Goal: Task Accomplishment & Management: Use online tool/utility

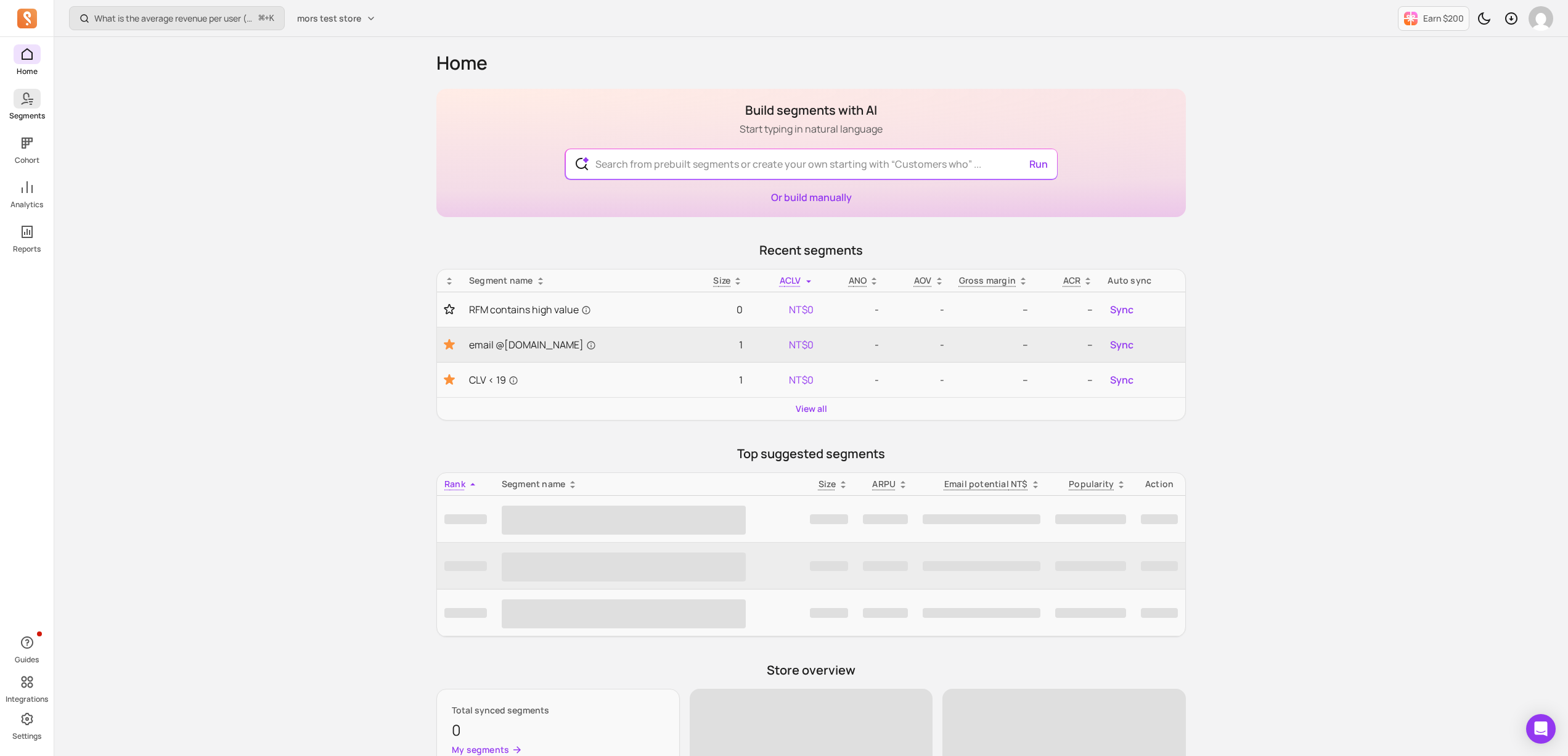
click at [26, 100] on icon at bounding box center [27, 98] width 14 height 14
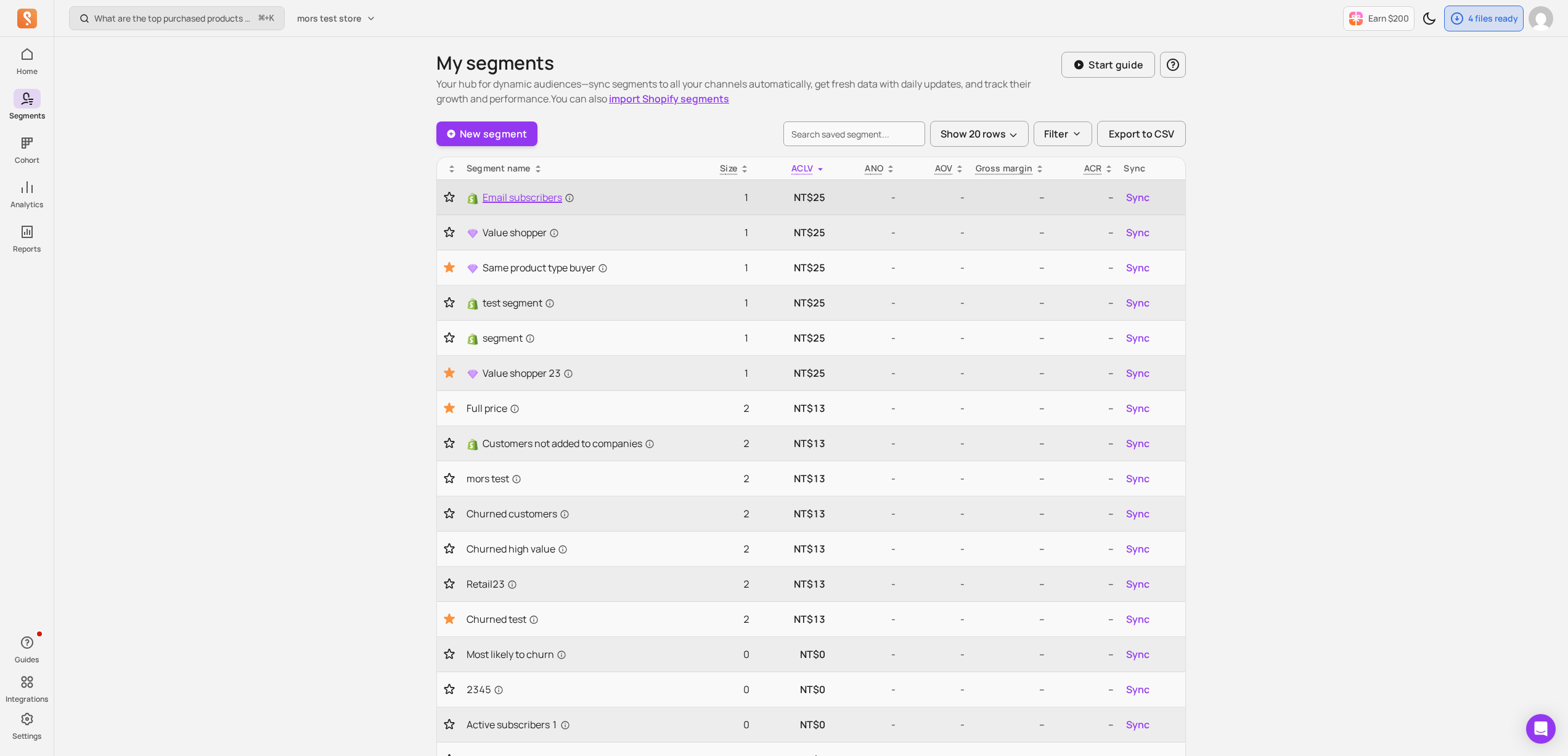
click at [518, 195] on span "Email subscribers" at bounding box center [528, 197] width 92 height 14
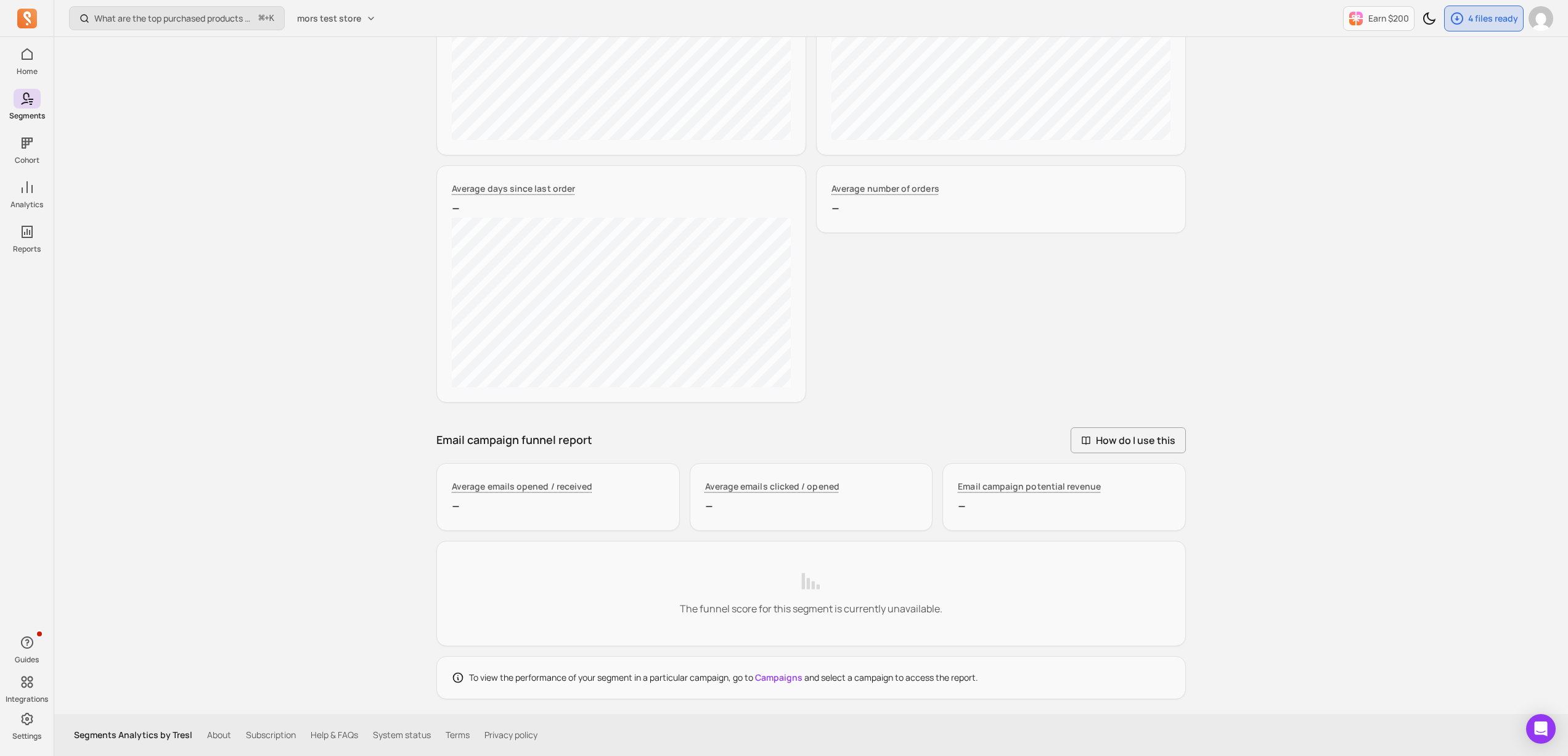
scroll to position [117, 0]
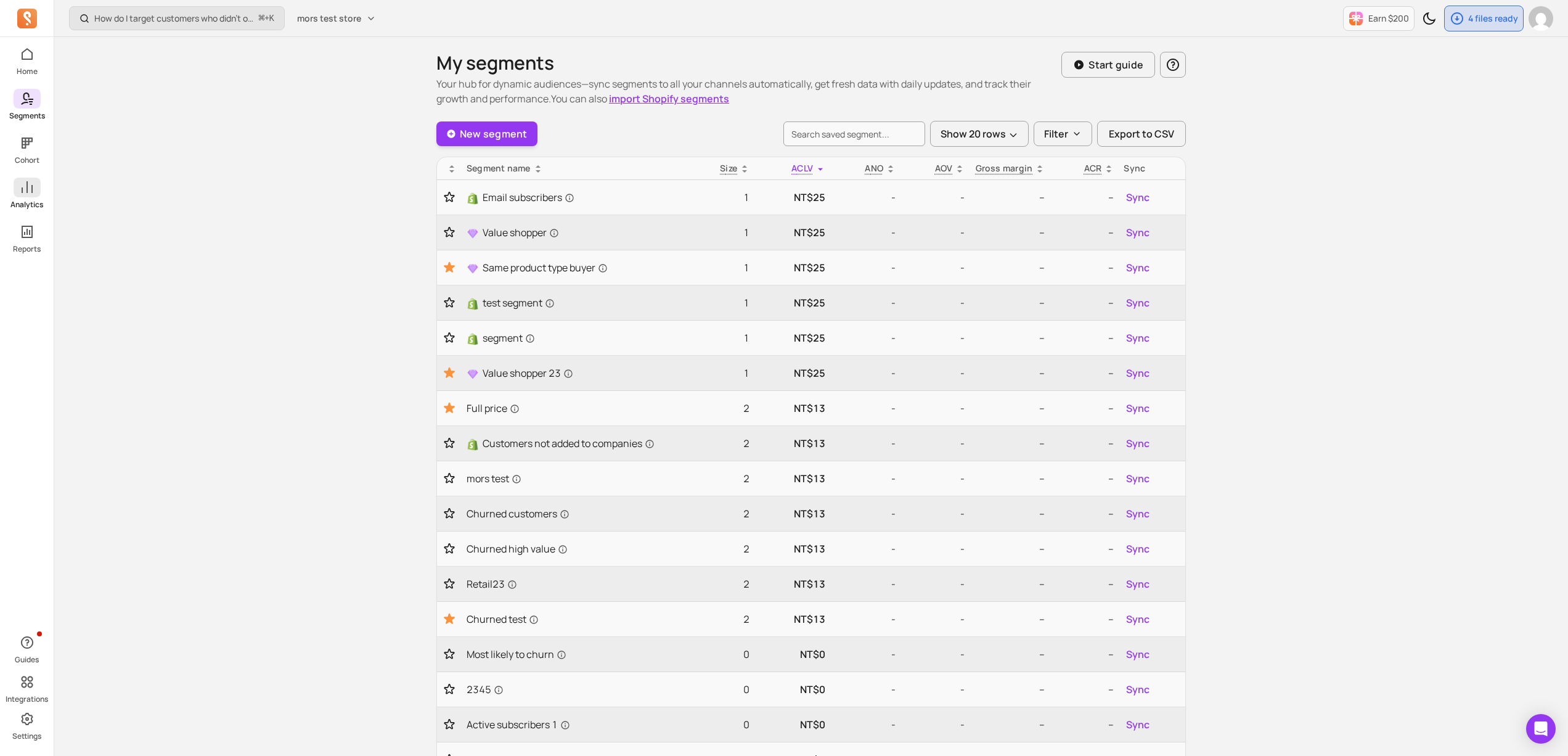
click at [16, 188] on span at bounding box center [27, 187] width 27 height 20
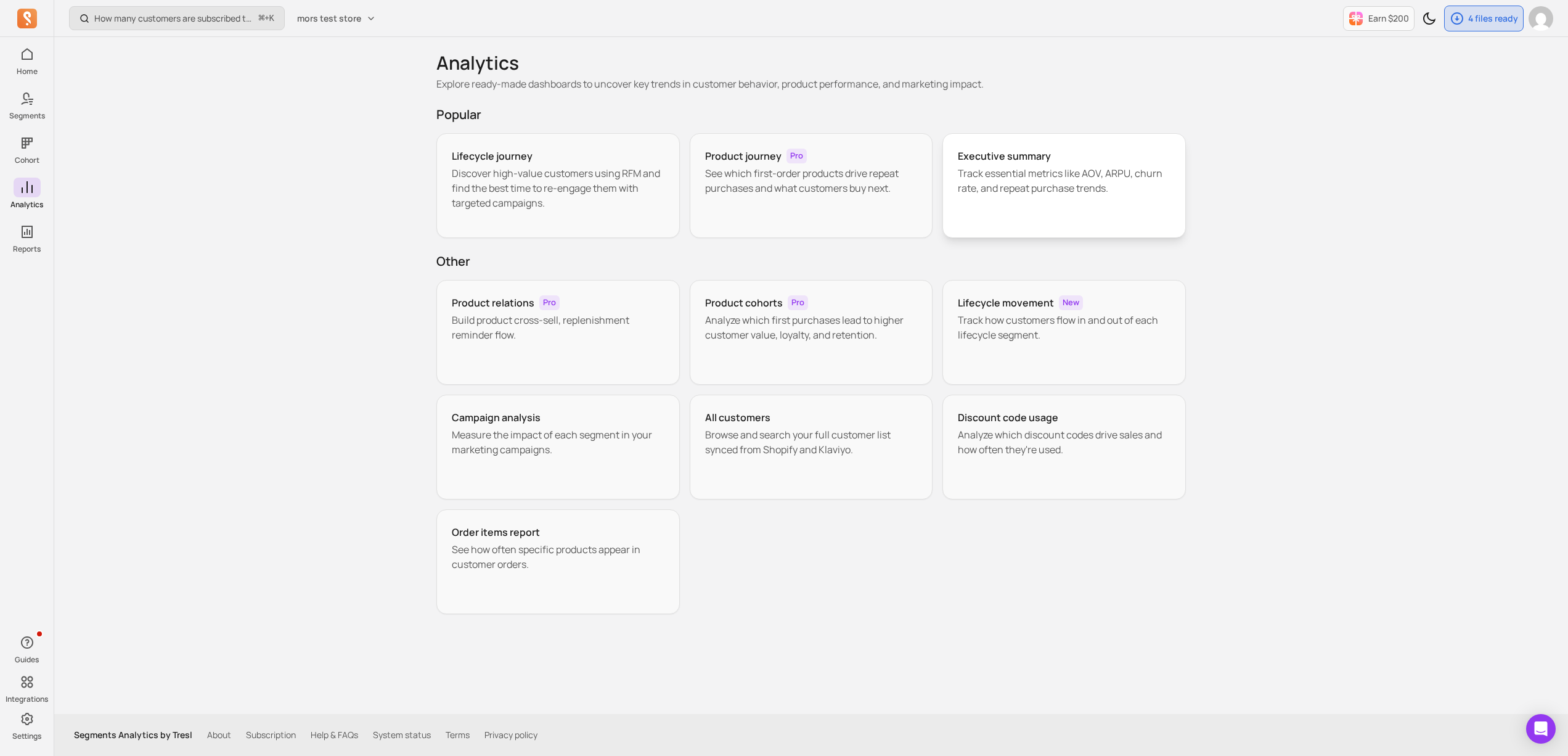
click at [1109, 200] on div "Executive summary Track essential metrics like AOV, ARPU, churn rate, and repea…" at bounding box center [1064, 185] width 244 height 105
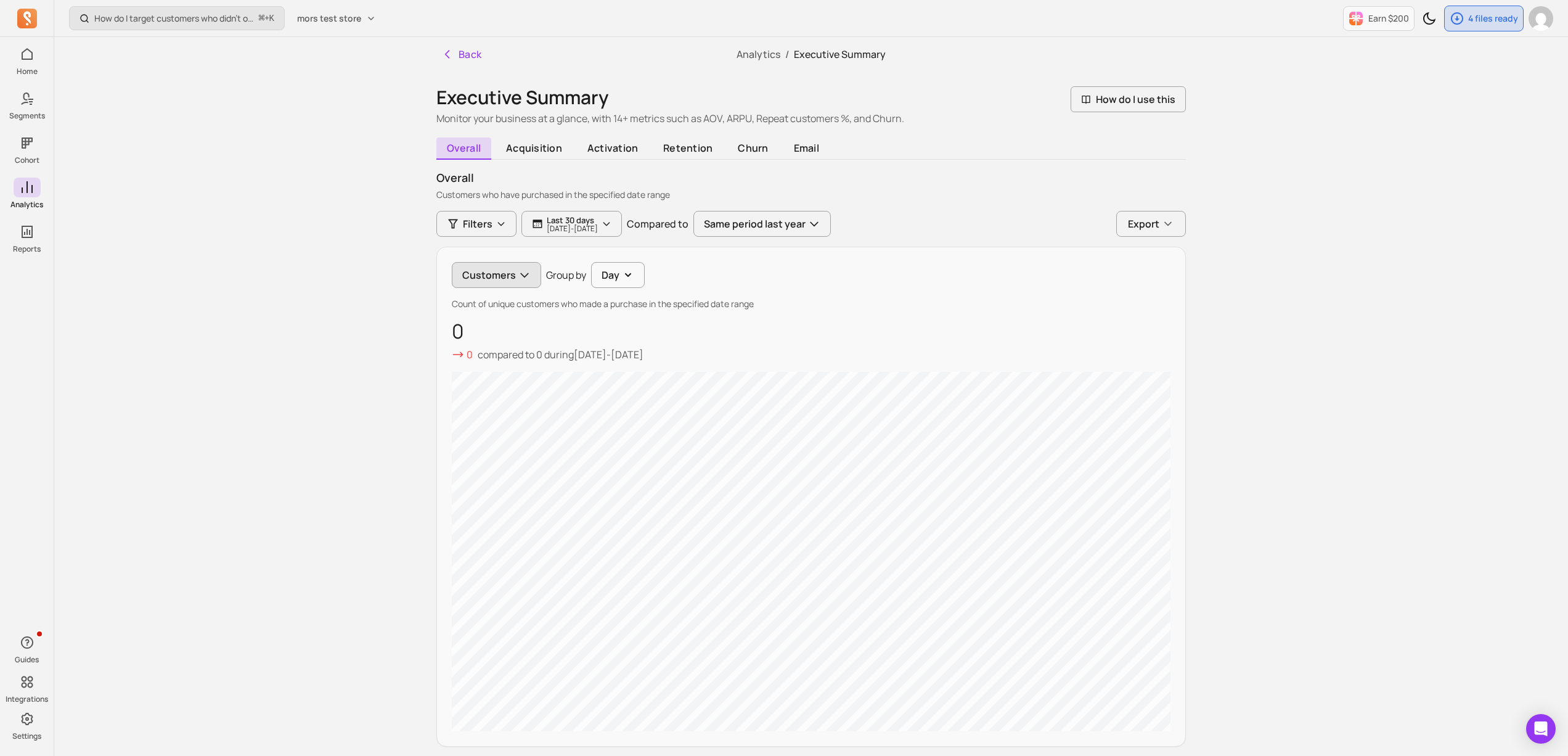
click at [506, 276] on button "Customers" at bounding box center [496, 275] width 90 height 26
click at [531, 402] on span "Gross profit" at bounding box center [507, 404] width 60 height 14
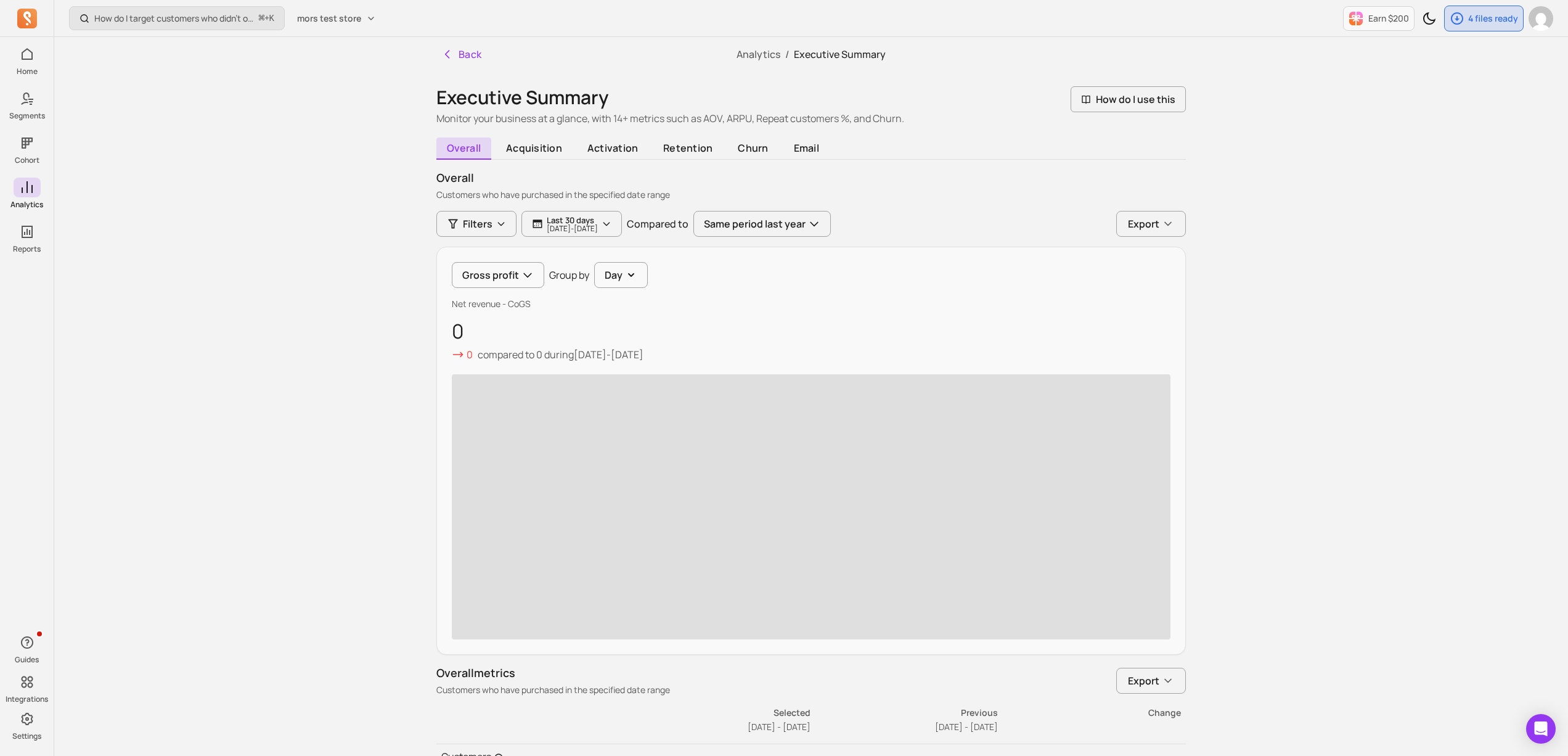
drag, startPoint x: 606, startPoint y: 357, endPoint x: 717, endPoint y: 358, distance: 111.0
click at [717, 358] on div "0 compared to 0 during 2024-08-05 - 2024-09-04" at bounding box center [811, 354] width 719 height 14
drag, startPoint x: 717, startPoint y: 358, endPoint x: 558, endPoint y: 251, distance: 191.7
click at [716, 358] on div "0 compared to 0 during 2024-08-05 - 2024-09-04" at bounding box center [811, 354] width 719 height 14
click at [497, 232] on button "Filters" at bounding box center [477, 224] width 80 height 26
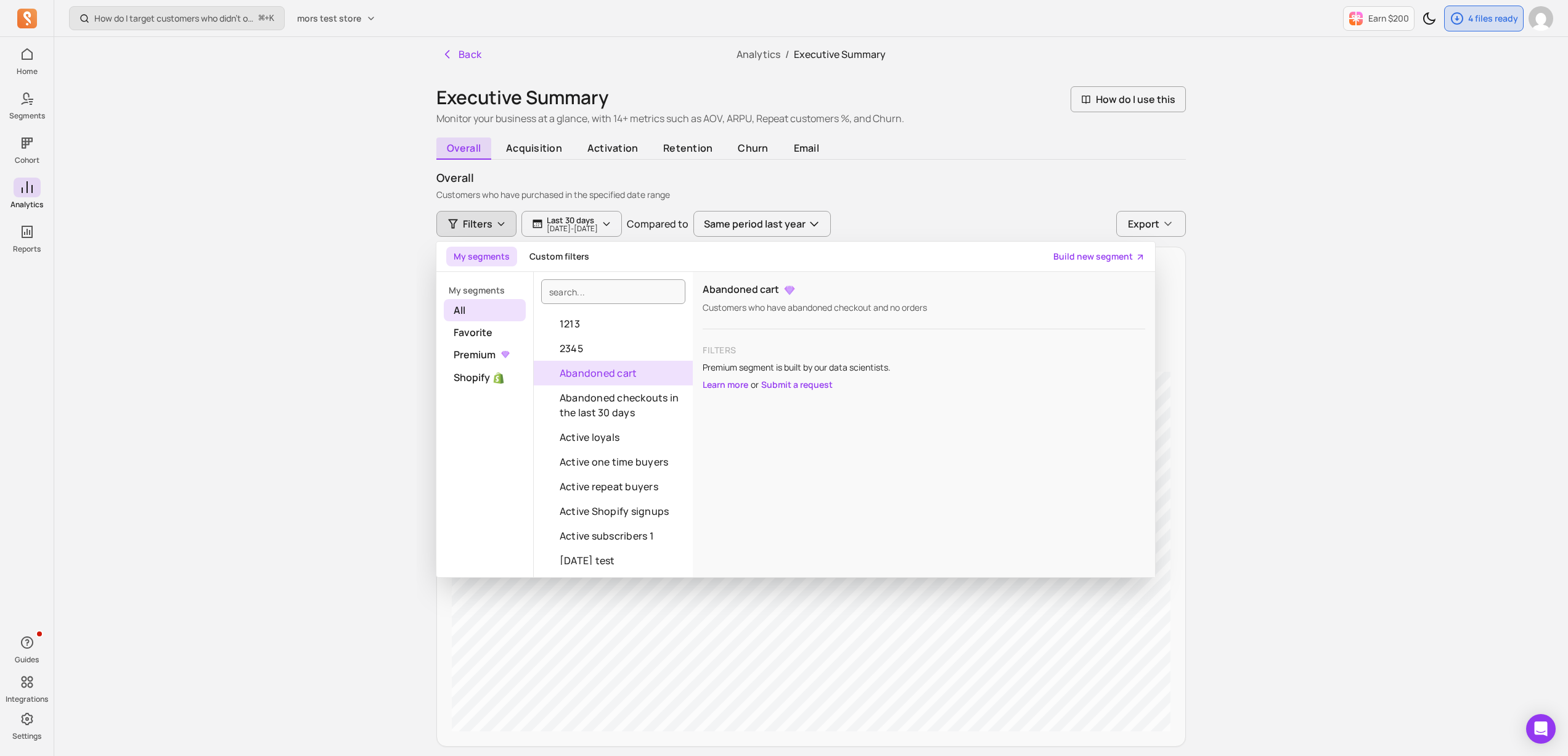
drag, startPoint x: 616, startPoint y: 379, endPoint x: 618, endPoint y: 370, distance: 9.2
click at [614, 379] on button "Abandoned cart" at bounding box center [613, 373] width 159 height 24
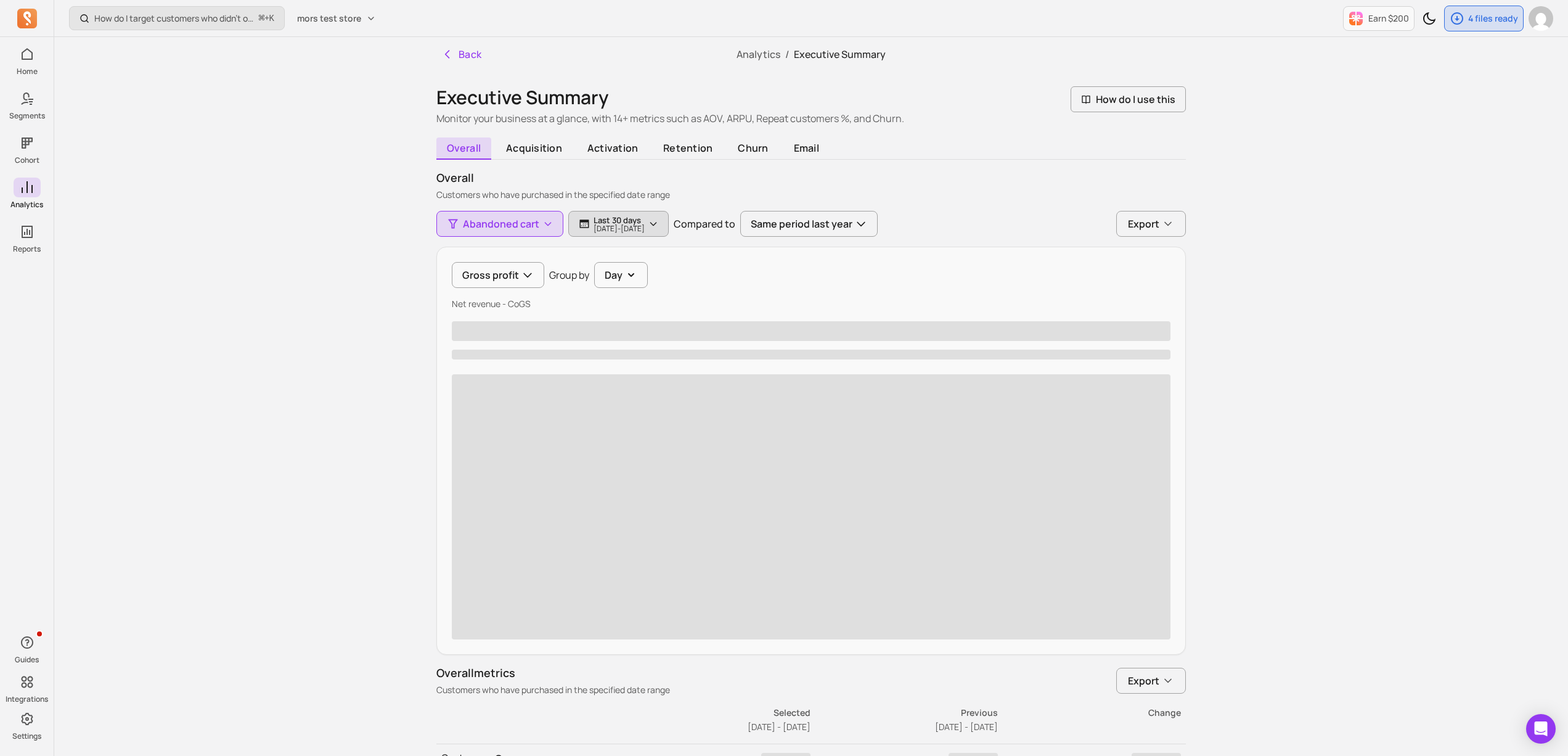
click at [640, 222] on p "Last 30 days" at bounding box center [619, 219] width 51 height 10
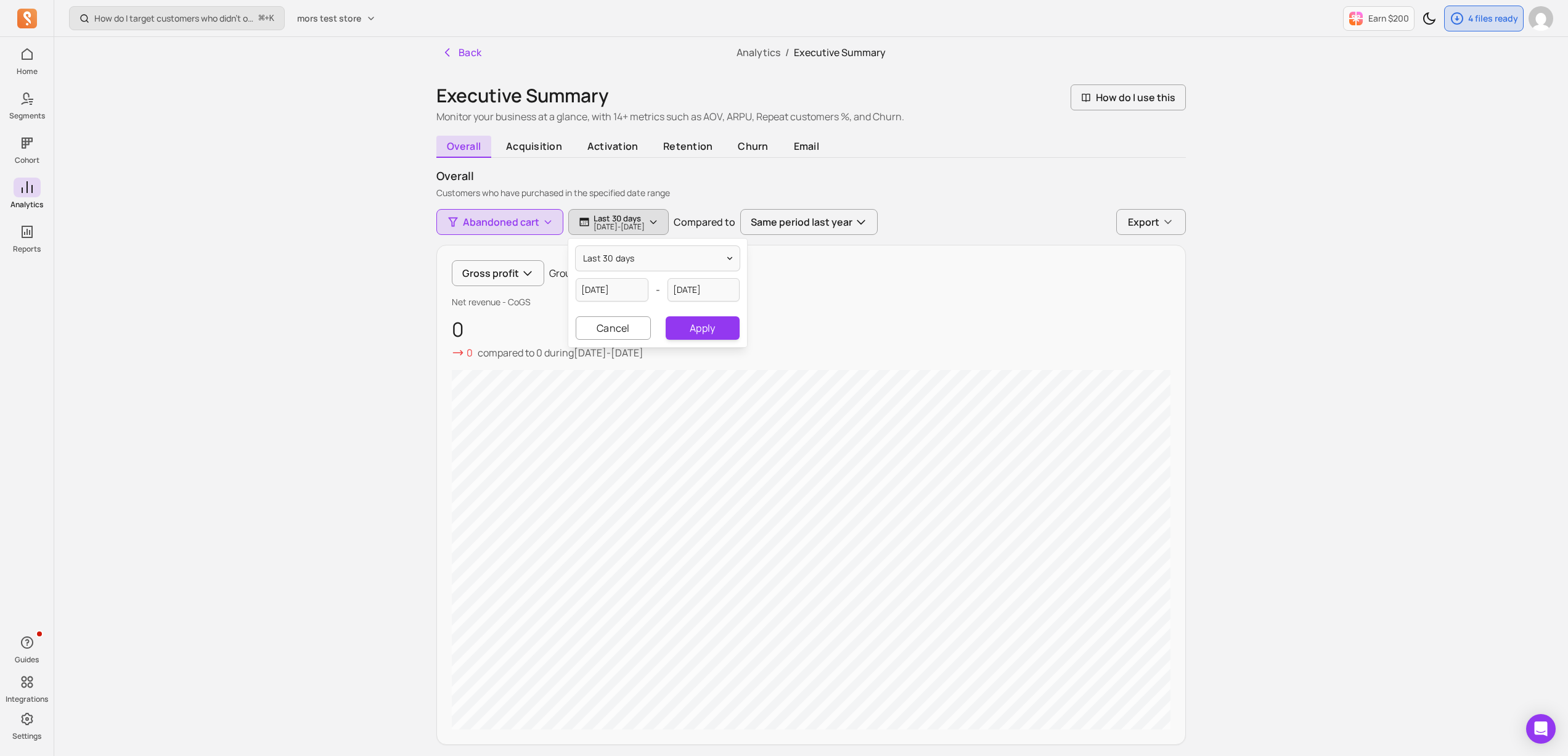
click at [645, 223] on p "[DATE] - [DATE]" at bounding box center [619, 227] width 51 height 8
drag, startPoint x: 546, startPoint y: 193, endPoint x: 693, endPoint y: 192, distance: 147.0
click at [693, 192] on p "Customers who have purchased in the specified date range" at bounding box center [811, 193] width 750 height 12
click at [651, 234] on button "Last 30 days [DATE] - [DATE]" at bounding box center [619, 222] width 100 height 26
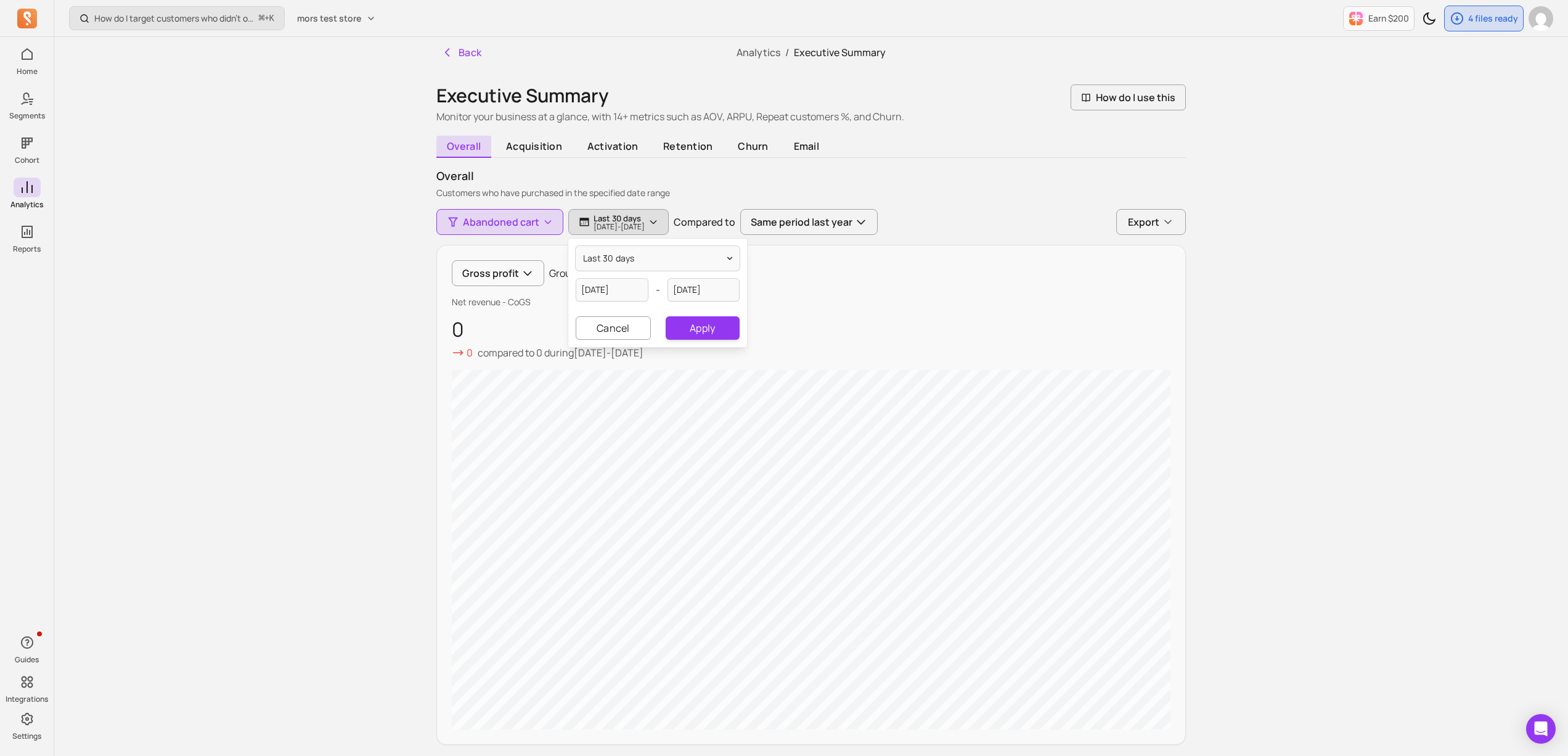
click at [645, 231] on p "[DATE] - [DATE]" at bounding box center [619, 227] width 51 height 8
drag, startPoint x: 455, startPoint y: 317, endPoint x: 500, endPoint y: 319, distance: 45.0
click at [500, 319] on p "0" at bounding box center [811, 329] width 719 height 22
click at [645, 223] on p "[DATE] - [DATE]" at bounding box center [619, 227] width 51 height 8
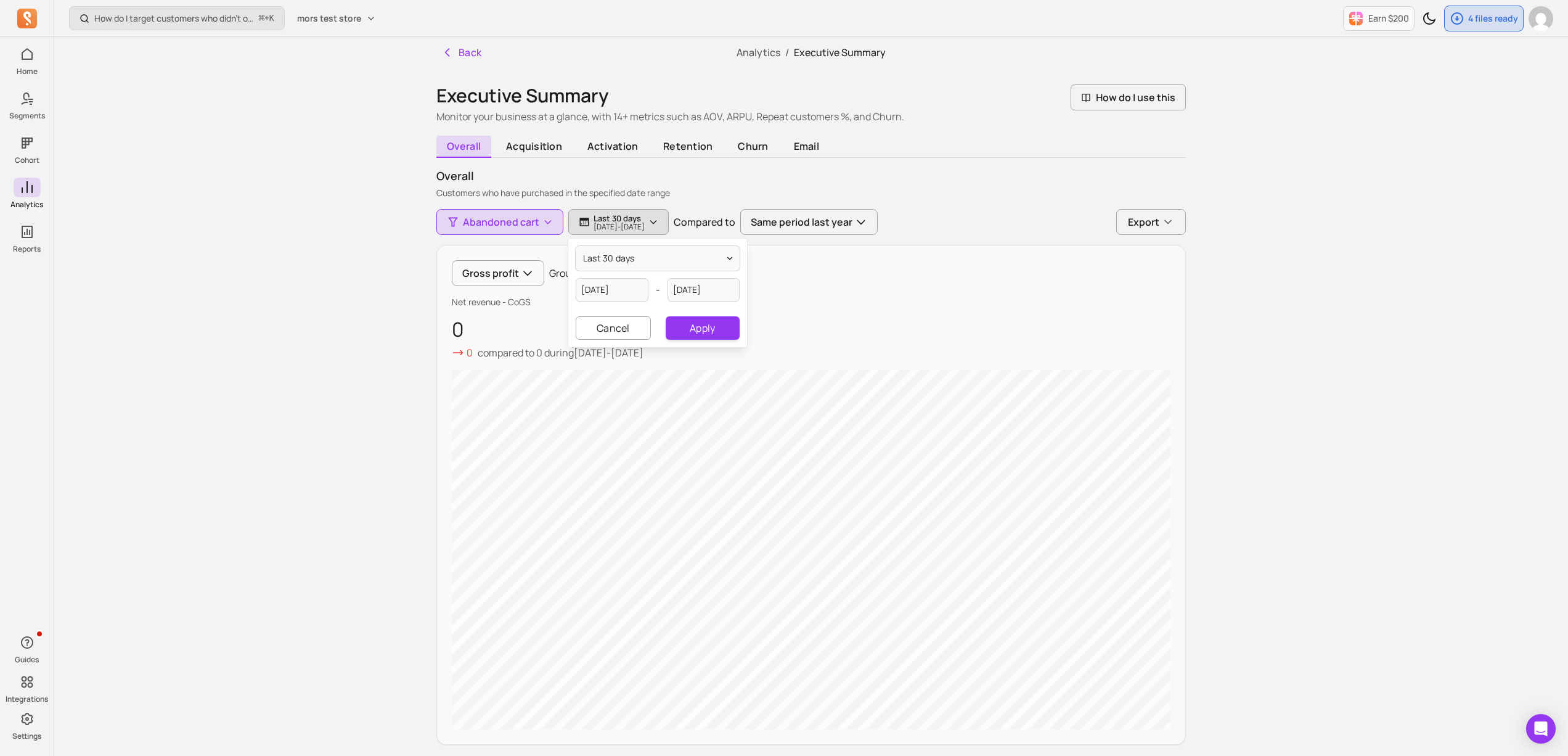
click at [594, 196] on p "Customers who have purchased in the specified date range" at bounding box center [811, 193] width 750 height 12
drag, startPoint x: 553, startPoint y: 202, endPoint x: 650, endPoint y: 199, distance: 97.0
click at [649, 199] on div "overall acquisition activation retention churn email overall Customers who have…" at bounding box center [811, 592] width 750 height 937
click at [650, 199] on div "overall acquisition activation retention churn email overall Customers who have…" at bounding box center [811, 592] width 750 height 937
drag, startPoint x: 646, startPoint y: 195, endPoint x: 470, endPoint y: 198, distance: 176.0
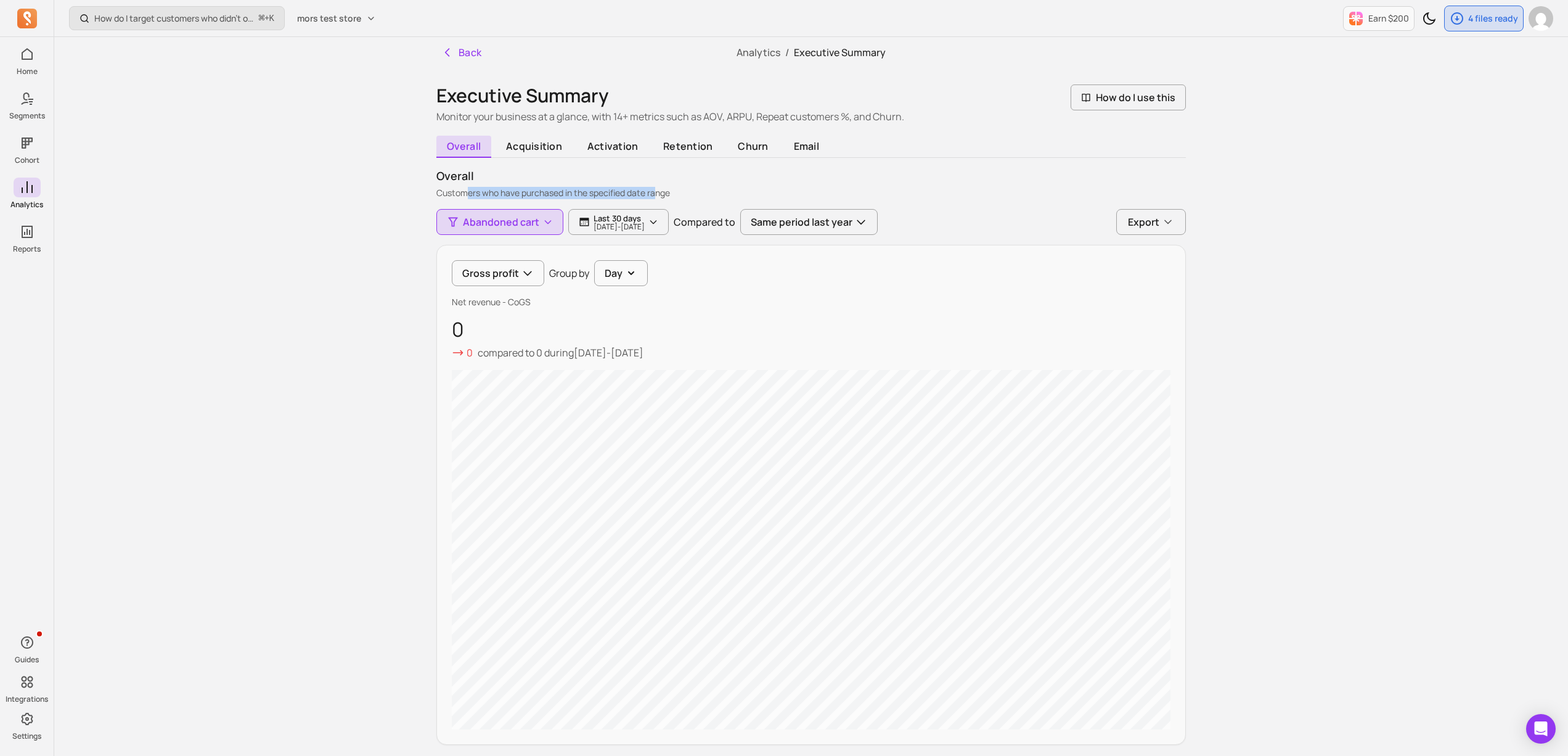
click at [470, 198] on p "Customers who have purchased in the specified date range" at bounding box center [811, 193] width 750 height 12
drag, startPoint x: 491, startPoint y: 196, endPoint x: 637, endPoint y: 198, distance: 146.0
click at [637, 198] on p "Customers who have purchased in the specified date range" at bounding box center [811, 193] width 750 height 12
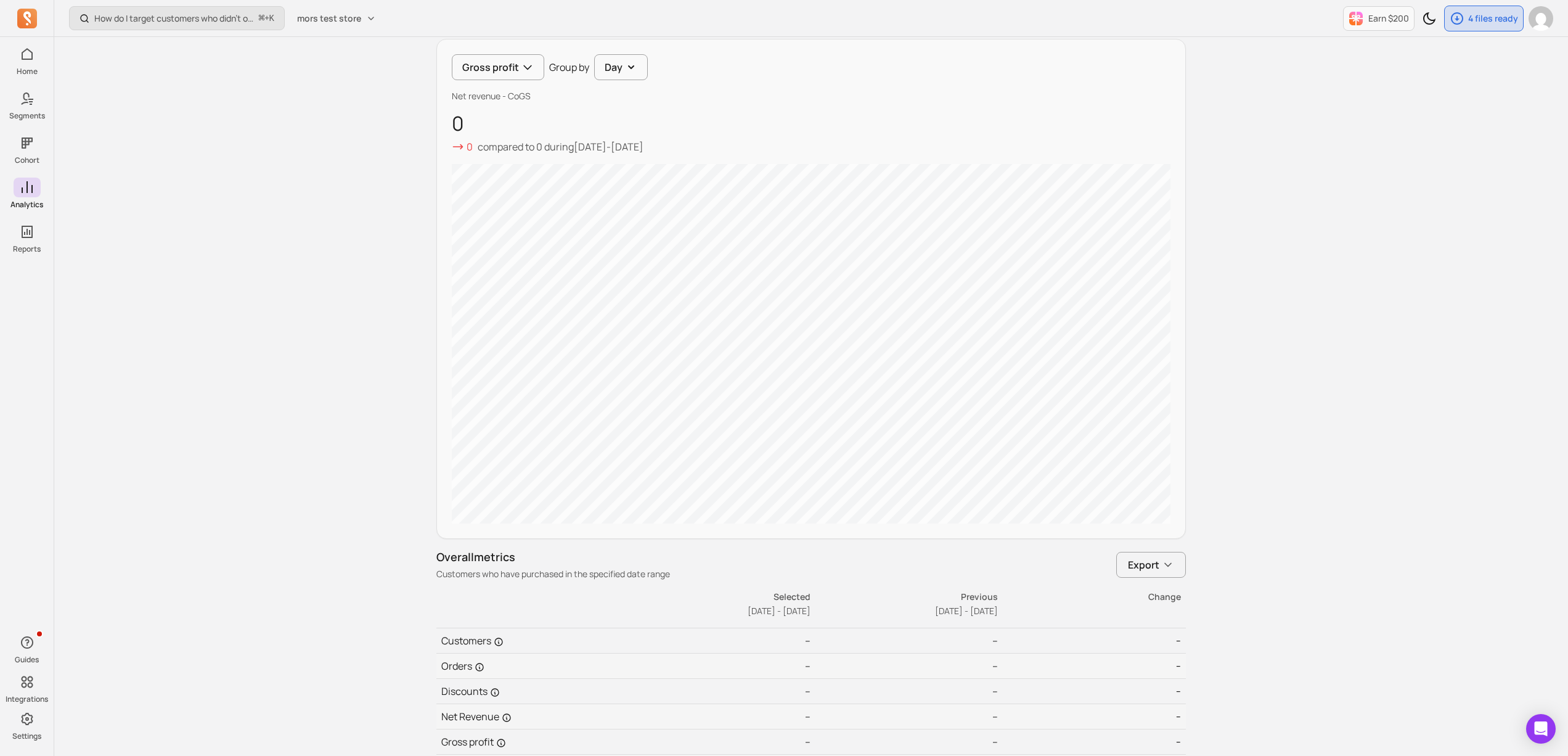
scroll to position [0, 0]
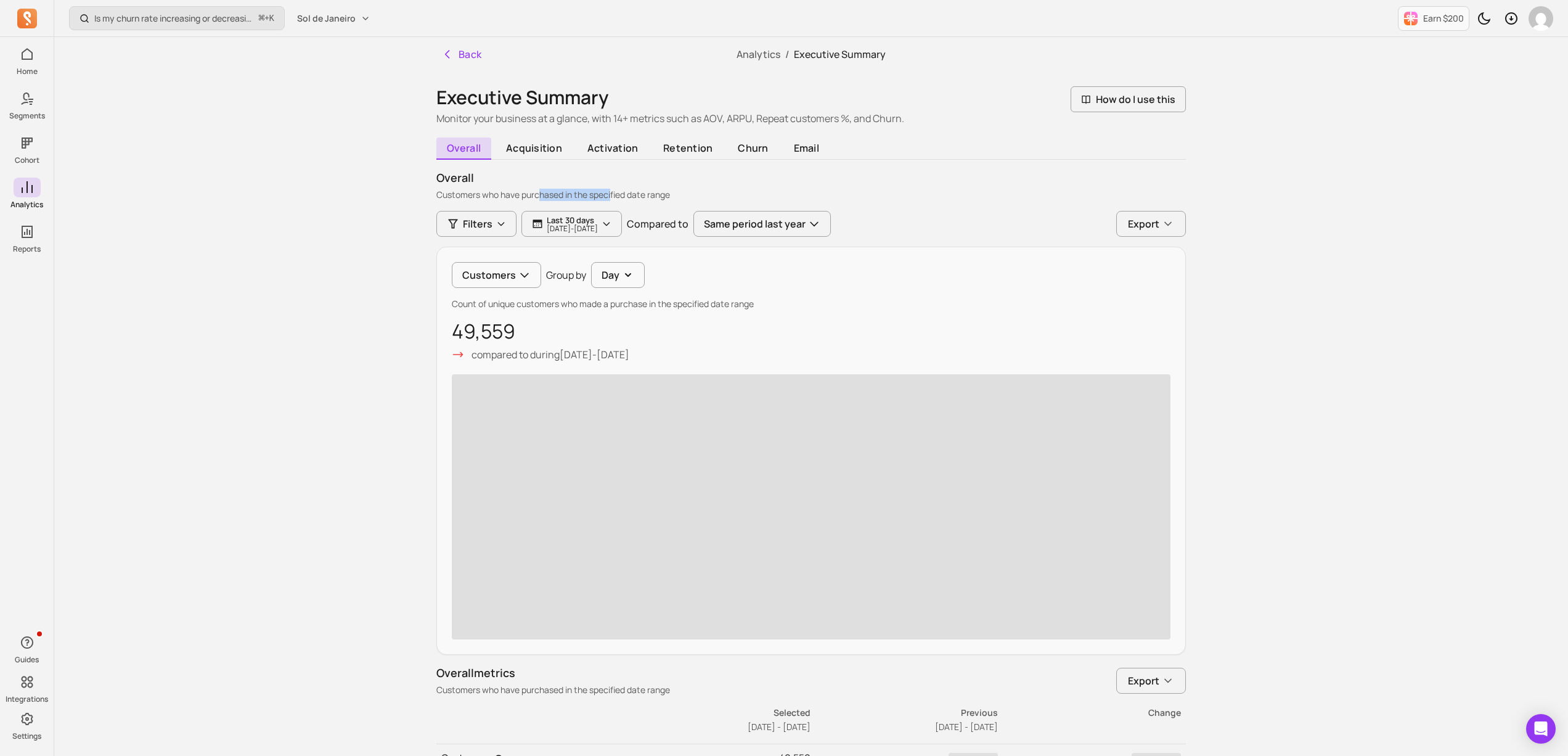
drag, startPoint x: 567, startPoint y: 195, endPoint x: 622, endPoint y: 195, distance: 55.0
click at [622, 195] on p "Customers who have purchased in the specified date range" at bounding box center [811, 195] width 750 height 12
click at [491, 222] on span "Filters" at bounding box center [477, 223] width 30 height 14
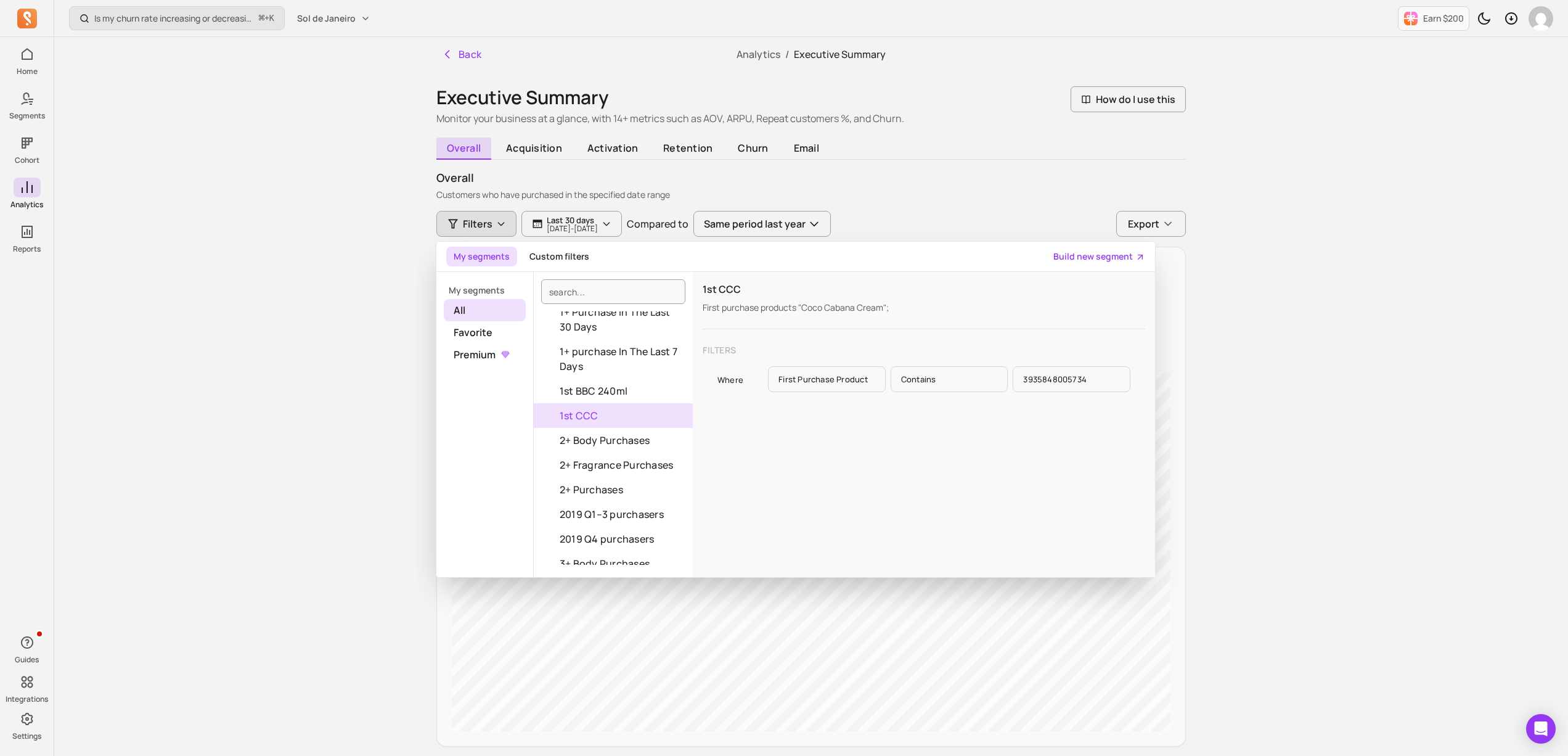
scroll to position [693, 0]
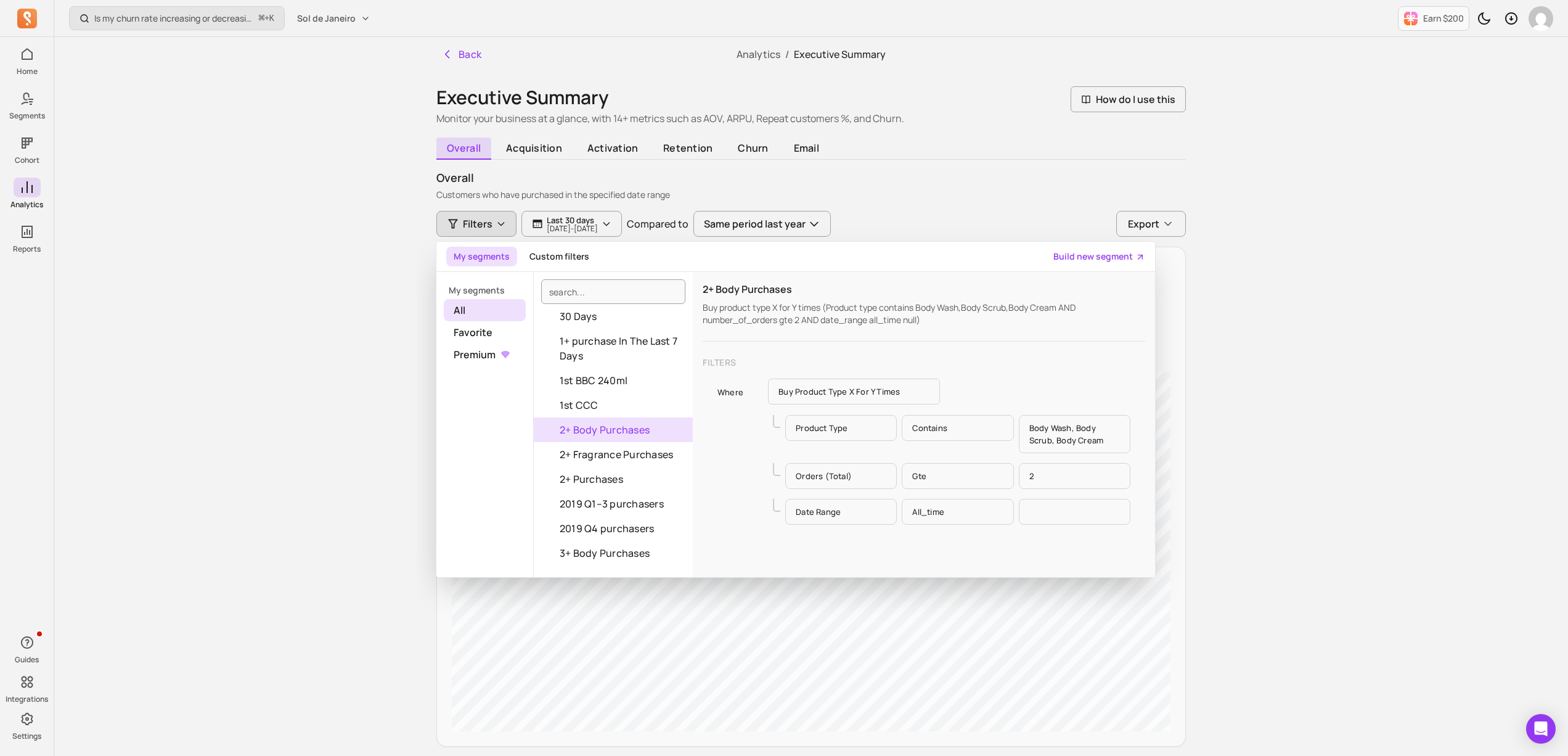
click at [613, 442] on button "2+ Body Purchases" at bounding box center [613, 430] width 159 height 24
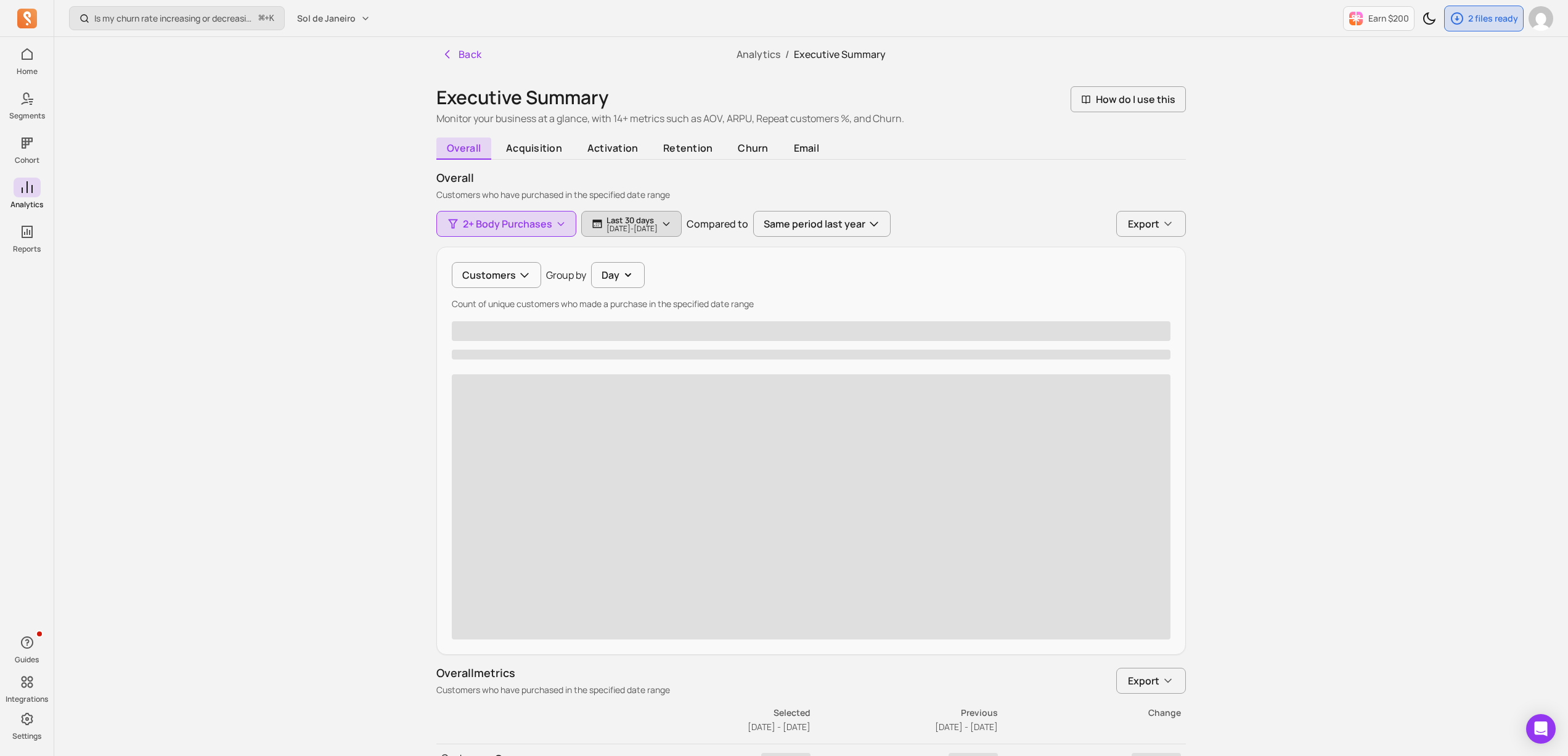
click at [622, 225] on p "[DATE] - [DATE]" at bounding box center [631, 228] width 51 height 8
click at [641, 254] on span "last 30 days" at bounding box center [622, 260] width 52 height 12
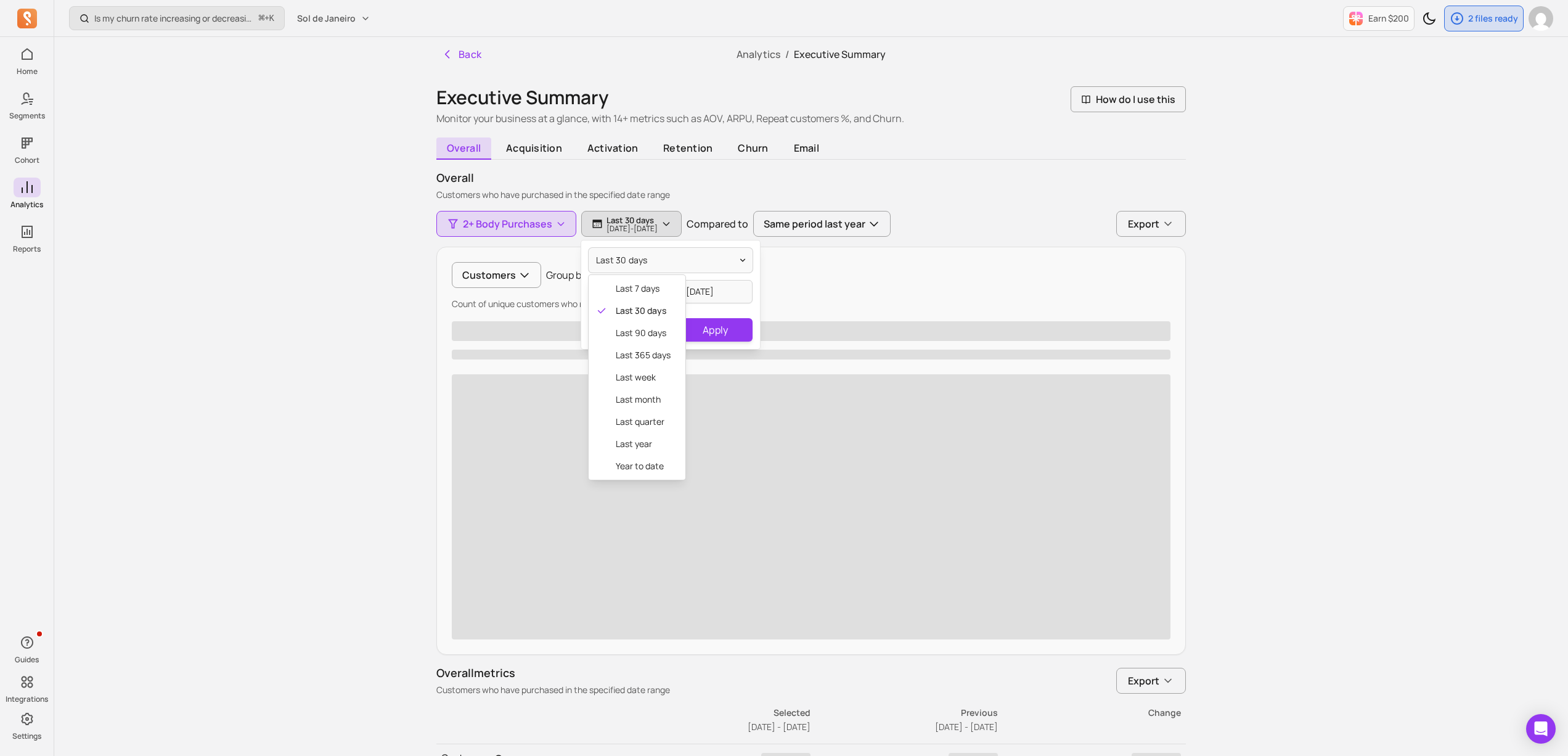
click at [883, 260] on div "2+ Body Purchases Last 30 days [DATE] - [DATE] last 30 days last 7 days last 30…" at bounding box center [811, 433] width 750 height 444
click at [497, 263] on button "Customers" at bounding box center [496, 275] width 90 height 26
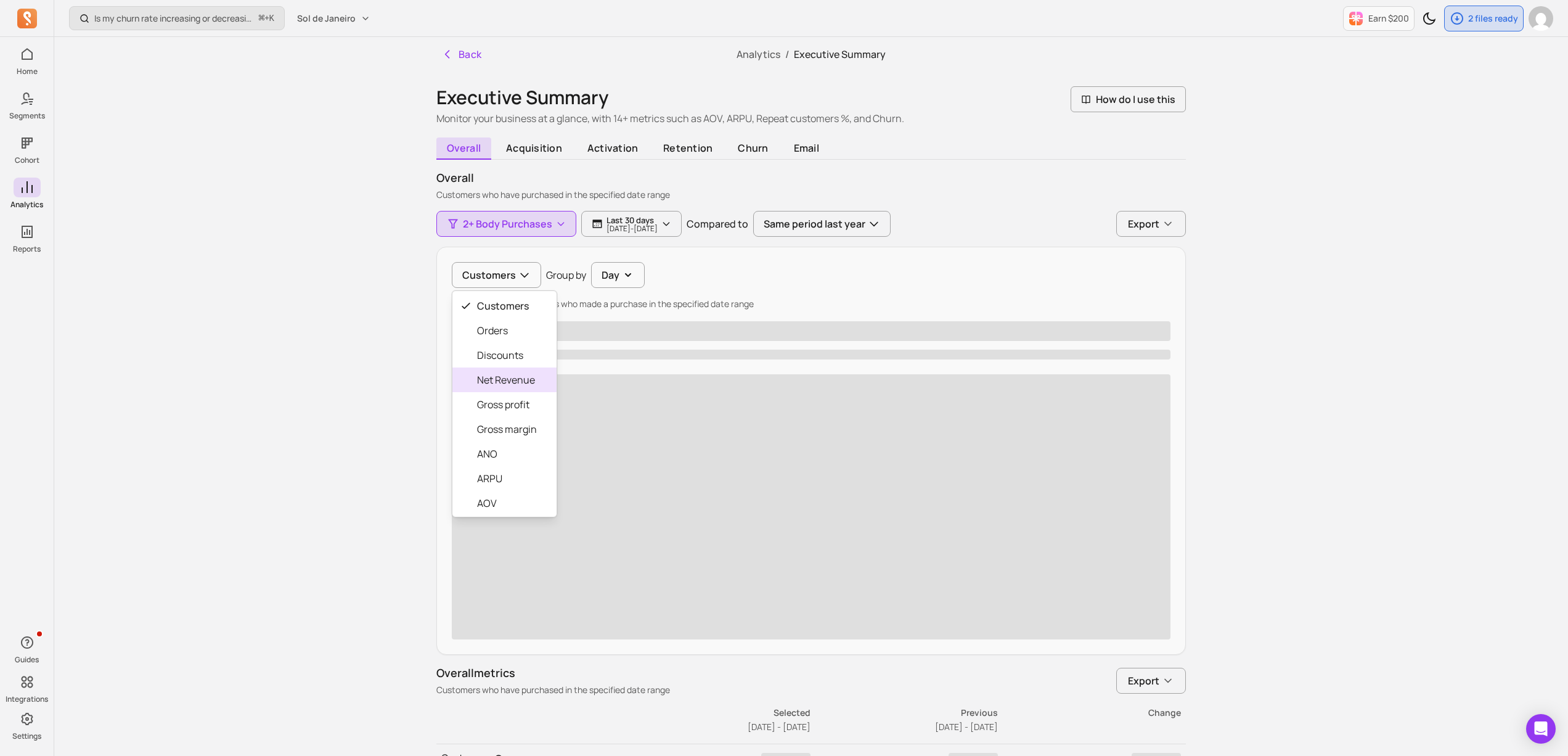
click at [523, 382] on span "Net Revenue" at bounding box center [507, 380] width 60 height 14
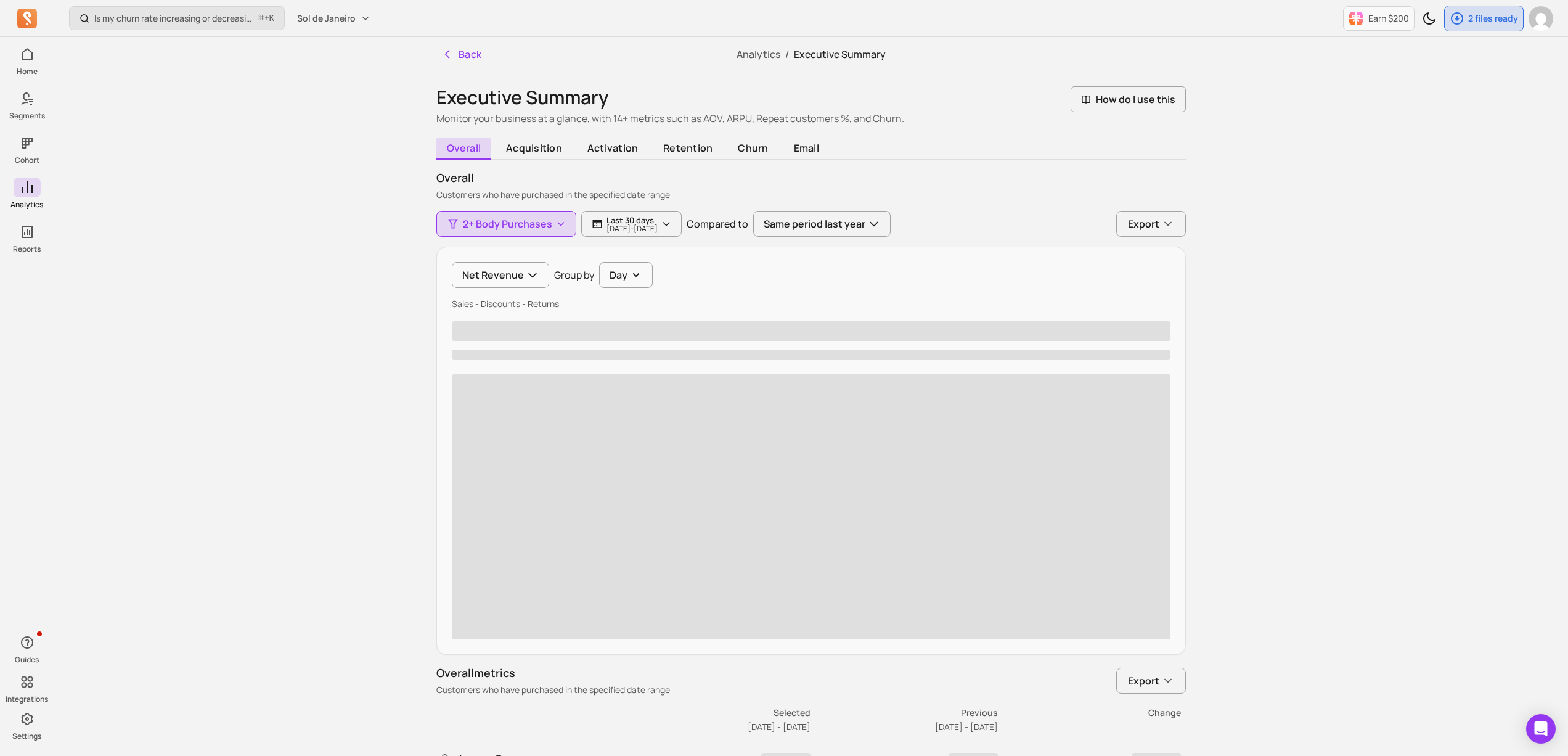
drag, startPoint x: 444, startPoint y: 310, endPoint x: 587, endPoint y: 303, distance: 143.2
click at [587, 303] on div "Net Revenue Group by Day Sales - Discounts - Returns ‌ ‌ ‌" at bounding box center [811, 451] width 750 height 408
click at [587, 303] on p "Sales - Discounts - Returns" at bounding box center [811, 304] width 719 height 12
drag, startPoint x: 585, startPoint y: 303, endPoint x: 442, endPoint y: 301, distance: 143.0
click at [442, 301] on div "Net Revenue Group by Day Sales - Discounts - Returns ‌ ‌ ‌" at bounding box center [811, 451] width 750 height 408
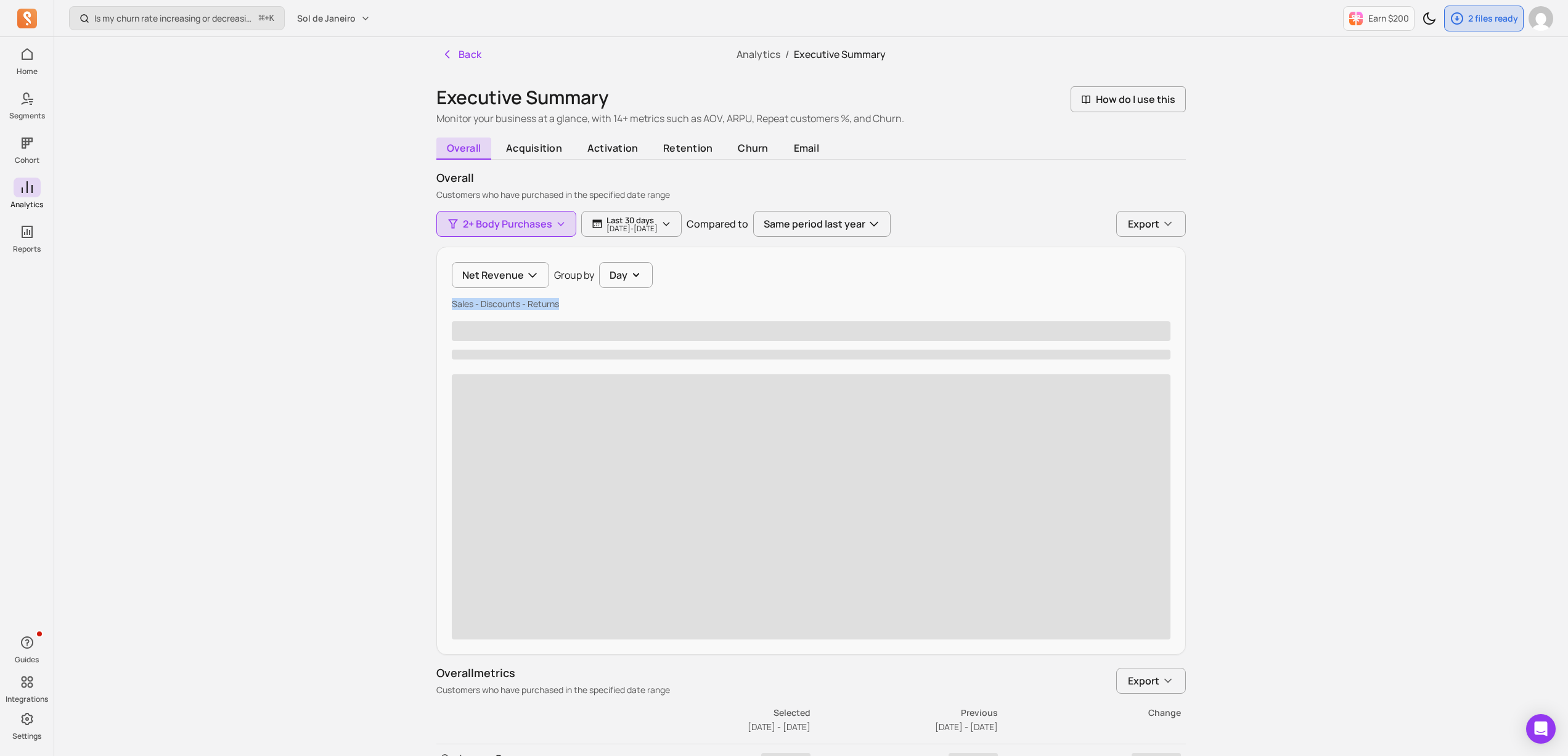
click at [442, 301] on div "Net Revenue Group by Day Sales - Discounts - Returns ‌ ‌ ‌" at bounding box center [811, 451] width 750 height 408
drag, startPoint x: 531, startPoint y: 304, endPoint x: 561, endPoint y: 304, distance: 30.0
click at [561, 304] on p "Sales - Discounts - Returns" at bounding box center [811, 304] width 719 height 12
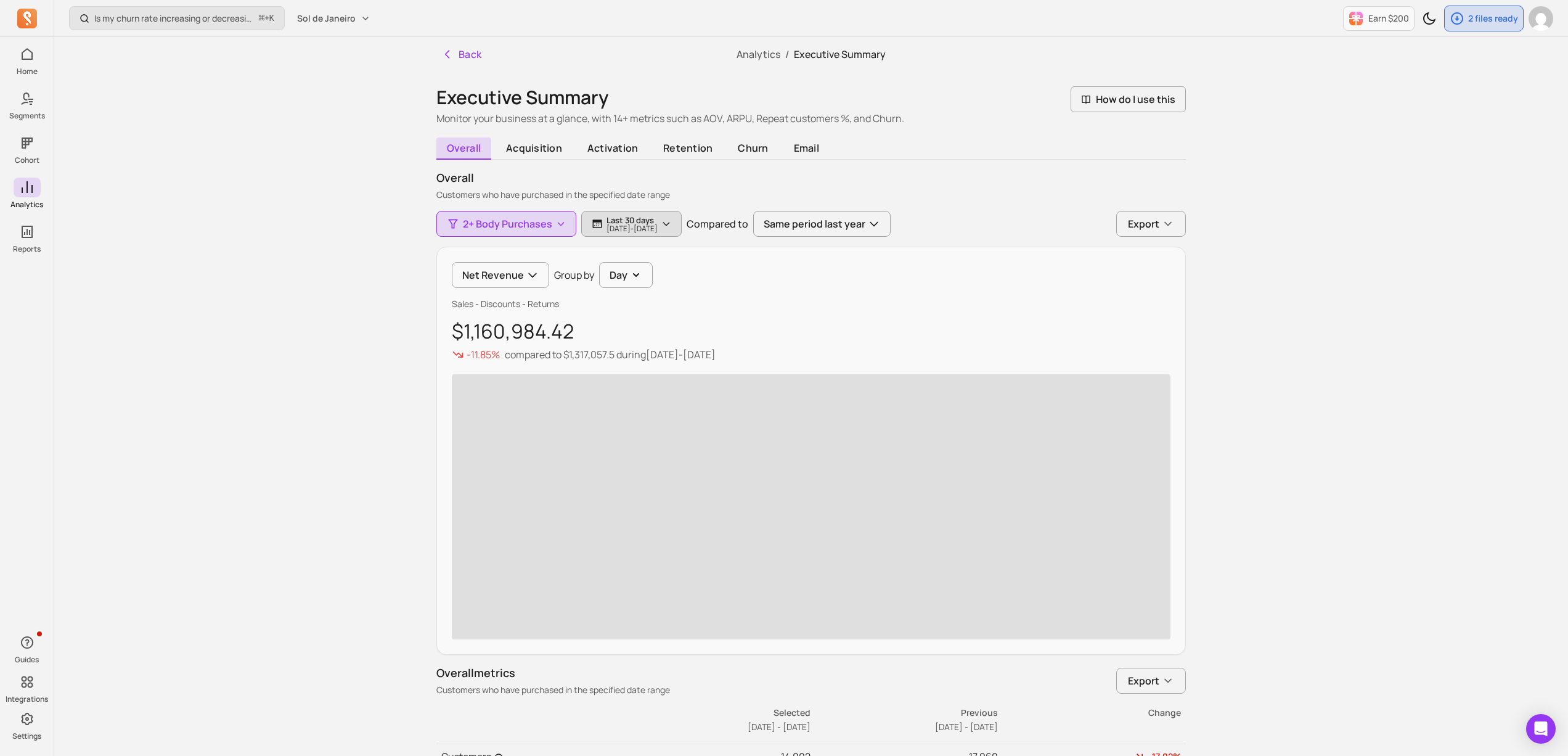
click at [658, 216] on p "Last 30 days" at bounding box center [631, 219] width 51 height 10
click at [665, 193] on p "Customers who have purchased in the specified date range" at bounding box center [811, 195] width 750 height 12
drag, startPoint x: 563, startPoint y: 199, endPoint x: 537, endPoint y: 197, distance: 26.1
click at [544, 198] on p "Customers who have purchased in the specified date range" at bounding box center [811, 195] width 750 height 12
click at [537, 197] on p "Customers who have purchased in the specified date range" at bounding box center [811, 195] width 750 height 12
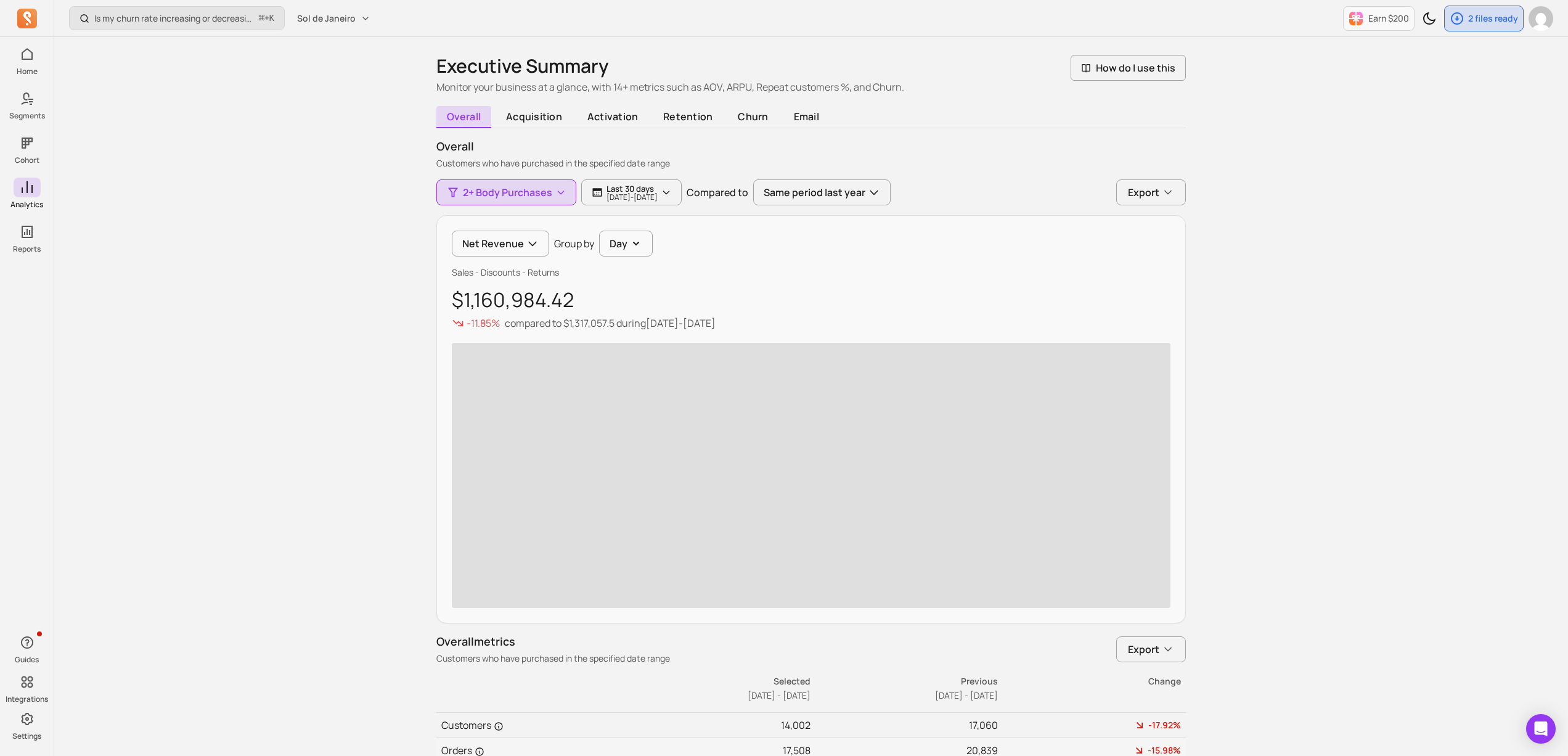
scroll to position [41, 0]
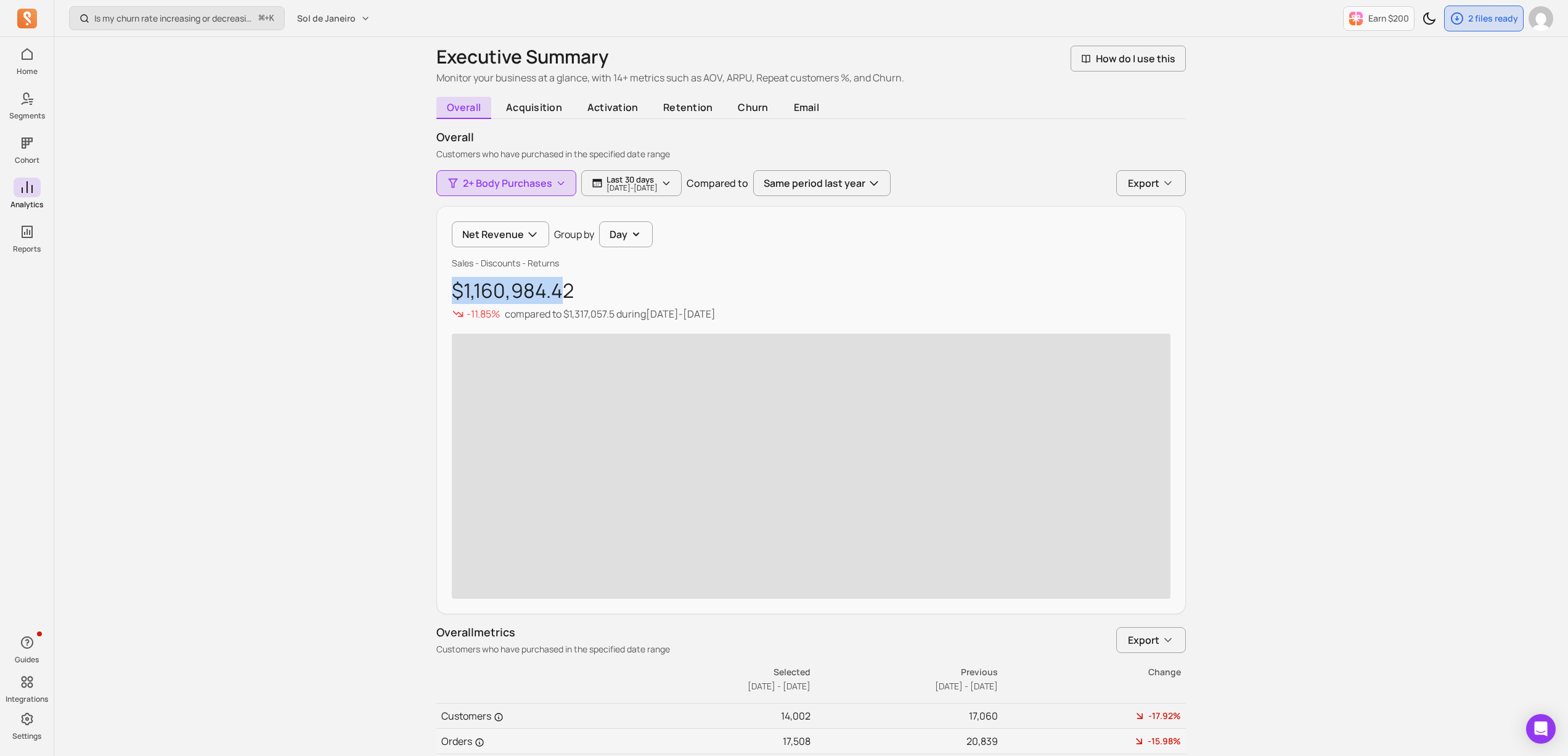
drag, startPoint x: 463, startPoint y: 276, endPoint x: 570, endPoint y: 286, distance: 107.5
click at [570, 286] on div "Net Revenue Group by Day Sales - Discounts - Returns $1,160,984.42 -11.85% comp…" at bounding box center [811, 410] width 750 height 408
click at [570, 286] on p "$1,160,984.42" at bounding box center [811, 290] width 719 height 22
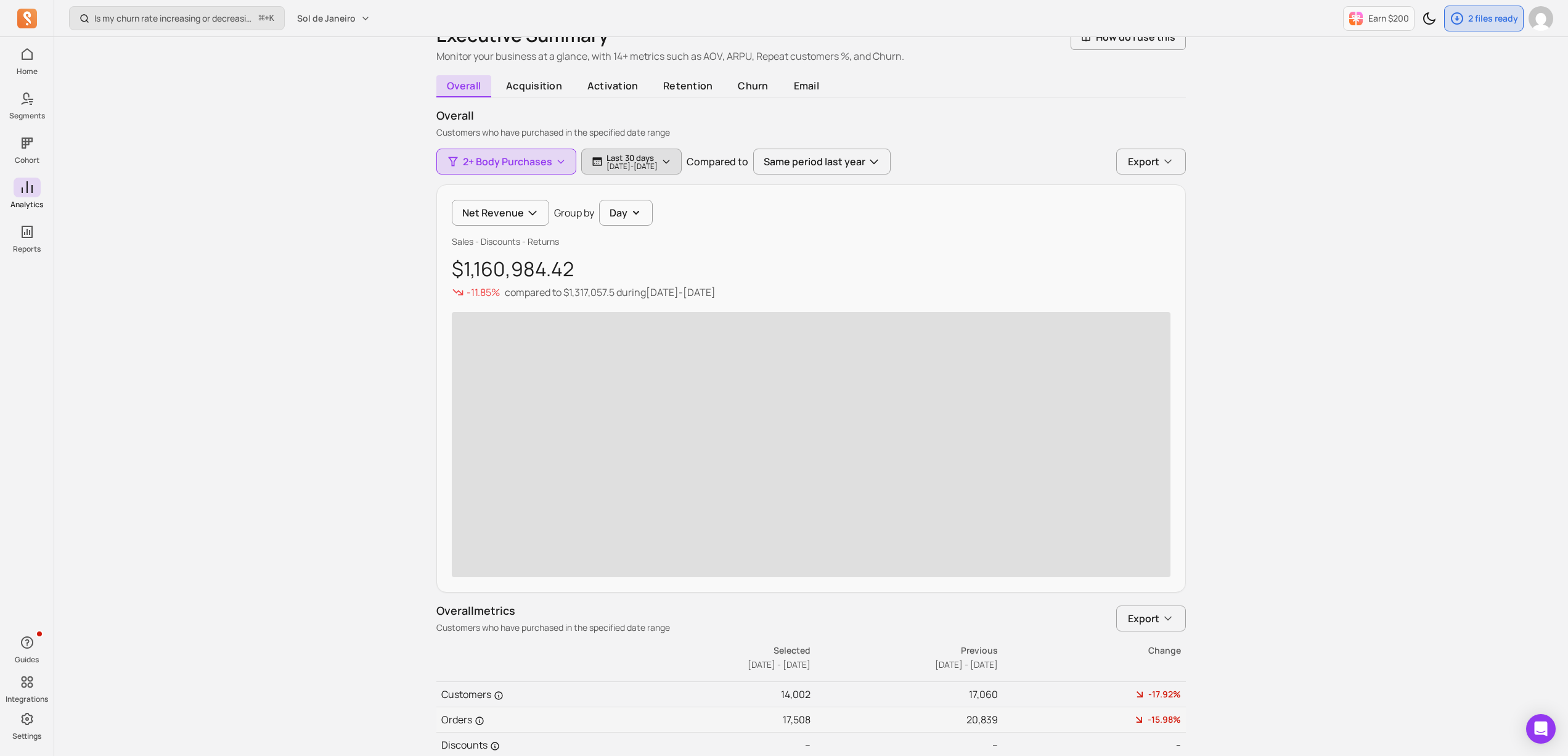
click at [616, 162] on p "[DATE] - [DATE]" at bounding box center [631, 166] width 51 height 8
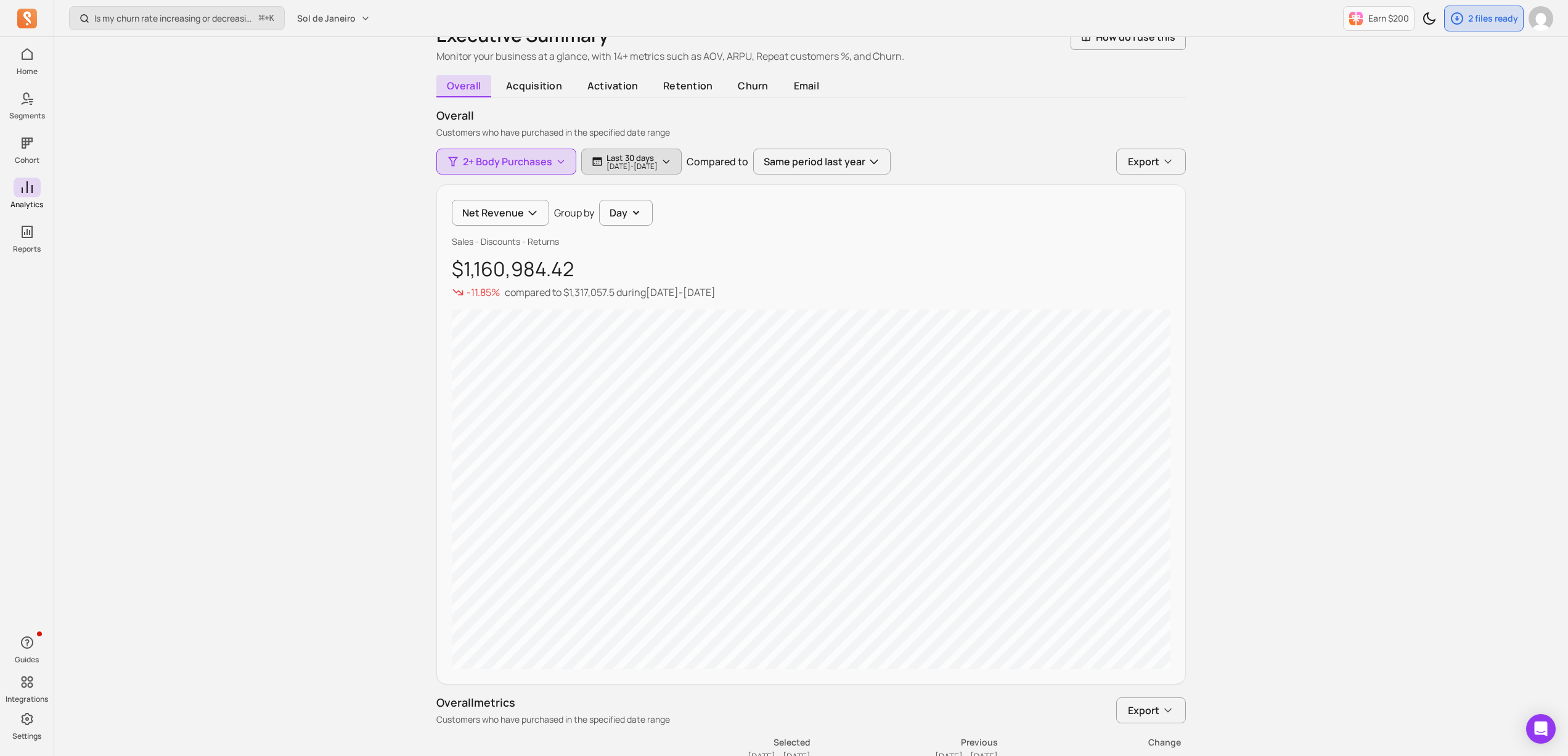
click at [619, 165] on p "[DATE] - [DATE]" at bounding box center [631, 166] width 51 height 8
click at [630, 196] on span "last 30 days" at bounding box center [622, 198] width 52 height 12
click at [655, 307] on div "last week" at bounding box center [638, 314] width 97 height 22
type input "[DATE]"
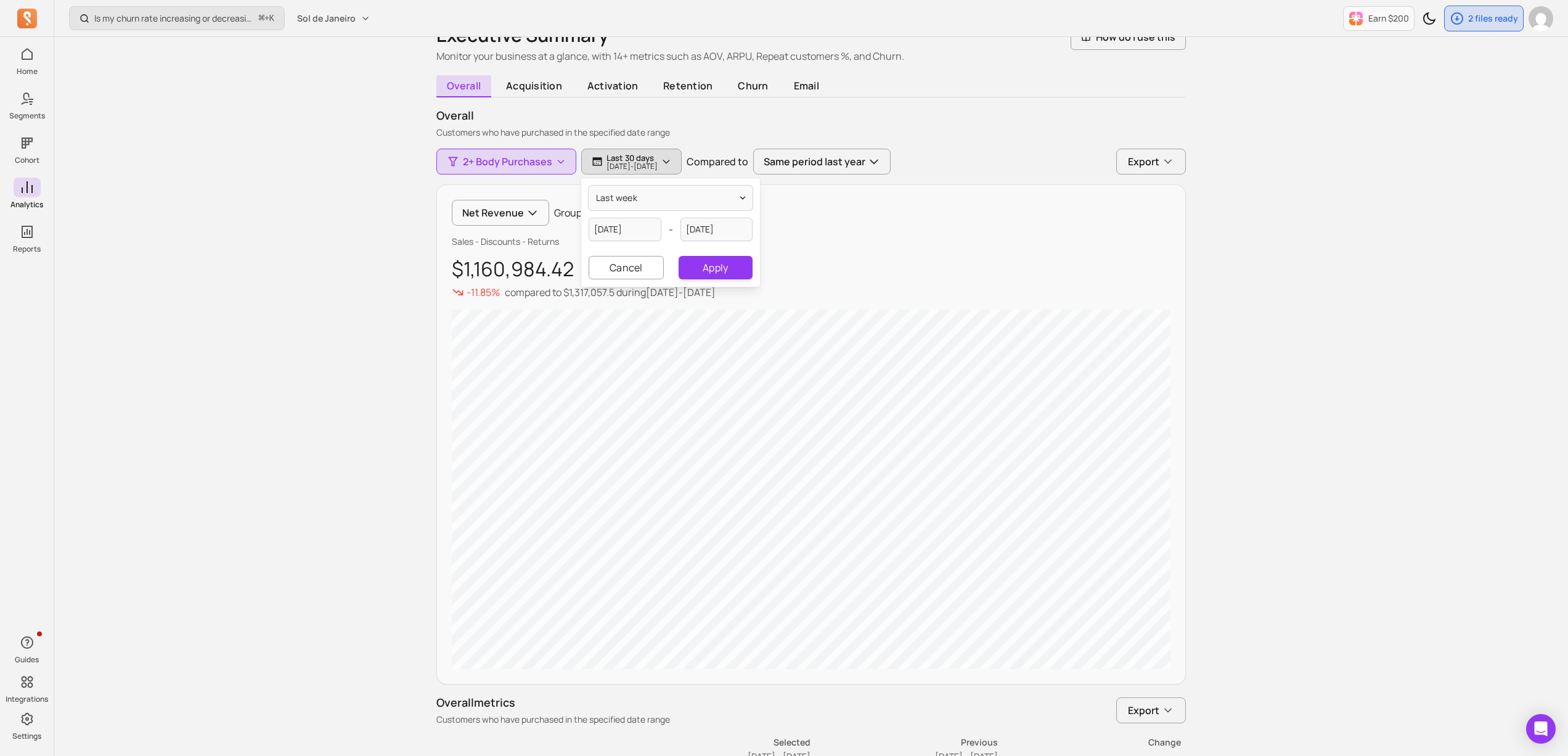
click at [792, 274] on p "$1,160,984.42" at bounding box center [811, 269] width 719 height 22
drag, startPoint x: 665, startPoint y: 162, endPoint x: 668, endPoint y: 170, distance: 8.5
click at [658, 162] on p "[DATE] - [DATE]" at bounding box center [631, 166] width 51 height 8
click at [682, 193] on button "last week" at bounding box center [671, 197] width 164 height 24
click at [645, 338] on span "last month" at bounding box center [643, 337] width 55 height 12
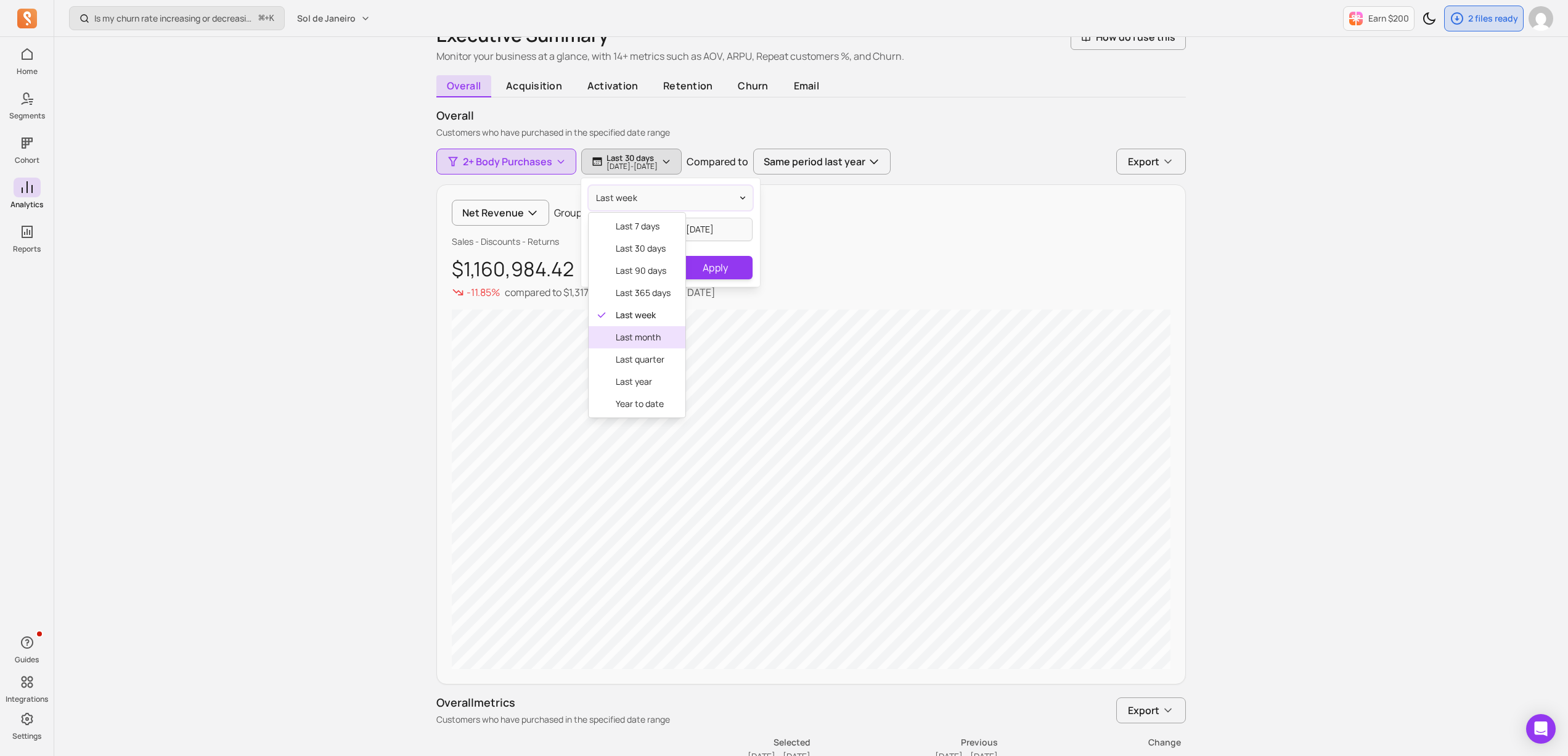
type input "[DATE]"
click at [727, 276] on button "Apply" at bounding box center [715, 267] width 74 height 24
click at [521, 220] on button "Net Revenue" at bounding box center [500, 213] width 97 height 26
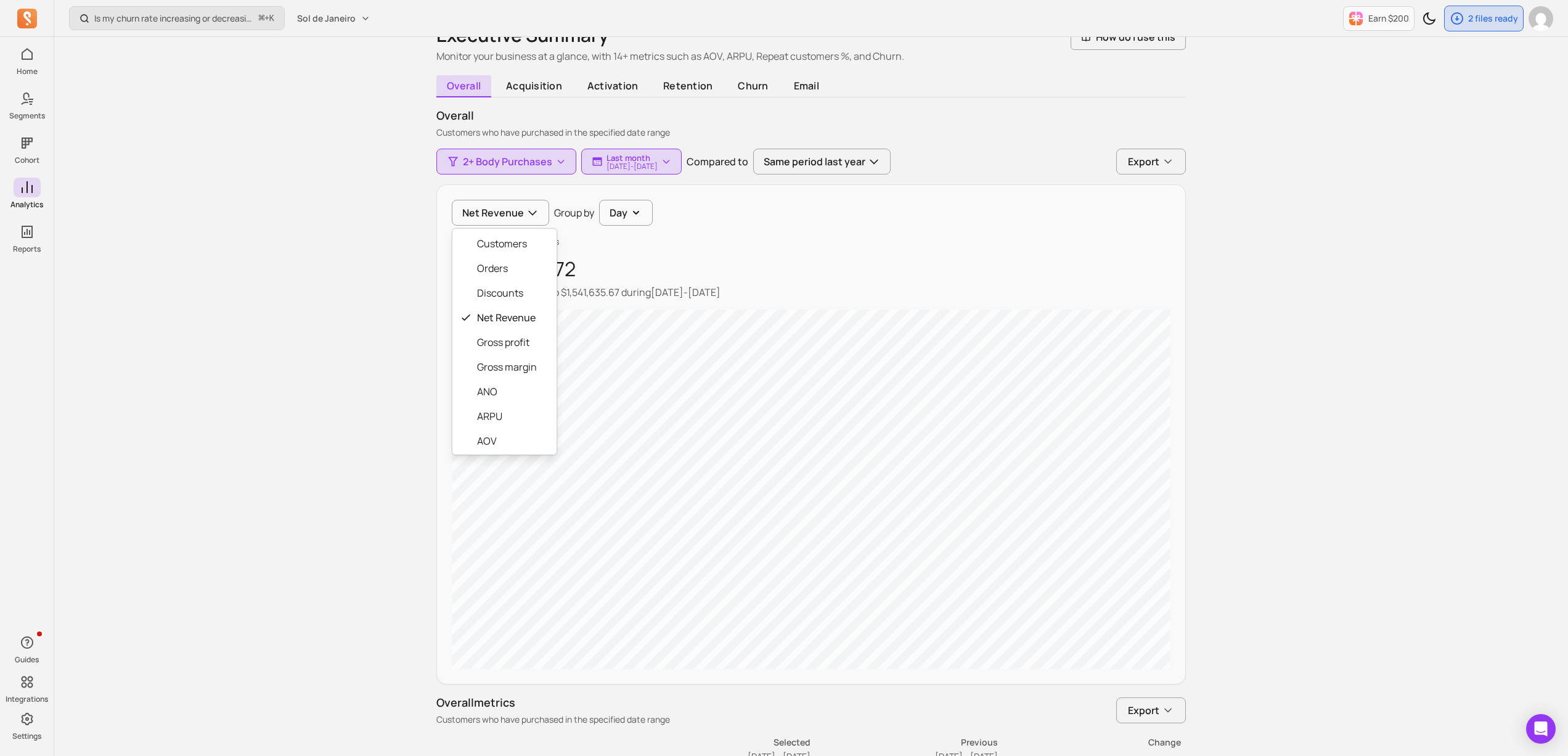
click at [606, 291] on div "Net Revenue Customers Orders Discounts Net Revenue Gross profit Gross margin AN…" at bounding box center [811, 434] width 750 height 500
drag, startPoint x: 568, startPoint y: 289, endPoint x: 770, endPoint y: 291, distance: 202.0
click at [770, 291] on div "-16.4% compared to $1,541,635.67 during [DATE] - [DATE]" at bounding box center [811, 291] width 719 height 14
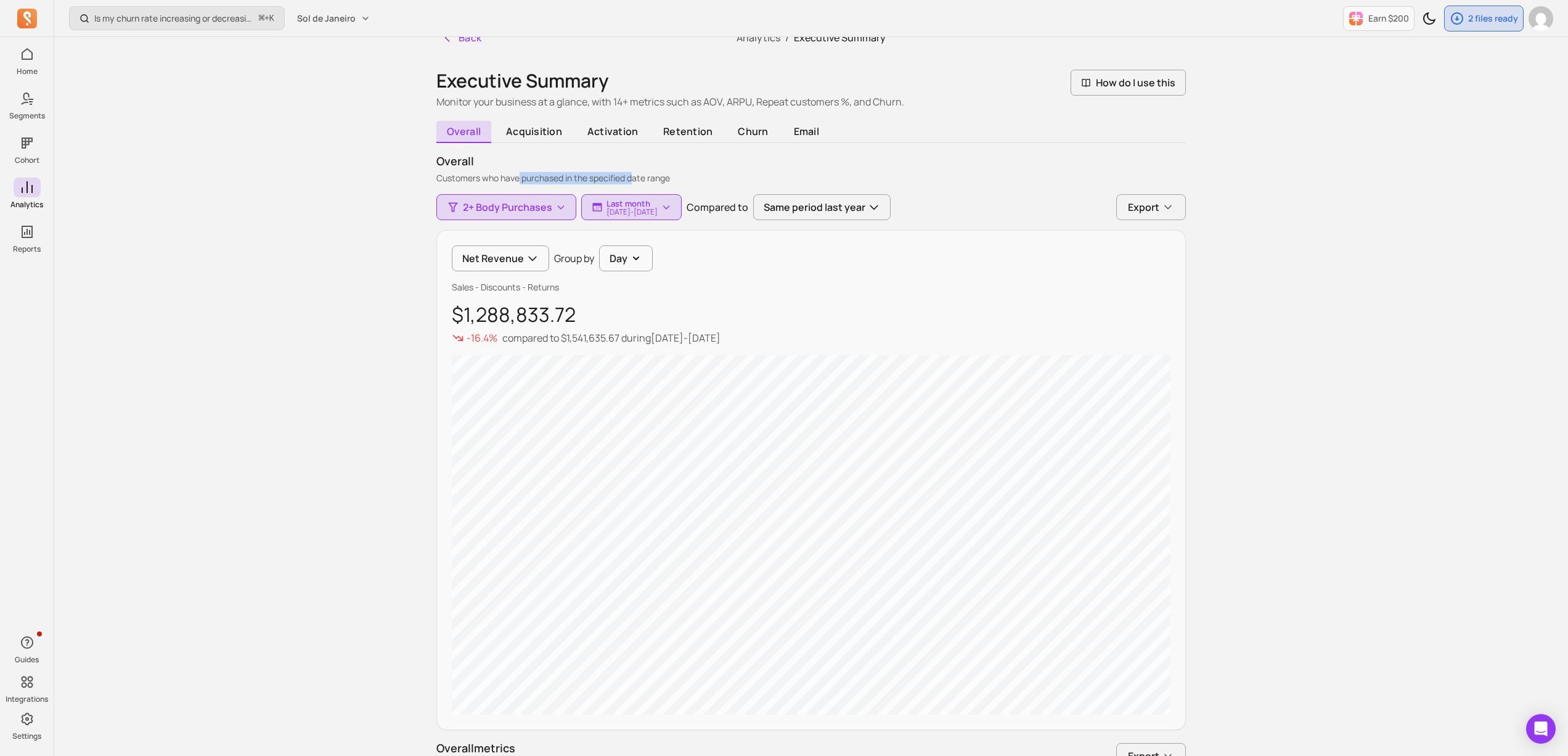
drag, startPoint x: 564, startPoint y: 178, endPoint x: 639, endPoint y: 179, distance: 75.0
click at [638, 179] on p "Customers who have purchased in the specified date range" at bounding box center [811, 178] width 750 height 12
click at [639, 179] on p "Customers who have purchased in the specified date range" at bounding box center [811, 178] width 750 height 12
click at [501, 202] on span "2+ Body Purchases" at bounding box center [508, 206] width 90 height 14
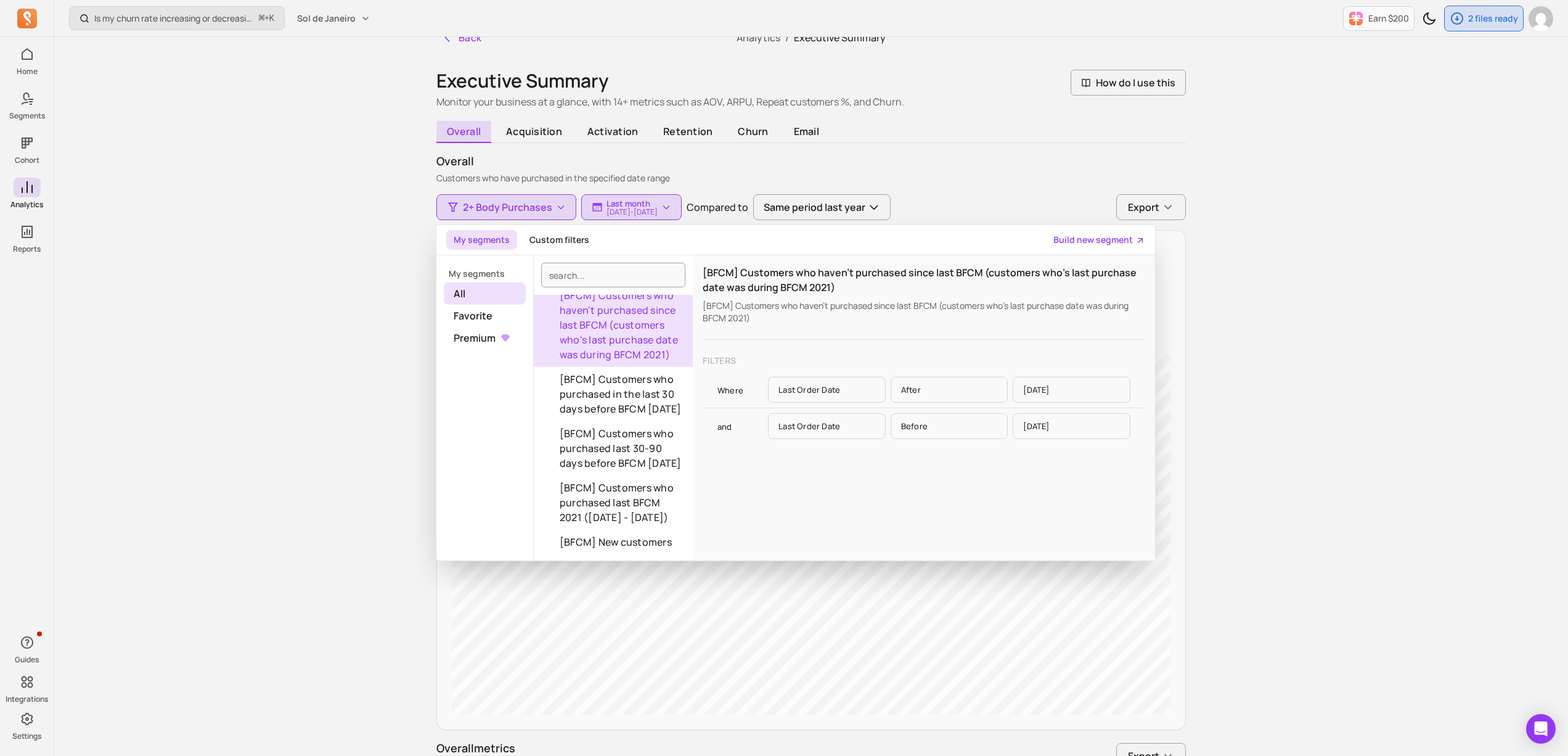
scroll to position [71, 0]
click at [543, 177] on p "Customers who have purchased in the specified date range" at bounding box center [811, 178] width 750 height 12
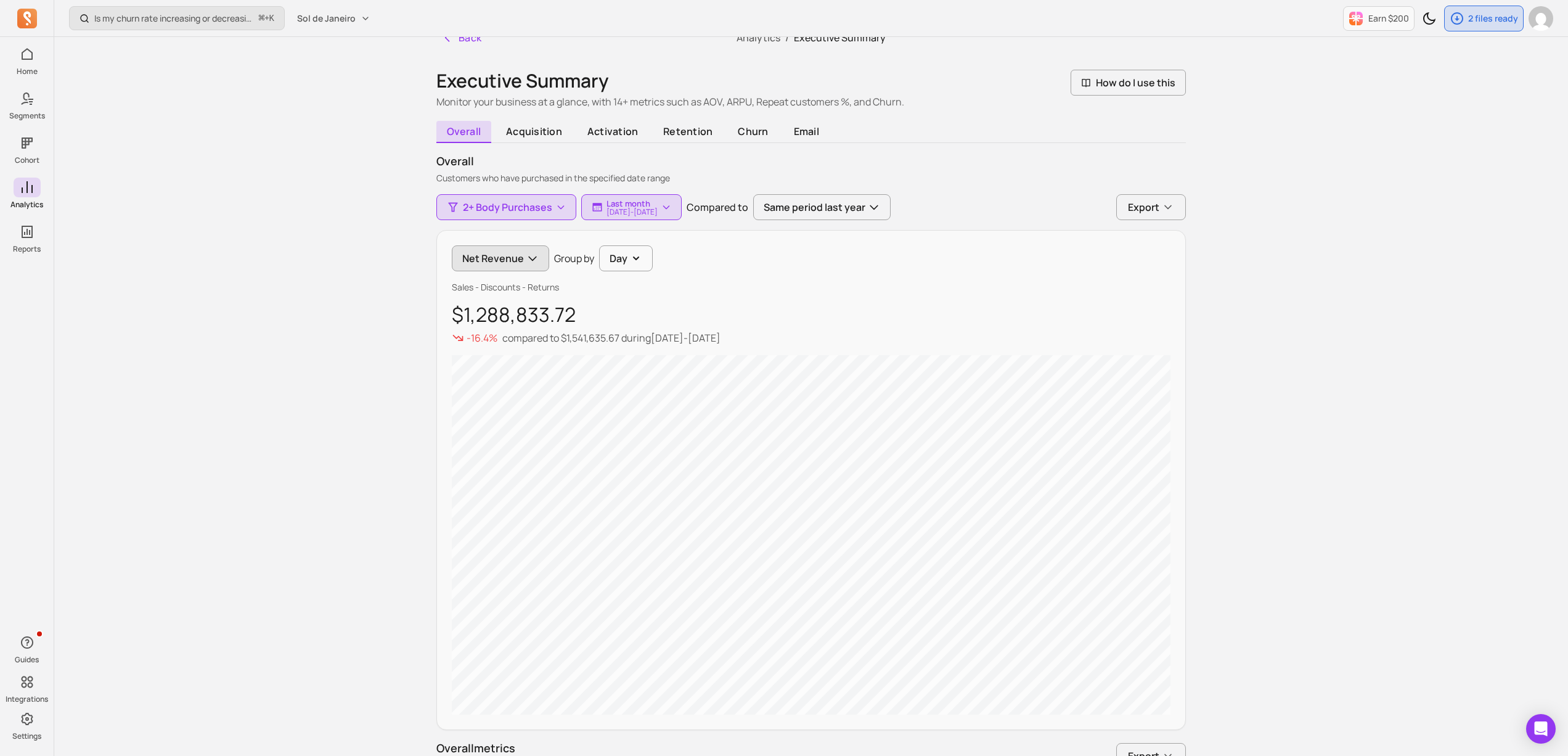
click at [499, 264] on button "Net Revenue" at bounding box center [500, 258] width 97 height 26
click at [501, 261] on button "Net Revenue" at bounding box center [500, 258] width 97 height 26
click at [511, 260] on button "Net Revenue" at bounding box center [500, 258] width 97 height 26
click at [514, 393] on span "Gross profit" at bounding box center [507, 387] width 60 height 14
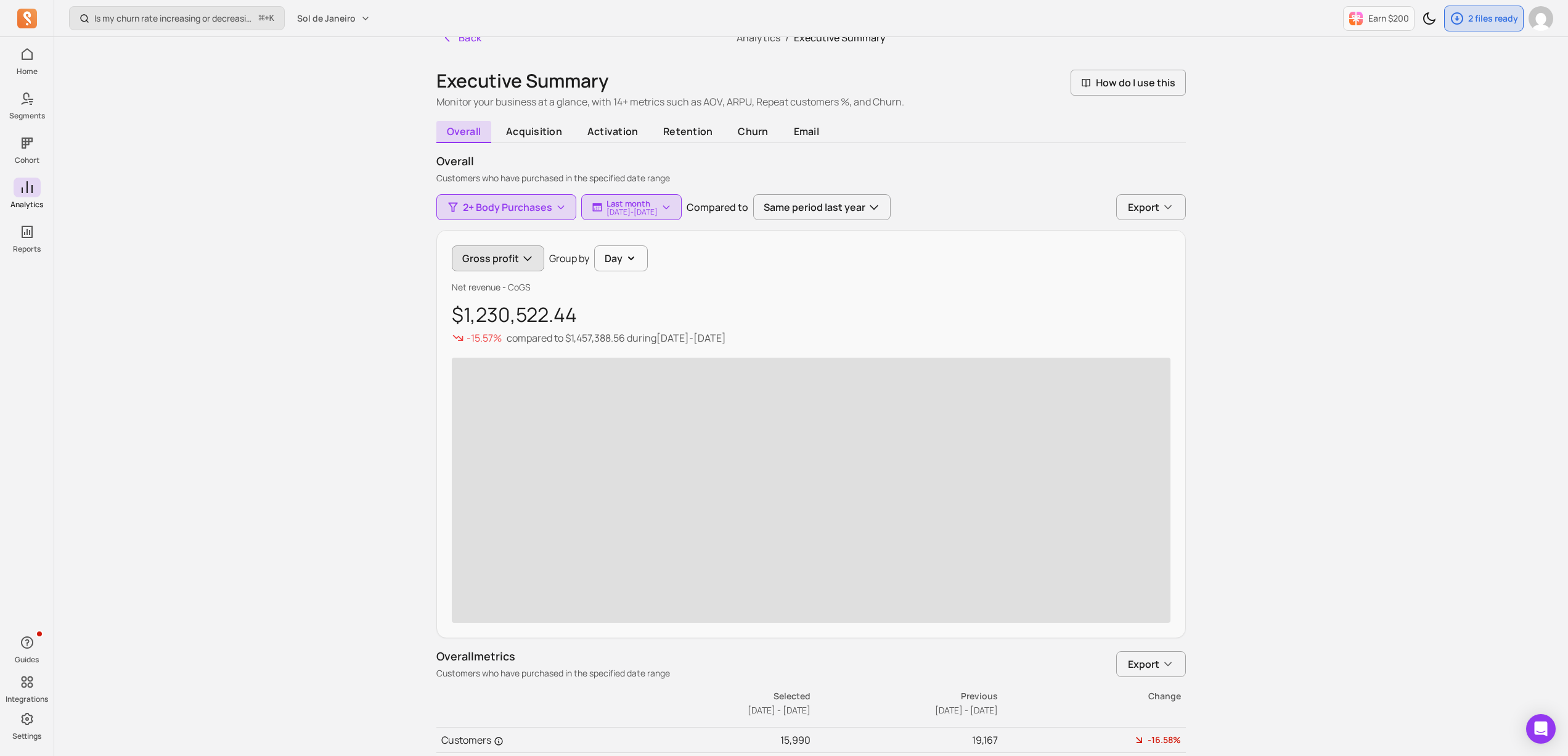
click at [488, 258] on button "Gross profit" at bounding box center [498, 258] width 93 height 26
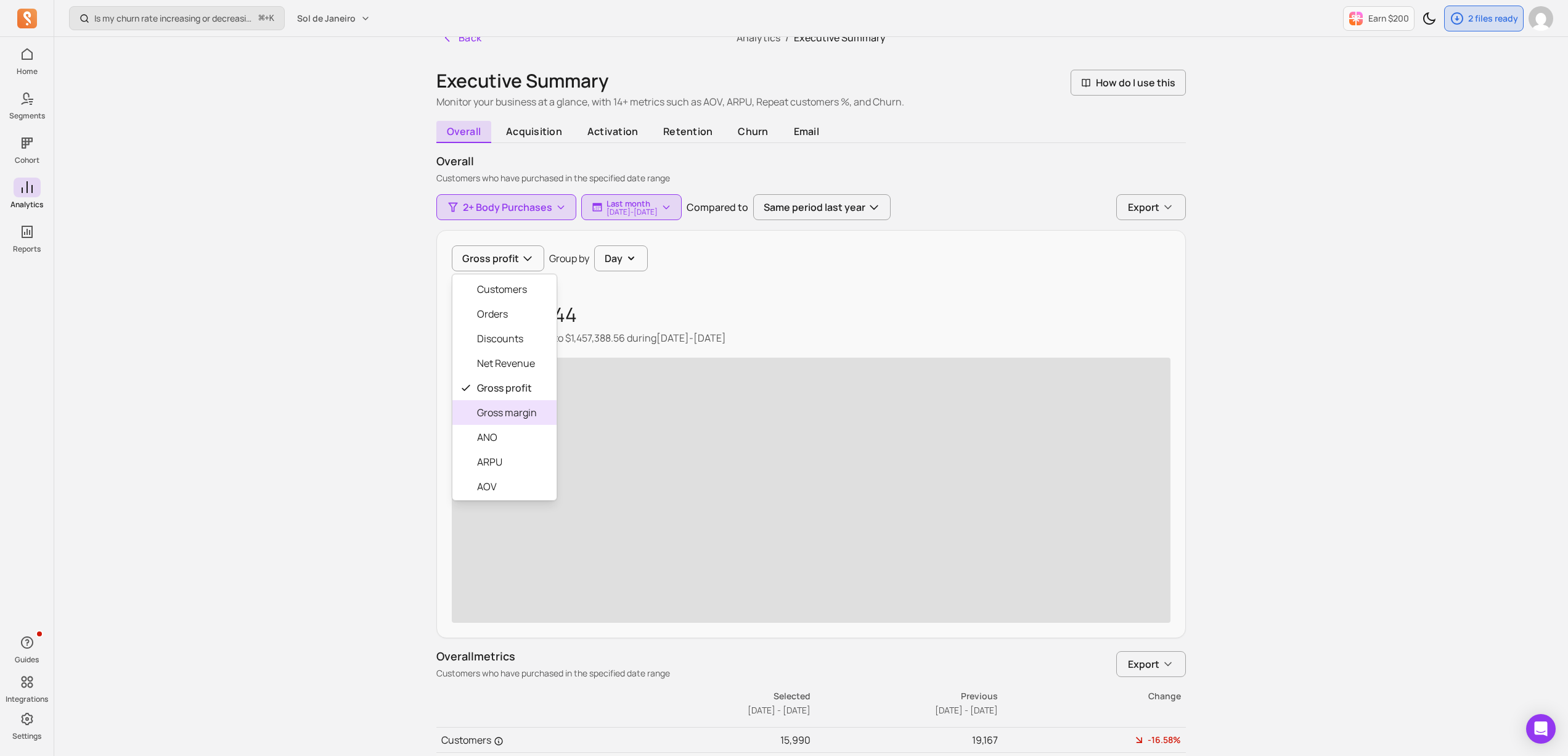
click at [481, 405] on span "Gross margin" at bounding box center [507, 412] width 60 height 14
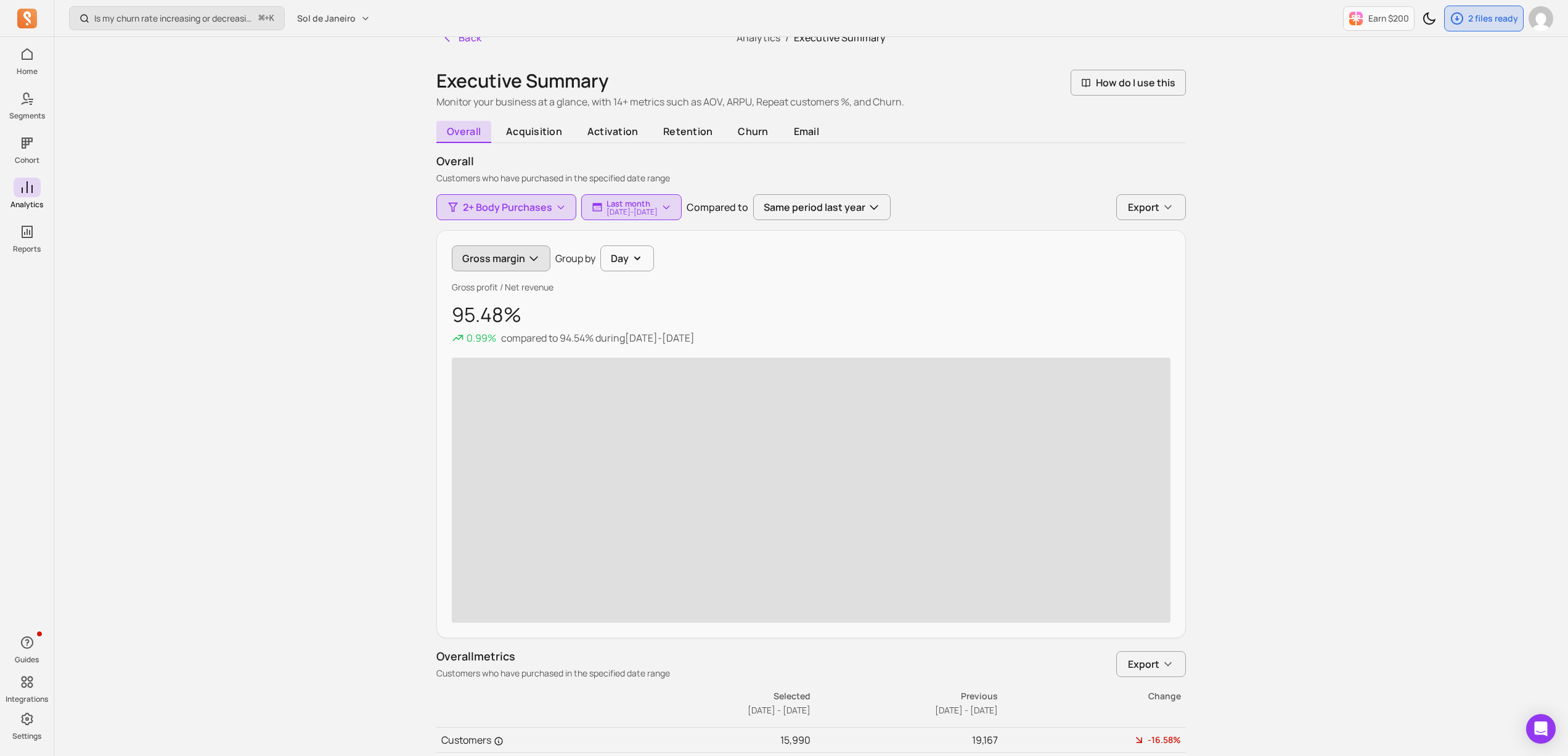
click at [508, 263] on button "Gross margin" at bounding box center [501, 258] width 99 height 26
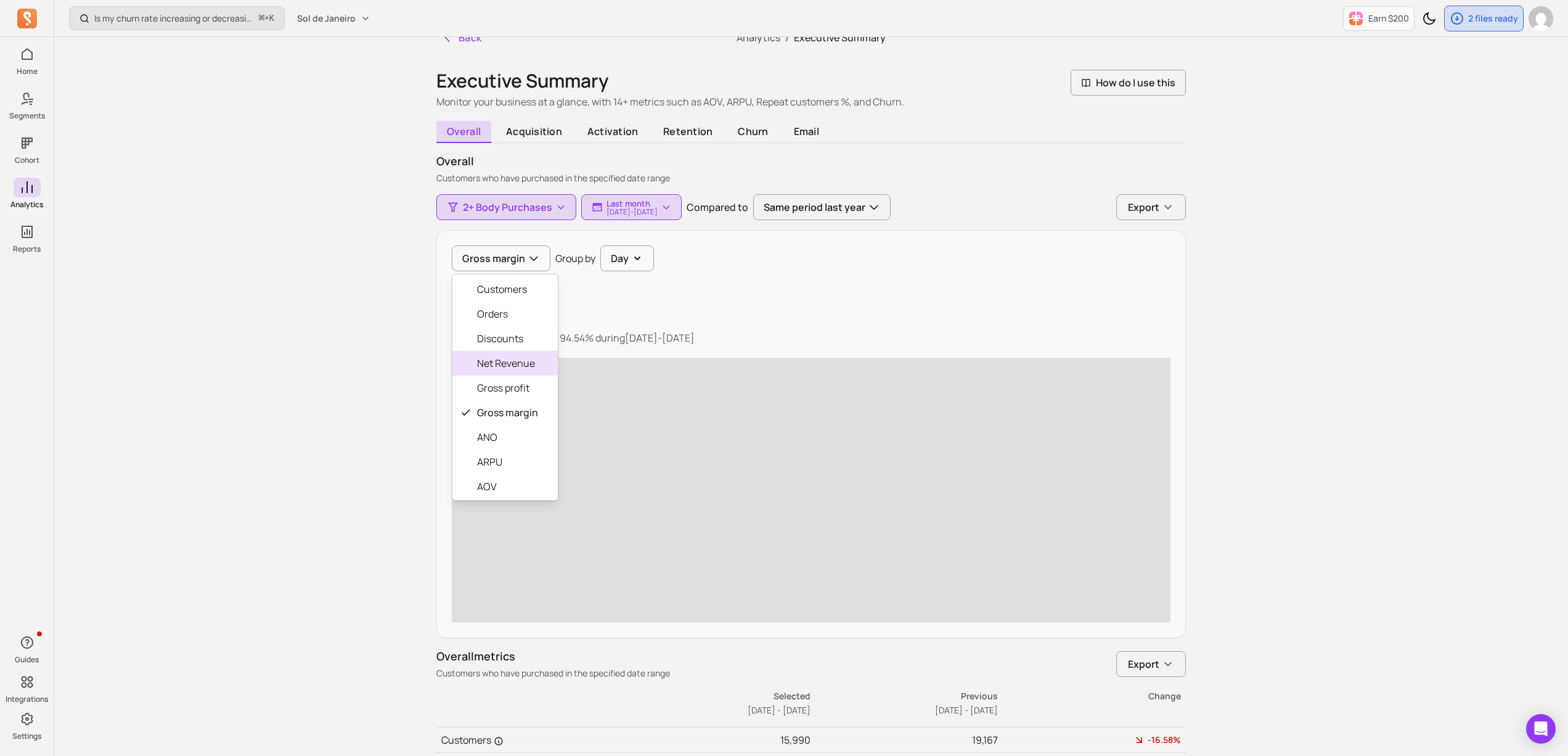
click at [524, 361] on span "Net Revenue" at bounding box center [508, 363] width 61 height 14
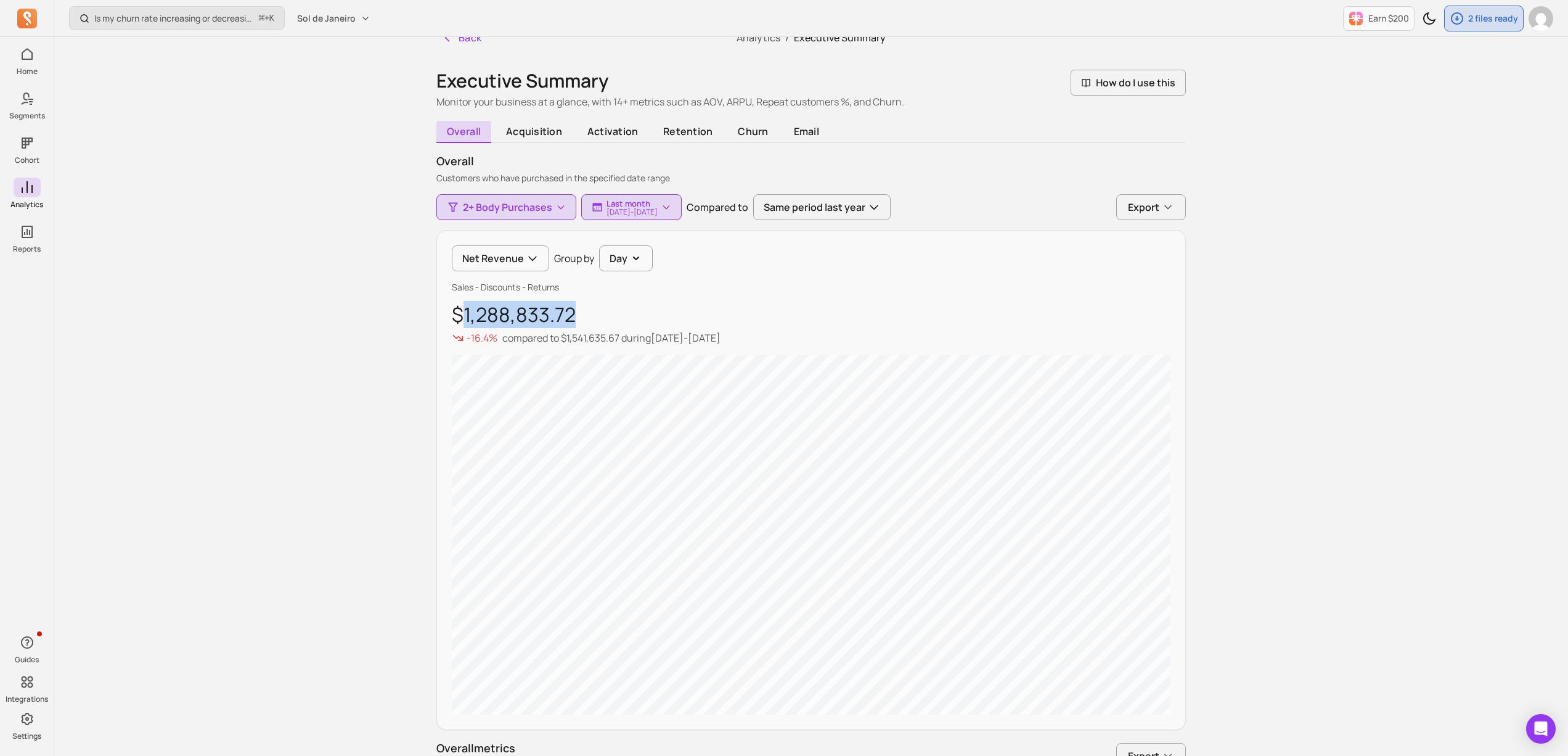
drag, startPoint x: 460, startPoint y: 325, endPoint x: 631, endPoint y: 325, distance: 171.0
click at [631, 325] on p "$1,288,833.72" at bounding box center [811, 314] width 719 height 22
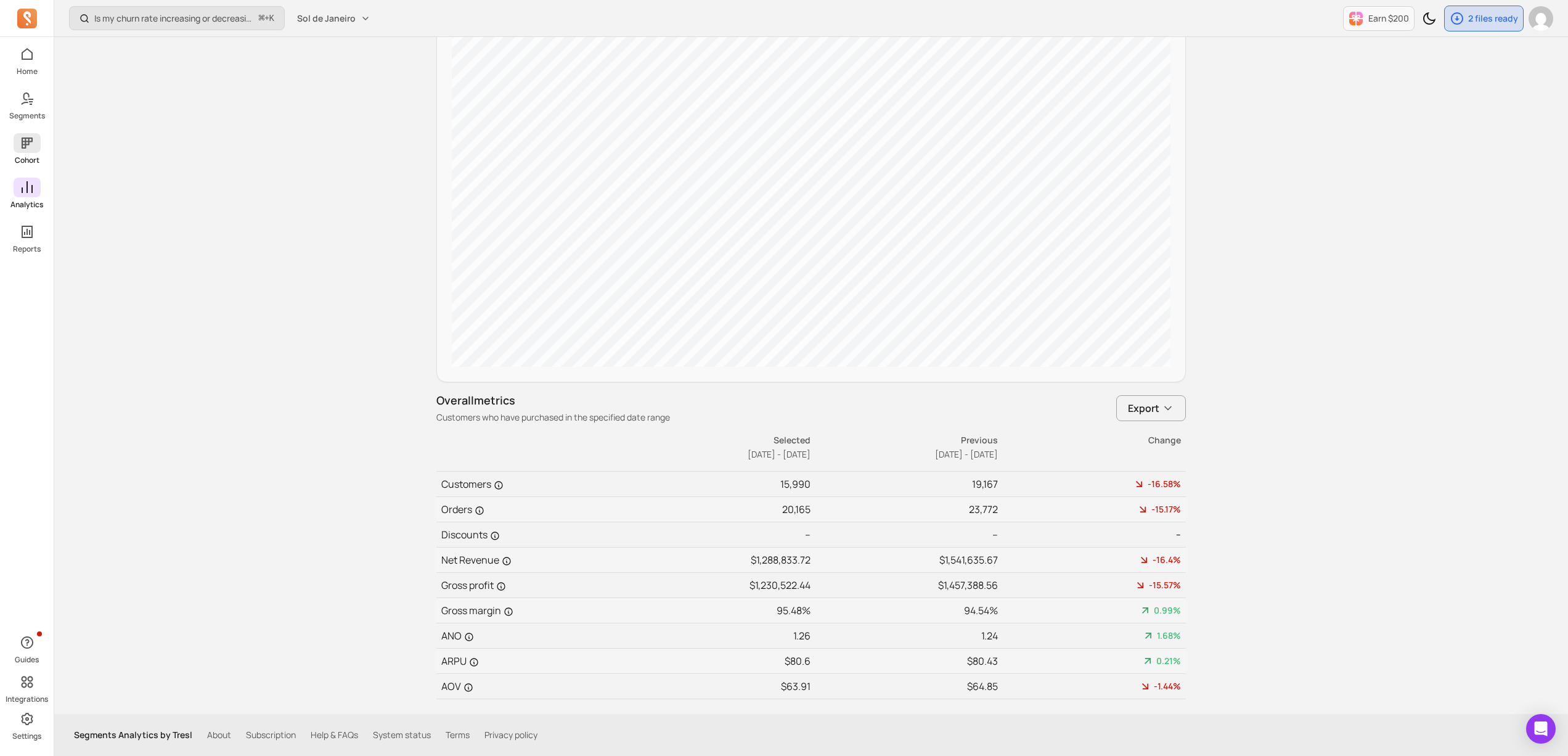
click at [20, 147] on icon at bounding box center [27, 143] width 14 height 14
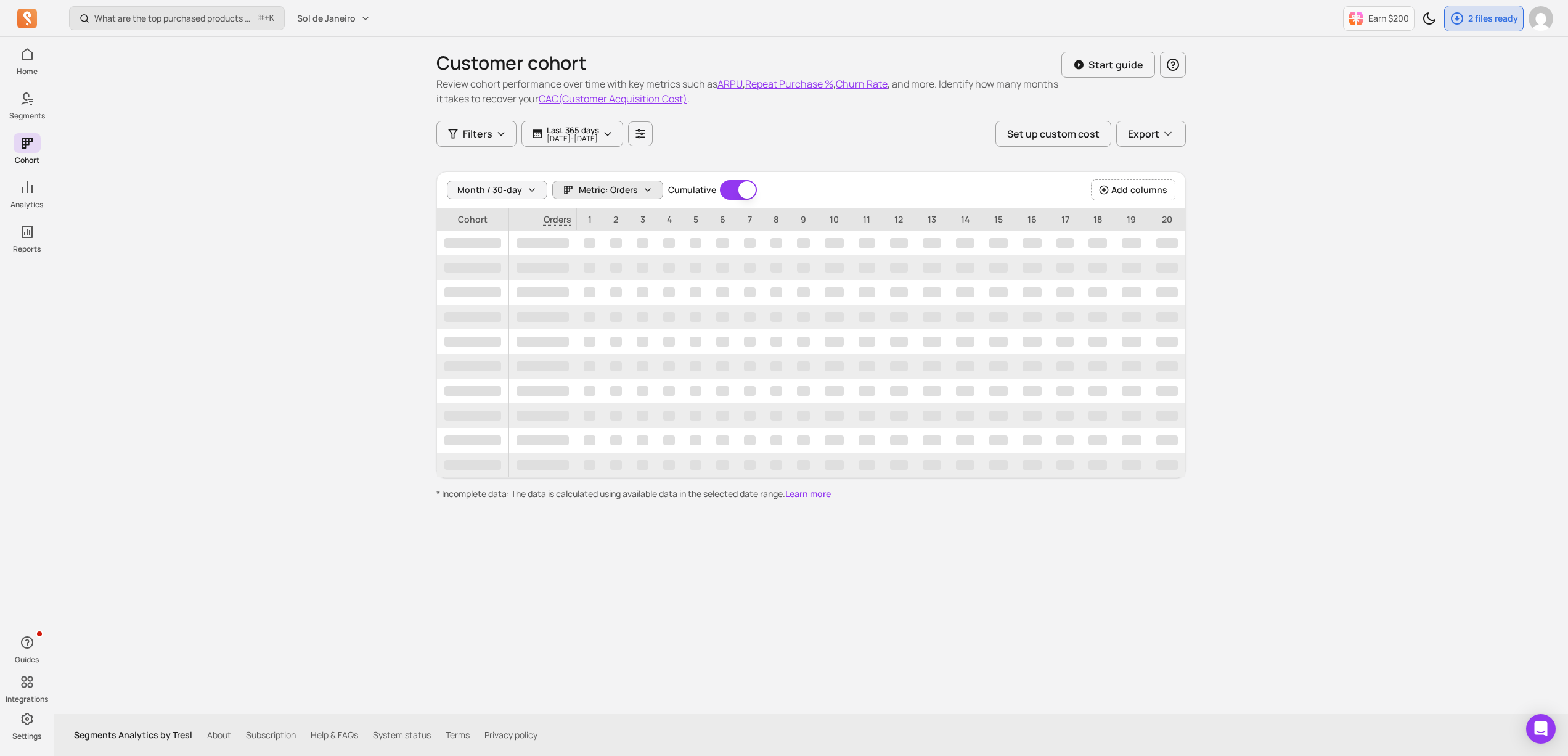
click at [630, 193] on span "Metric: Orders" at bounding box center [609, 190] width 59 height 12
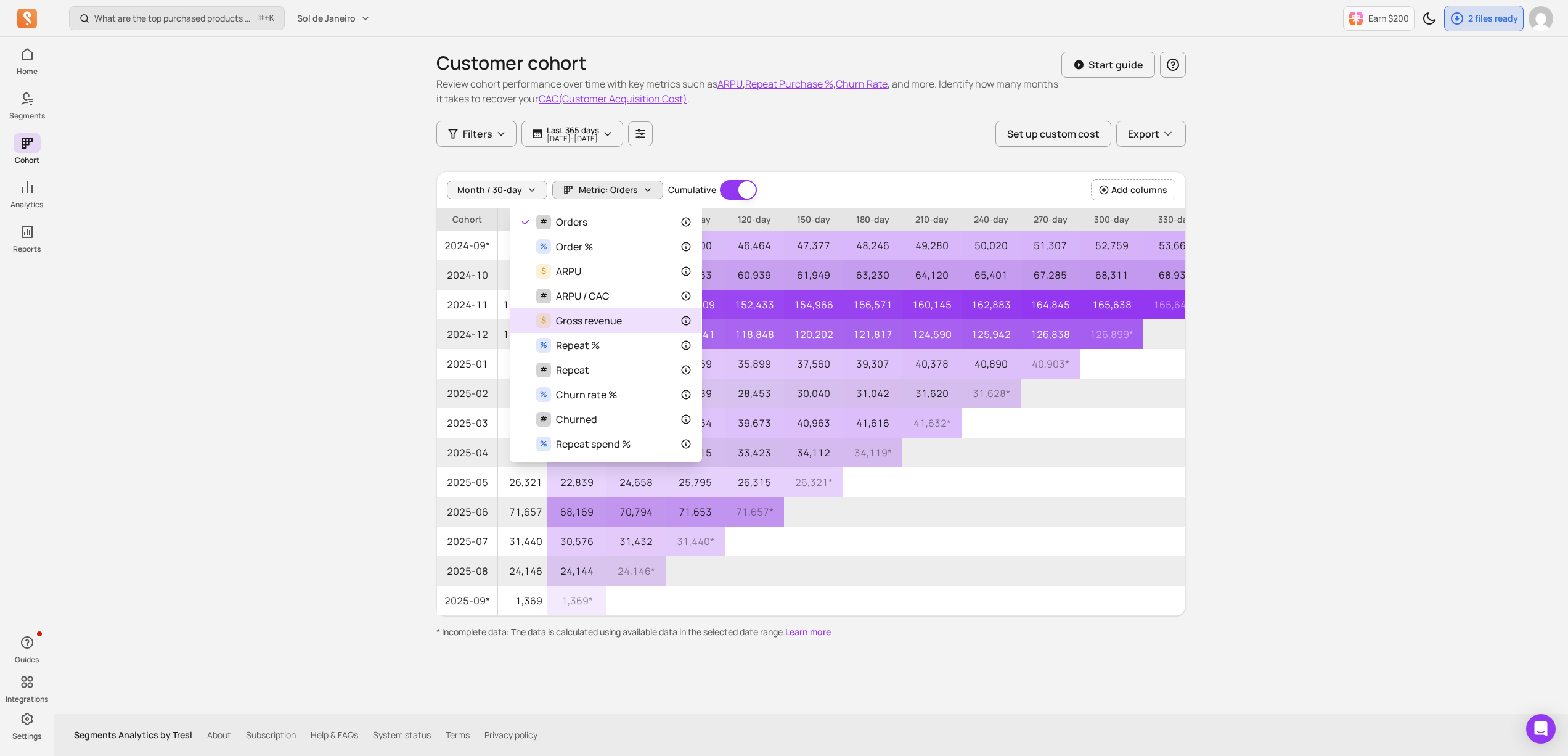
click at [648, 325] on div "$ Gross revenue" at bounding box center [606, 320] width 172 height 14
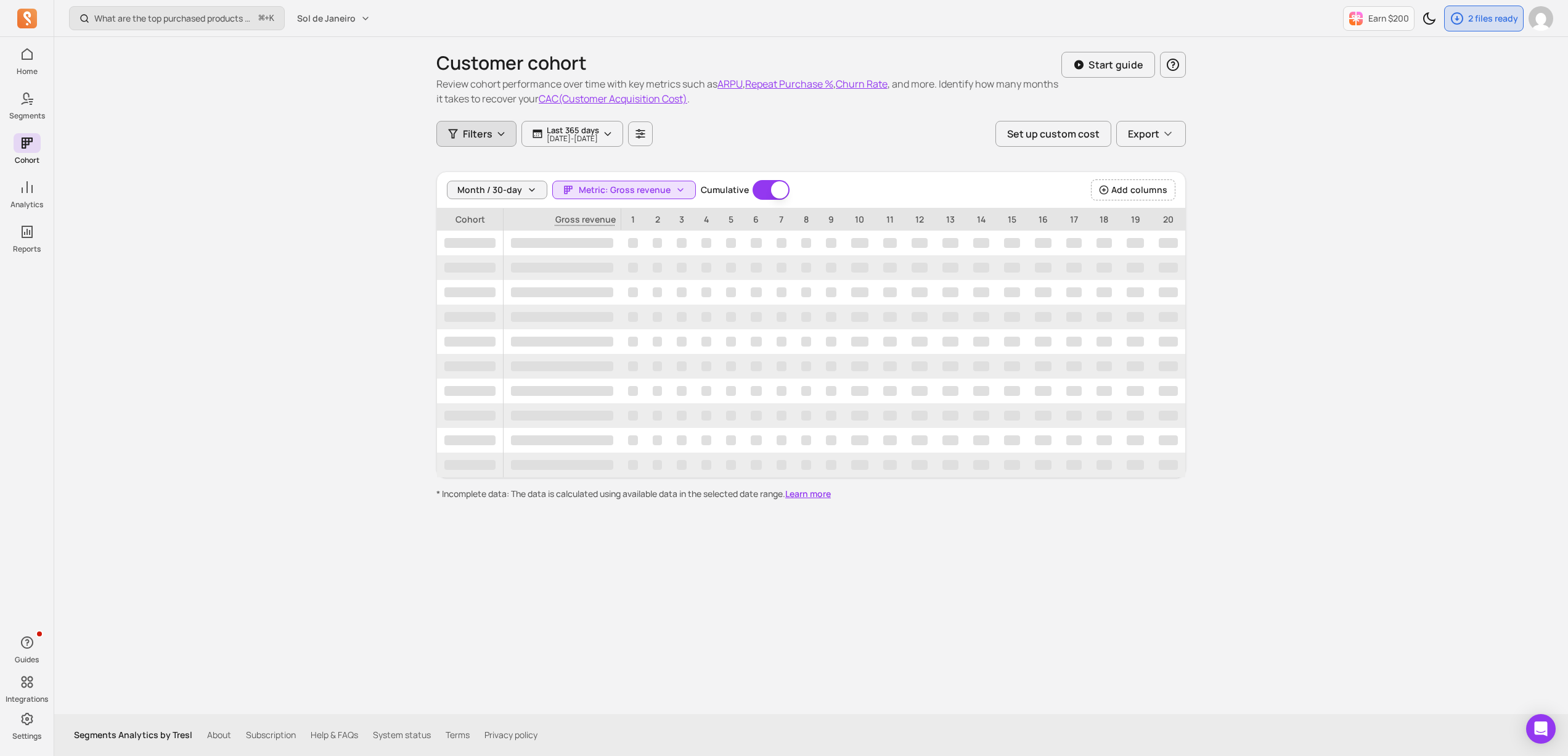
click at [483, 137] on span "Filters" at bounding box center [477, 134] width 30 height 14
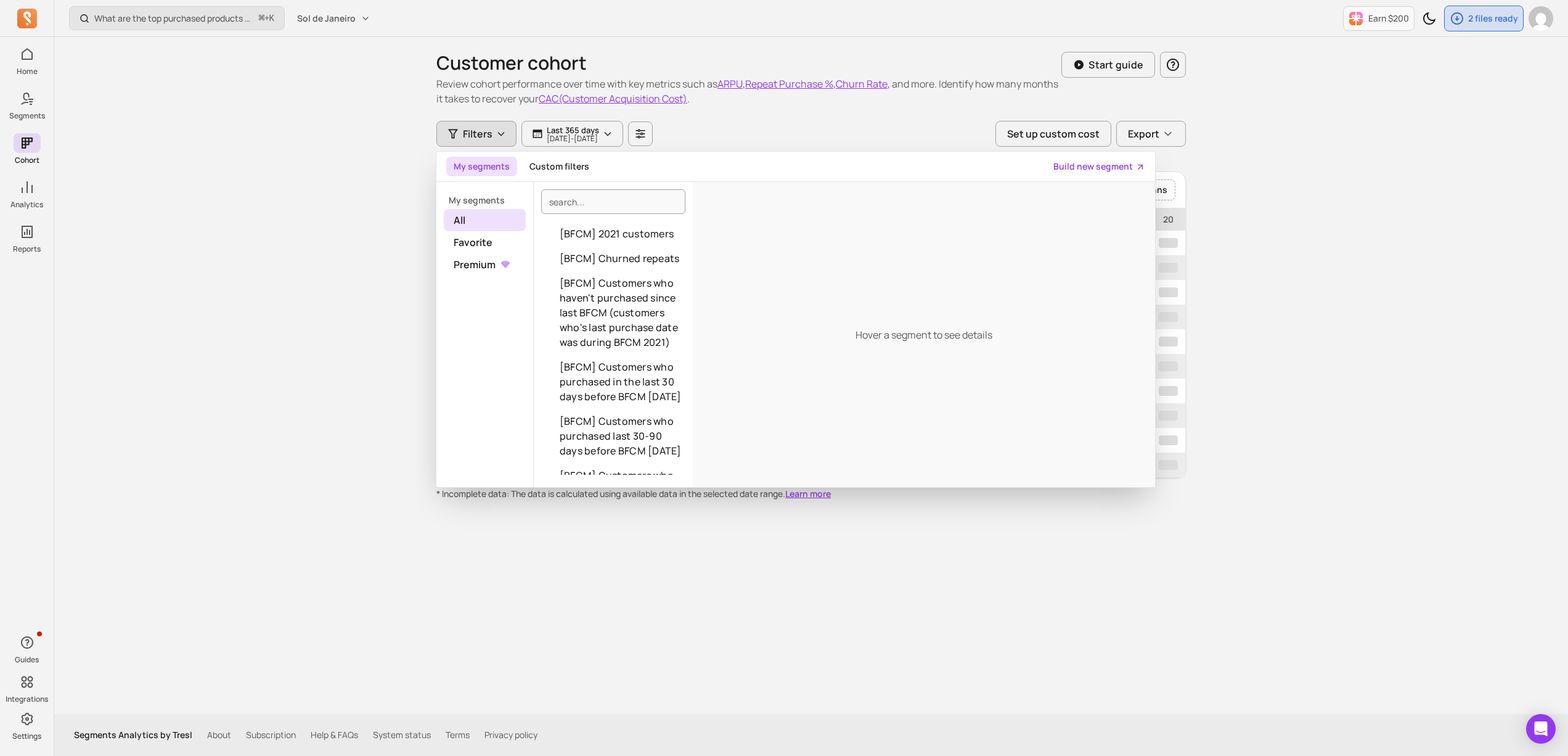
click at [490, 137] on span "Filters" at bounding box center [477, 134] width 30 height 14
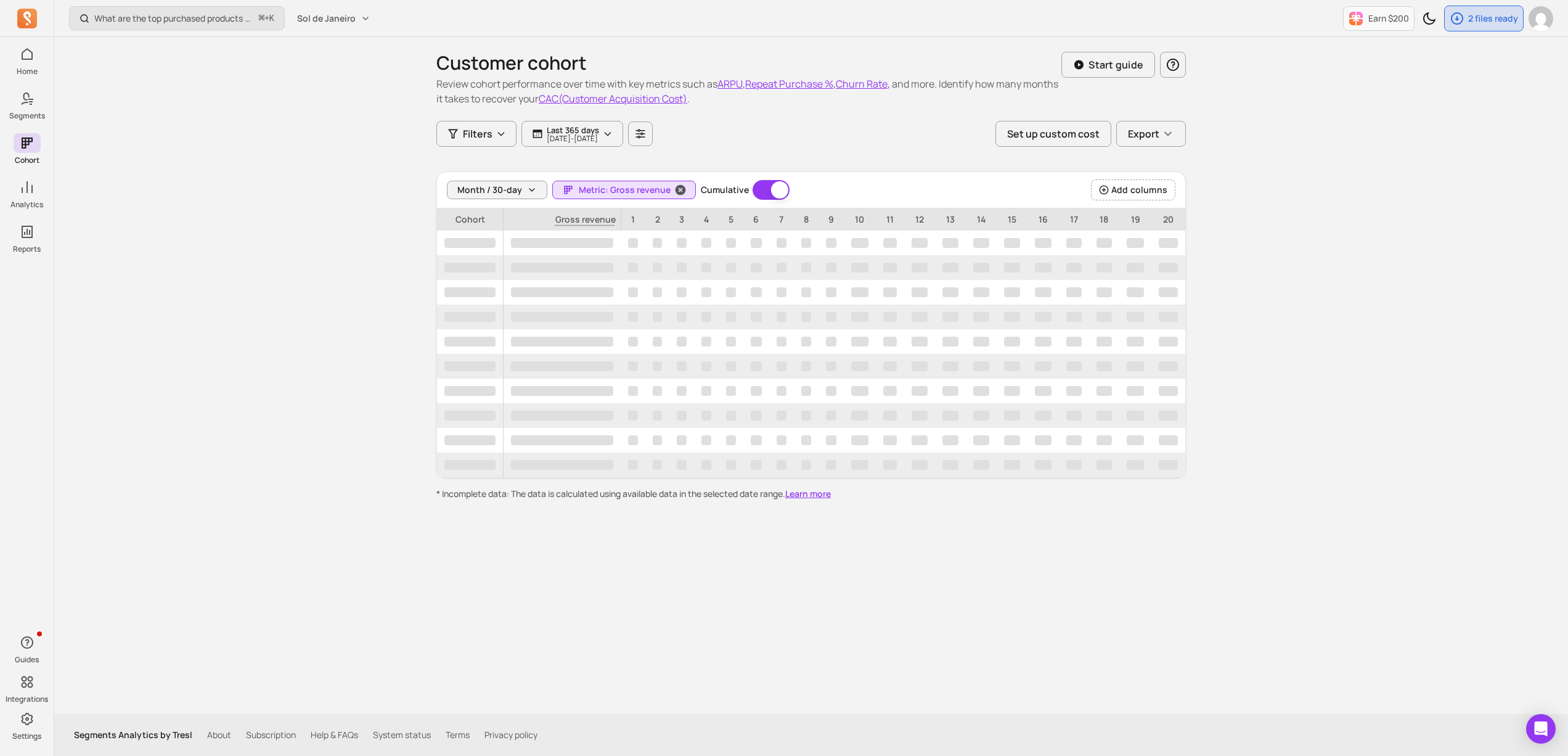
click at [612, 182] on button "Metric: Gross revenue" at bounding box center [624, 190] width 143 height 18
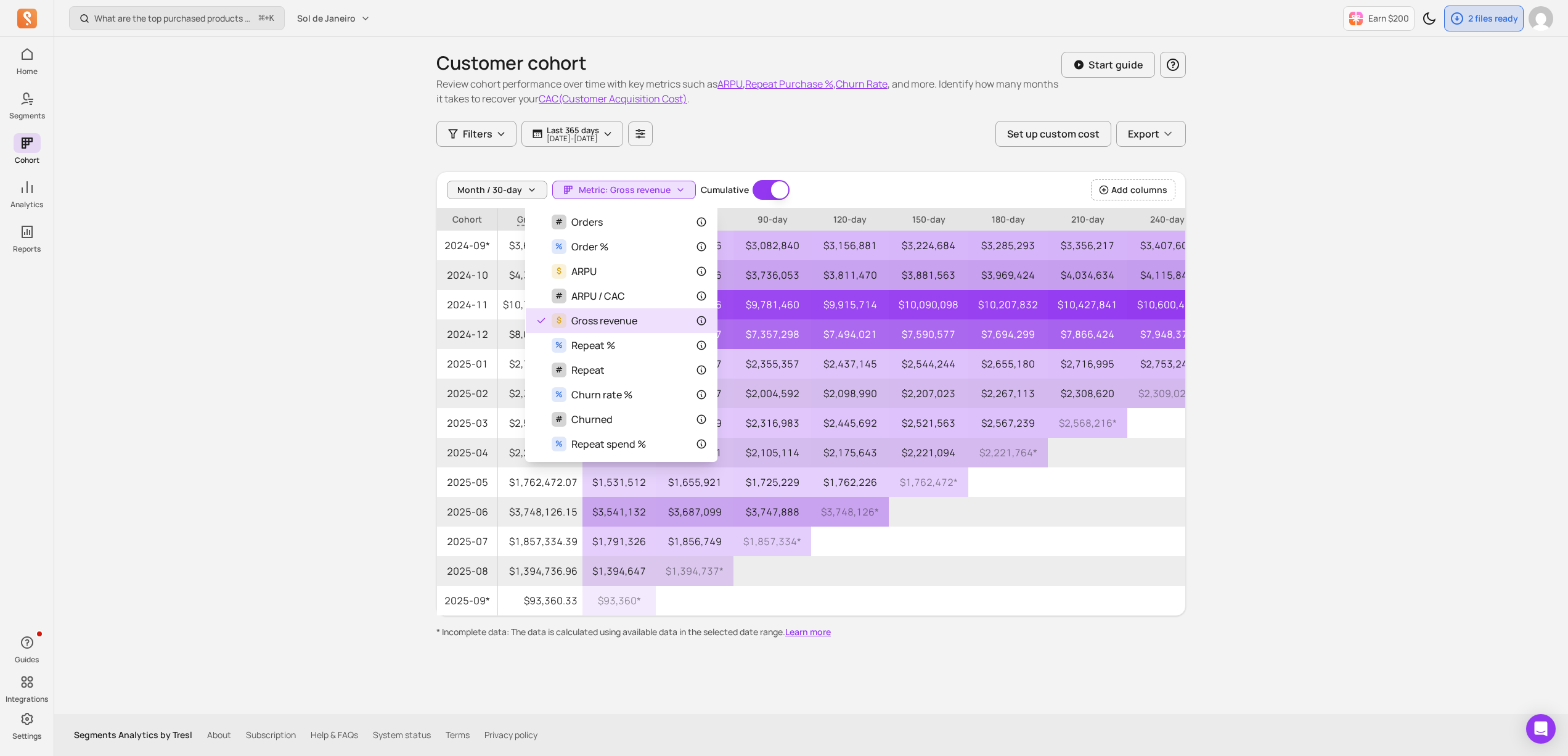
click at [664, 320] on div "$ Gross revenue" at bounding box center [622, 320] width 172 height 14
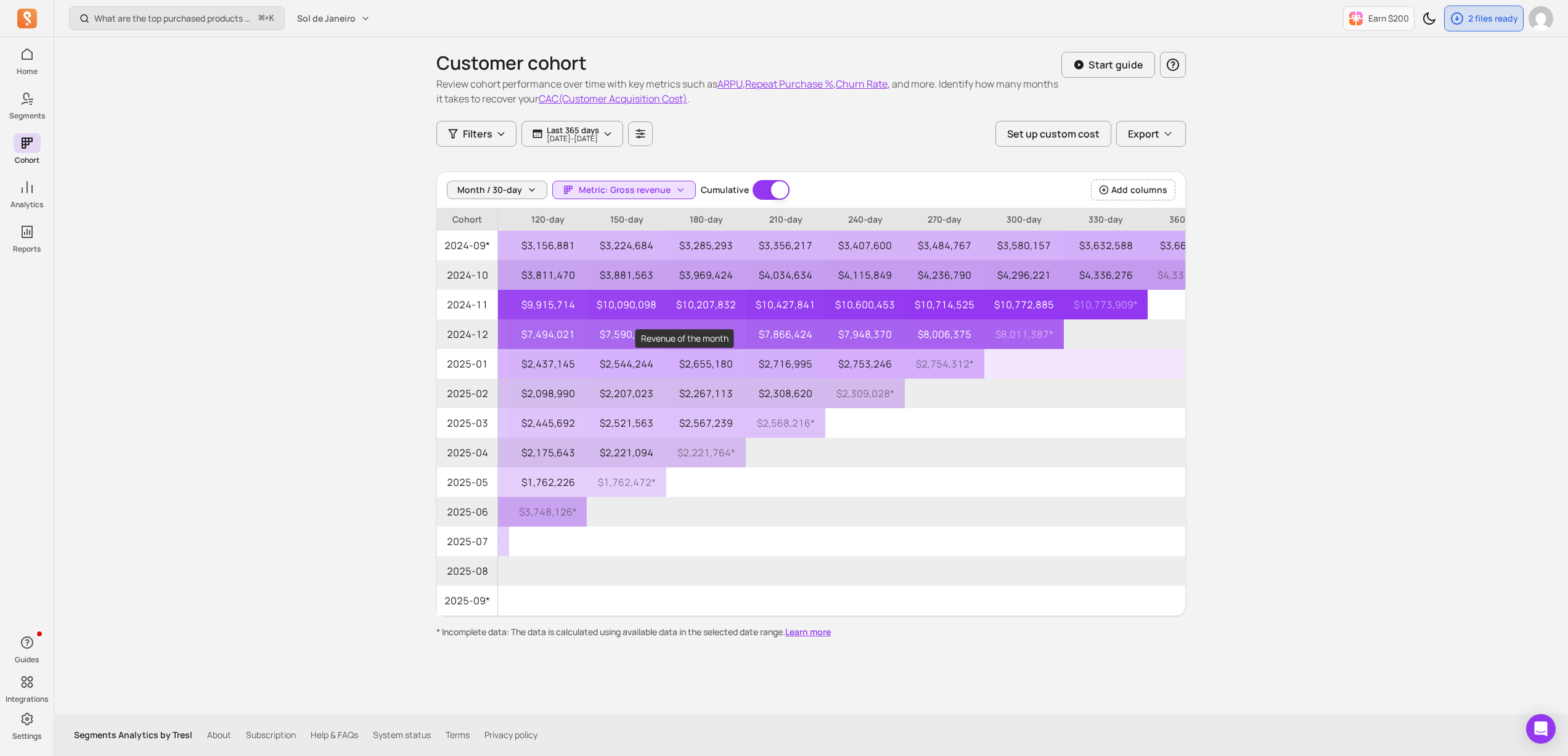
scroll to position [0, 422]
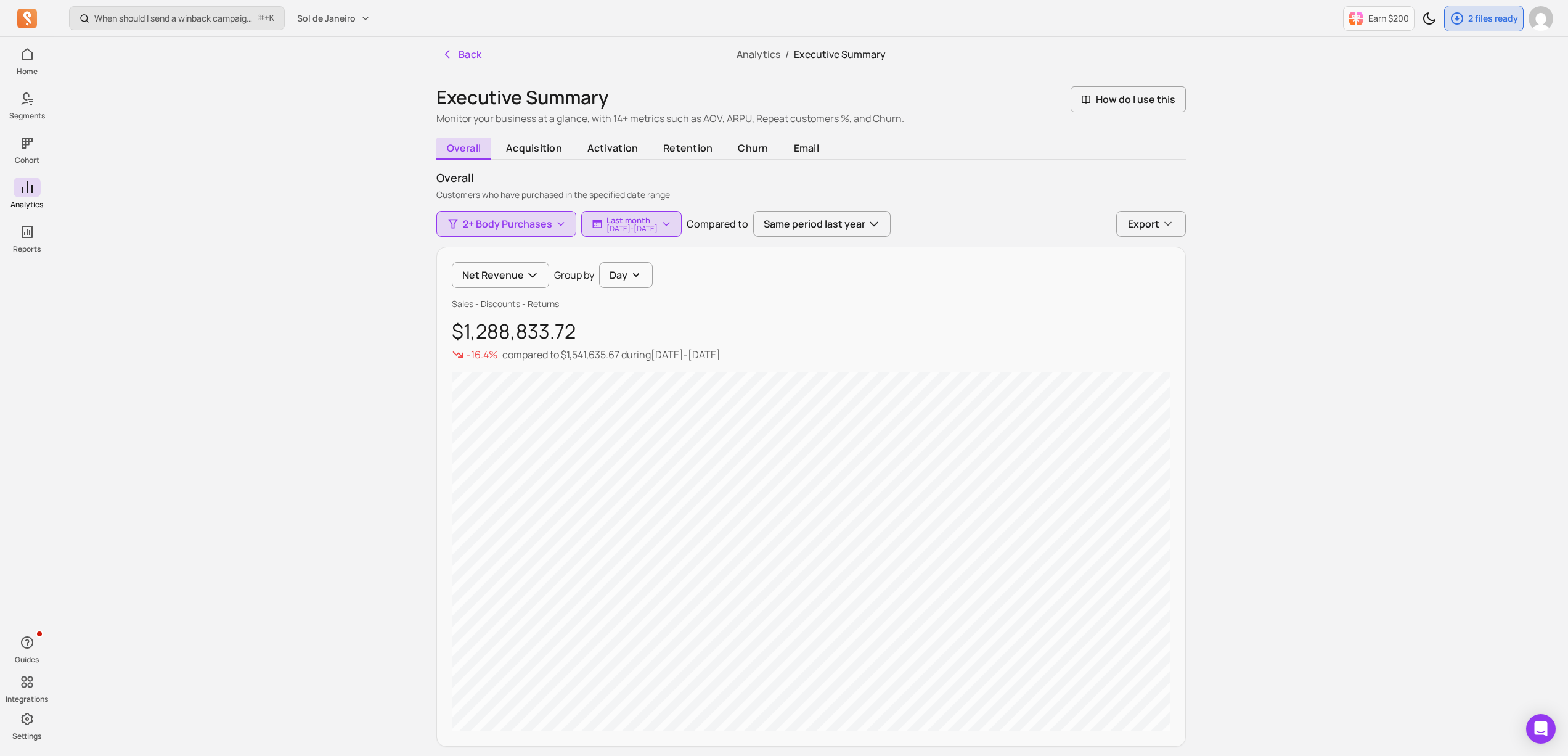
scroll to position [364, 0]
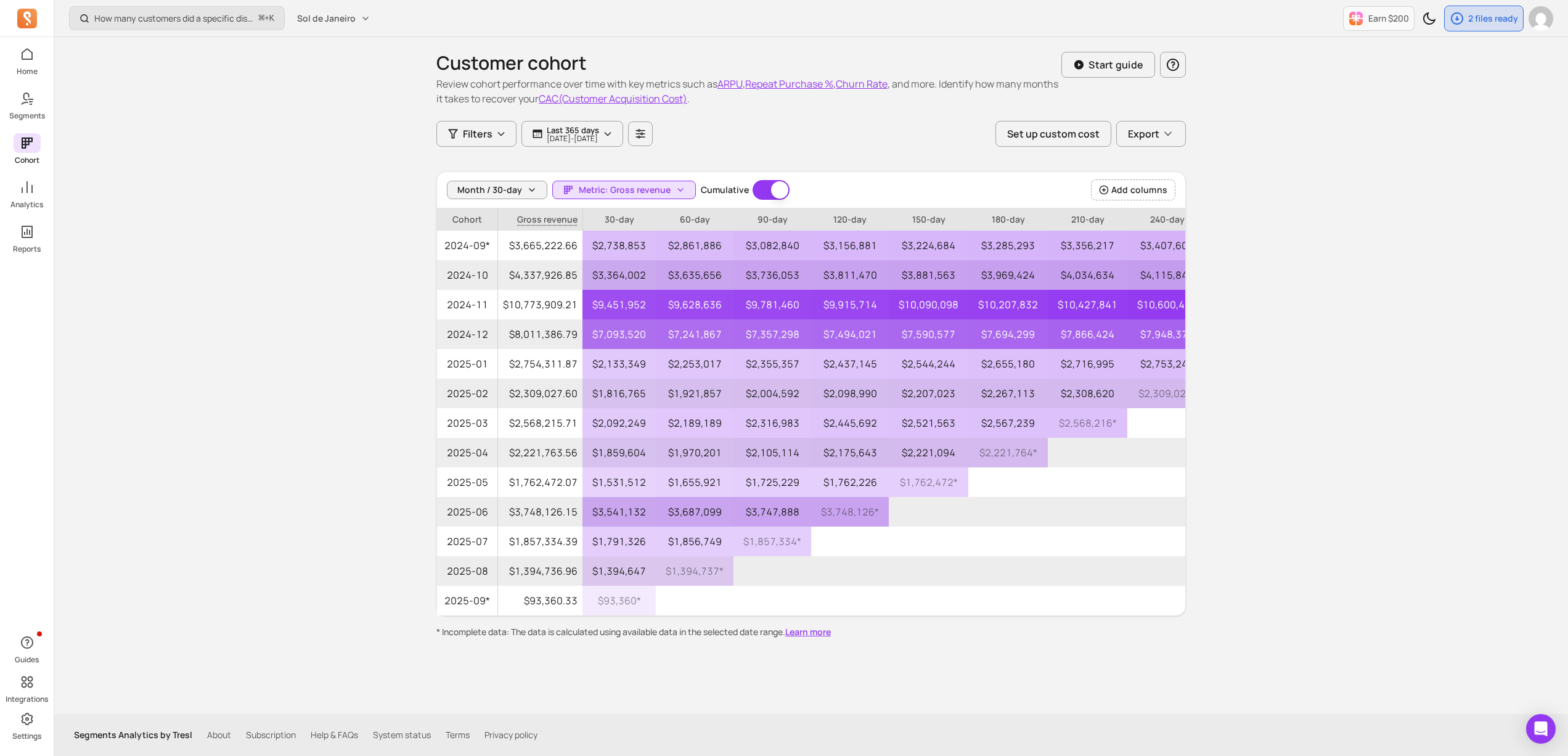
click at [34, 152] on span at bounding box center [27, 143] width 27 height 20
click at [32, 140] on icon at bounding box center [27, 143] width 11 height 11
click at [19, 195] on span at bounding box center [27, 187] width 27 height 20
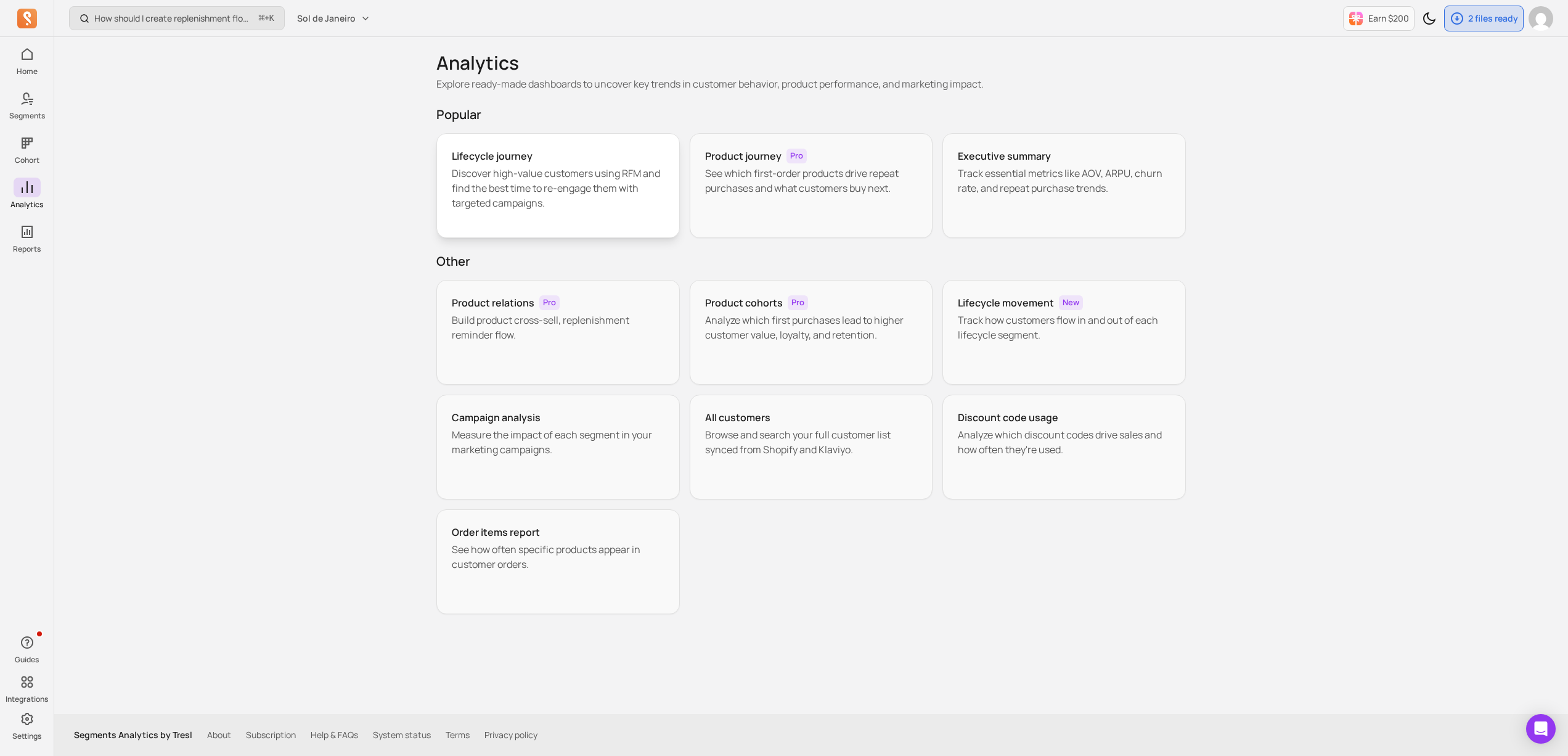
click at [566, 201] on p "Discover high-value customers using RFM and find the best time to re-engage the…" at bounding box center [558, 188] width 213 height 44
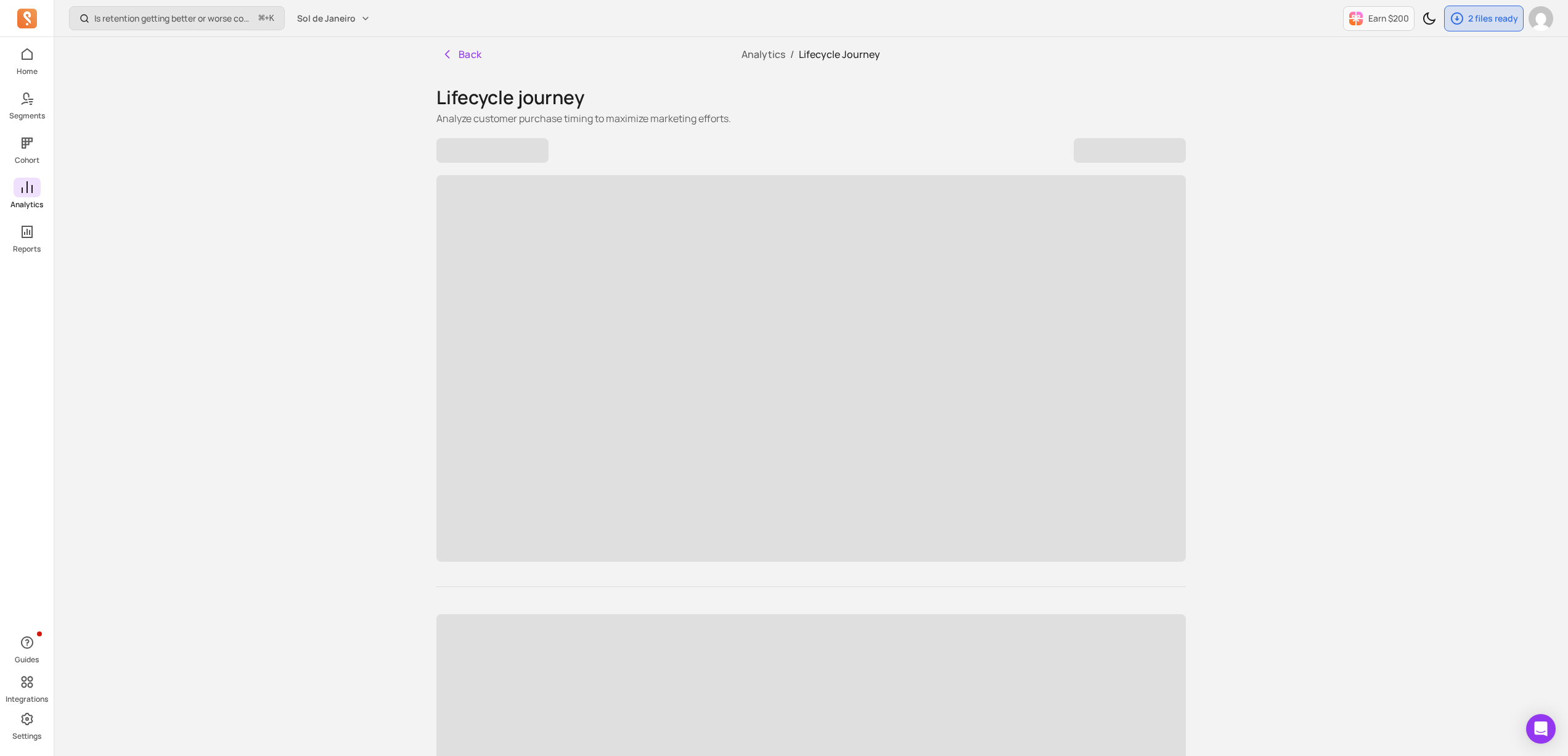
click at [30, 188] on icon at bounding box center [27, 187] width 14 height 14
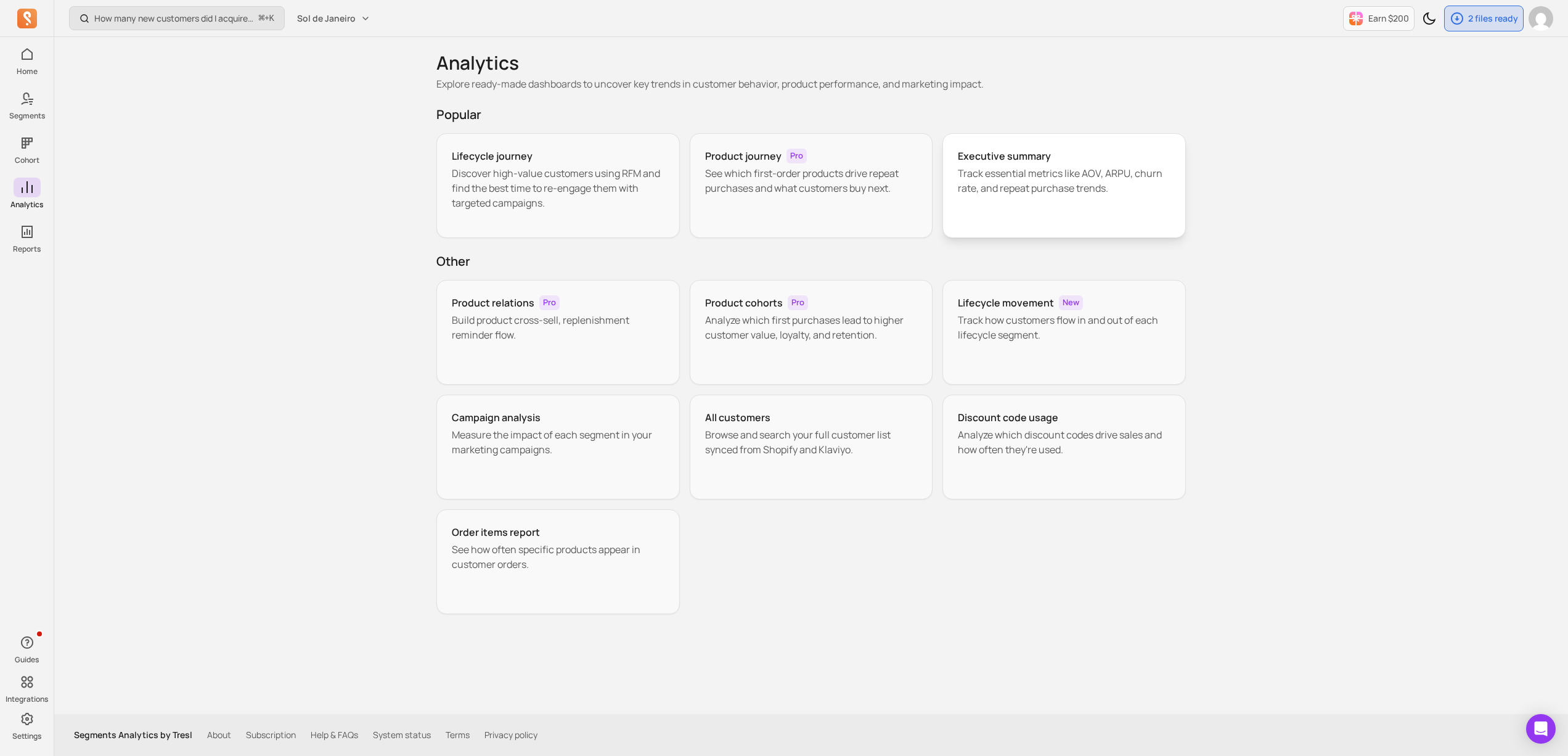
click at [1040, 222] on div "Executive summary Track essential metrics like AOV, ARPU, churn rate, and repea…" at bounding box center [1064, 185] width 244 height 105
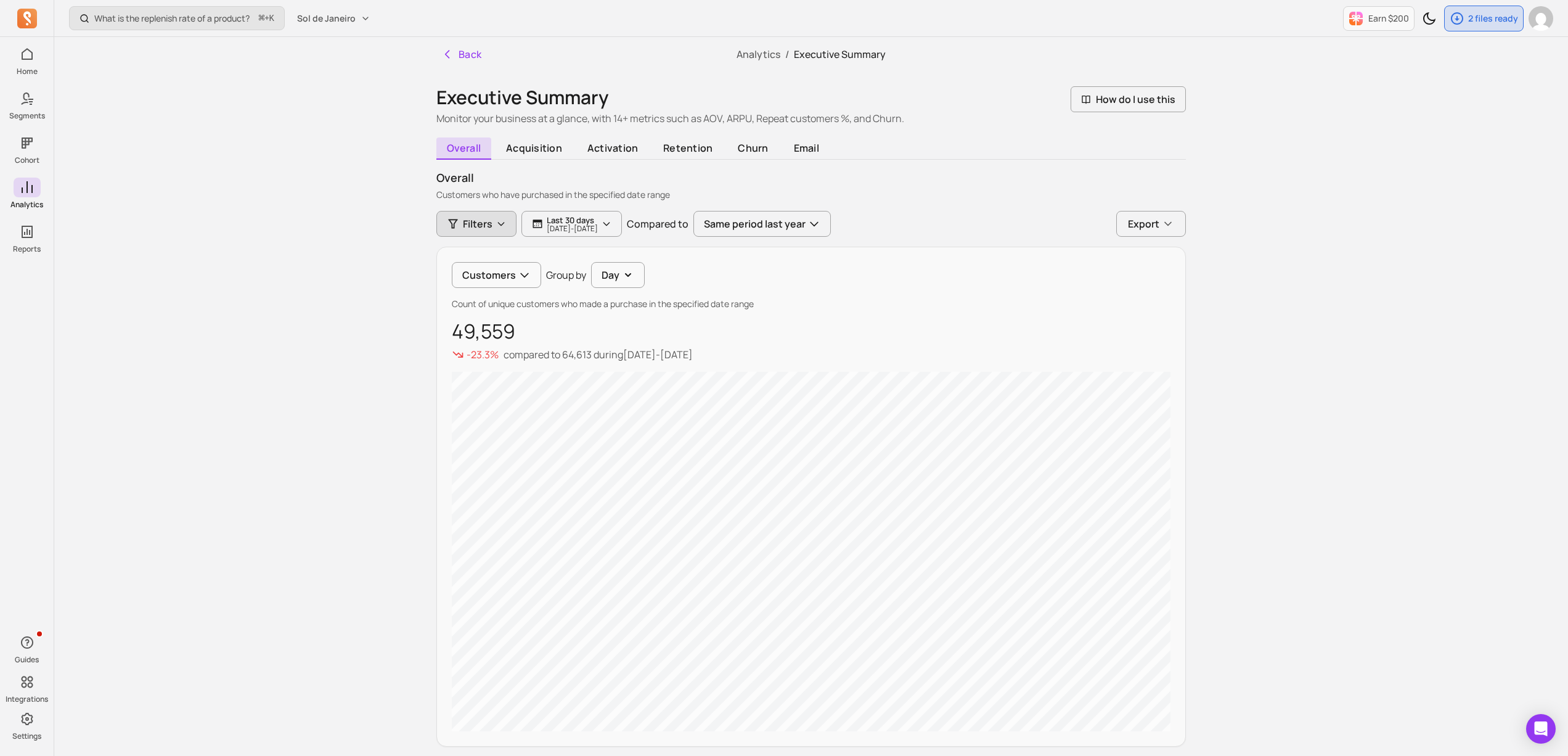
click at [484, 225] on span "Filters" at bounding box center [477, 223] width 30 height 14
click at [505, 284] on button "Customers" at bounding box center [496, 275] width 90 height 26
click at [531, 409] on span "Gross profit" at bounding box center [507, 404] width 60 height 14
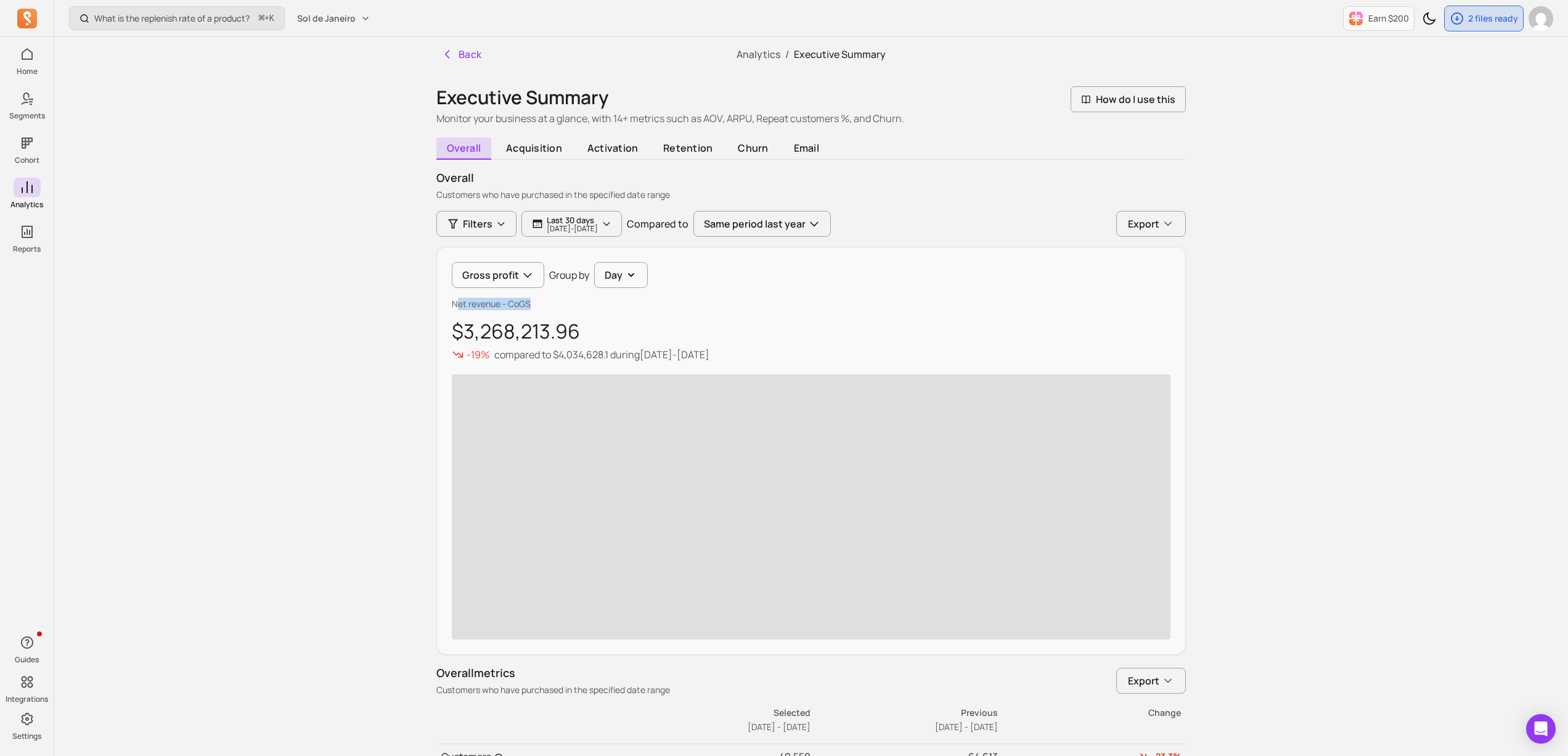
drag, startPoint x: 455, startPoint y: 309, endPoint x: 546, endPoint y: 309, distance: 91.0
click at [546, 309] on p "Net revenue - CoGS" at bounding box center [811, 304] width 719 height 12
drag, startPoint x: 511, startPoint y: 308, endPoint x: 418, endPoint y: 308, distance: 93.0
click at [418, 308] on div "Back Analytics / Executive Summary Executive Summary Monitor your business at a…" at bounding box center [811, 512] width 789 height 950
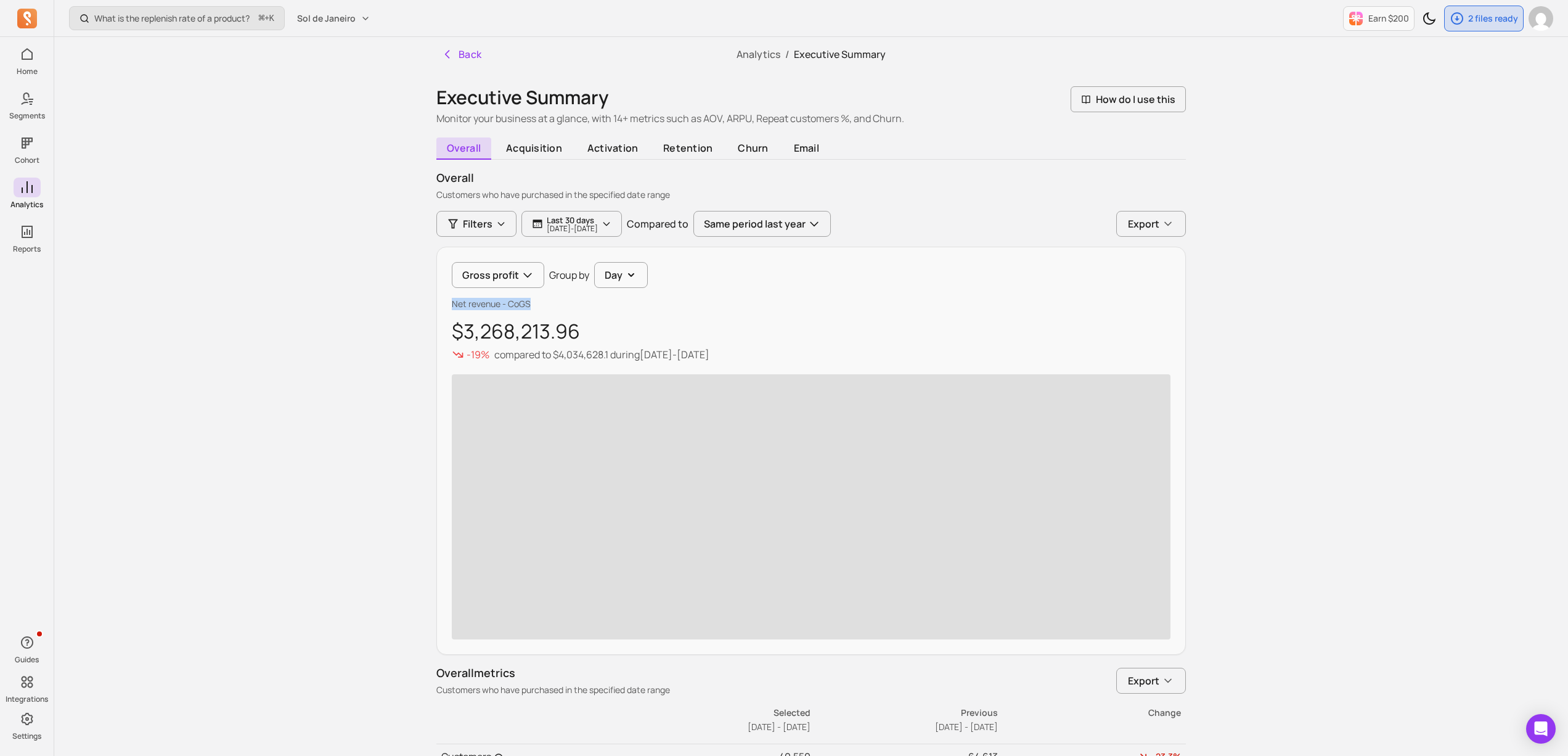
click at [418, 308] on div "Back Analytics / Executive Summary Executive Summary Monitor your business at a…" at bounding box center [811, 512] width 789 height 950
drag, startPoint x: 473, startPoint y: 329, endPoint x: 649, endPoint y: 337, distance: 176.2
click at [649, 337] on p "$3,268,213.96" at bounding box center [811, 331] width 719 height 22
drag, startPoint x: 462, startPoint y: 260, endPoint x: 486, endPoint y: 272, distance: 26.8
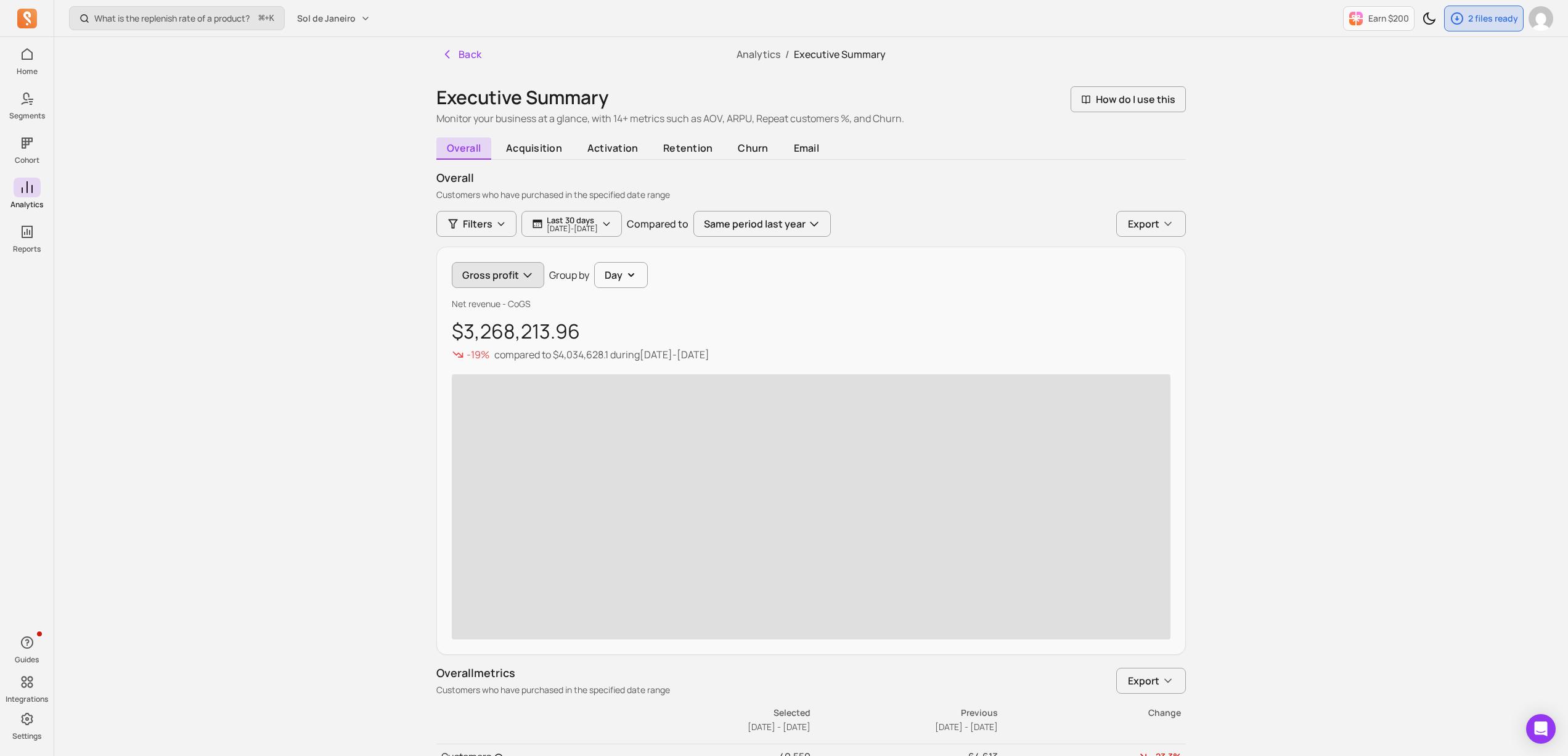
click at [462, 261] on div "Gross profit Group by Day Net revenue - CoGS $3,268,213.96 -19% compared to $4,…" at bounding box center [811, 451] width 750 height 408
click at [486, 272] on button "Gross profit" at bounding box center [498, 275] width 93 height 26
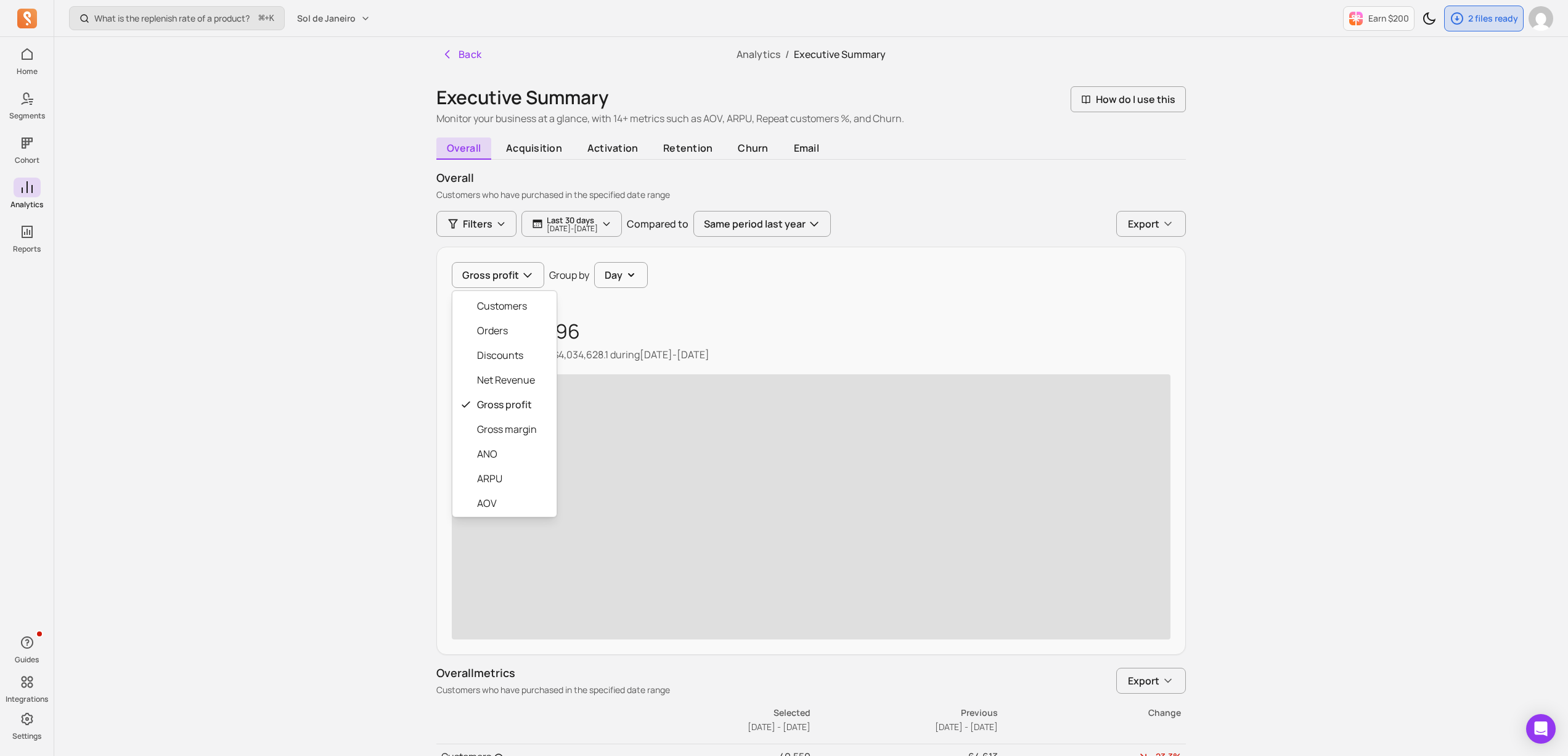
click at [612, 356] on div "Gross profit Customers Orders Discounts Net Revenue Gross profit Gross margin A…" at bounding box center [811, 451] width 750 height 408
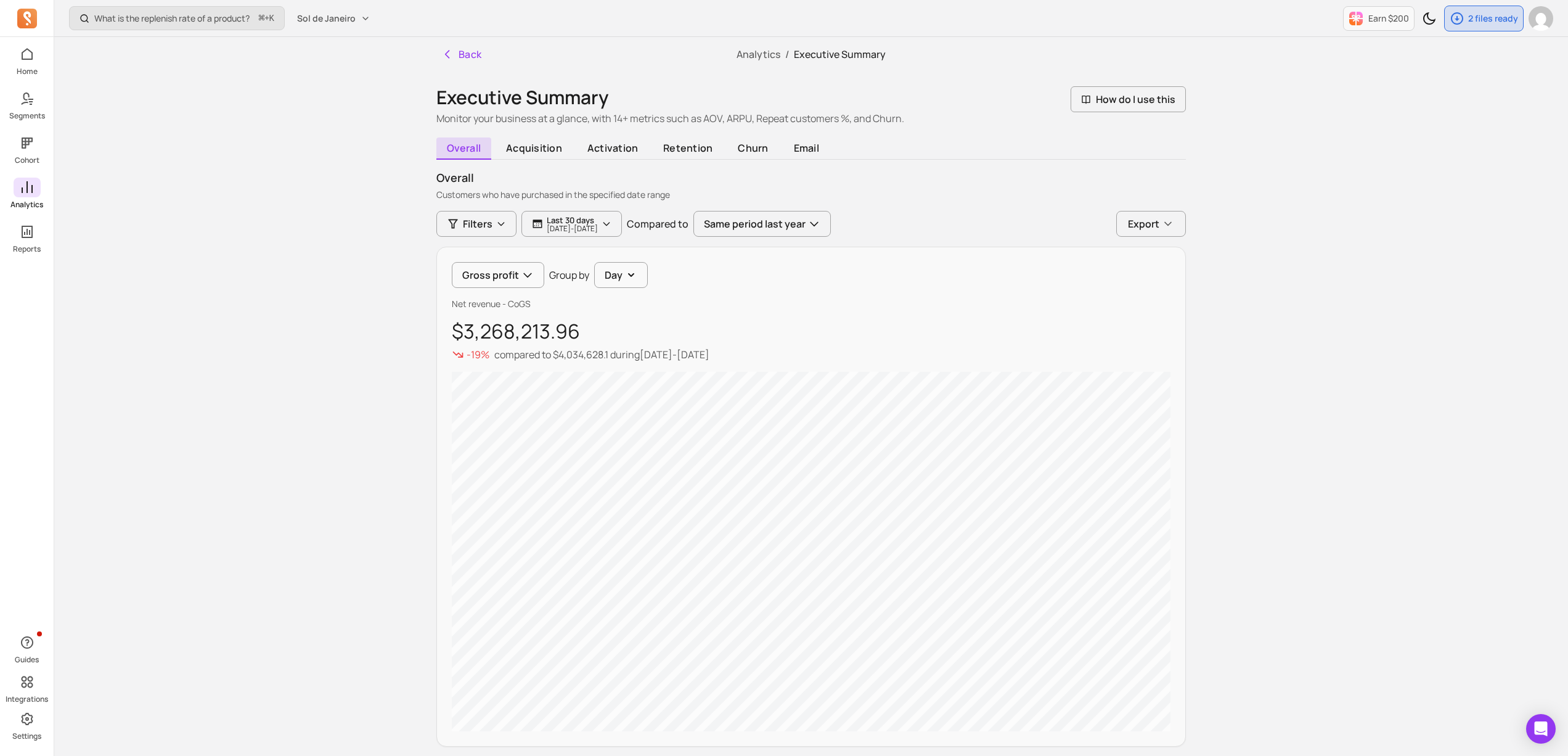
click at [11, 179] on link "Analytics" at bounding box center [27, 194] width 54 height 32
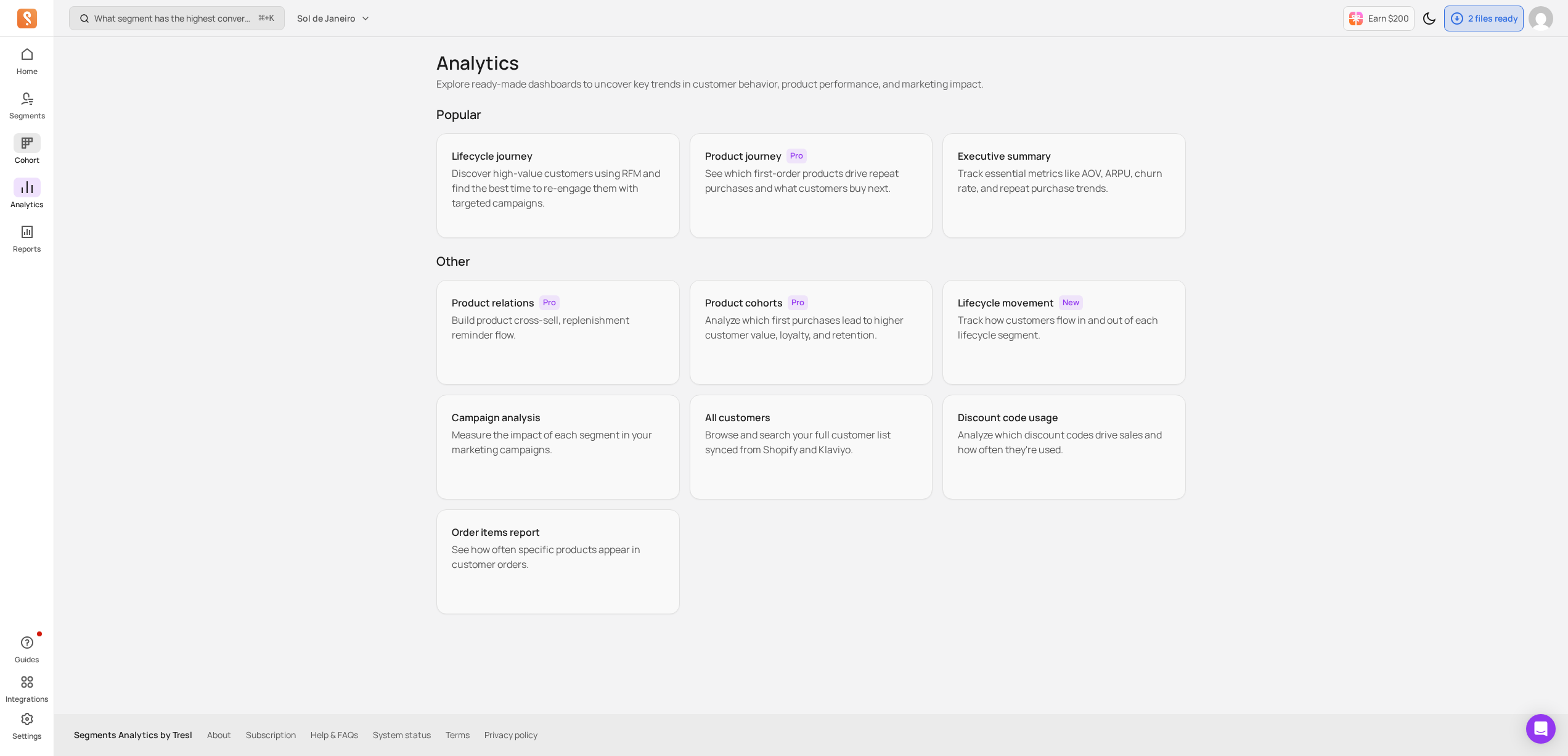
click at [6, 139] on link "Cohort" at bounding box center [27, 149] width 54 height 32
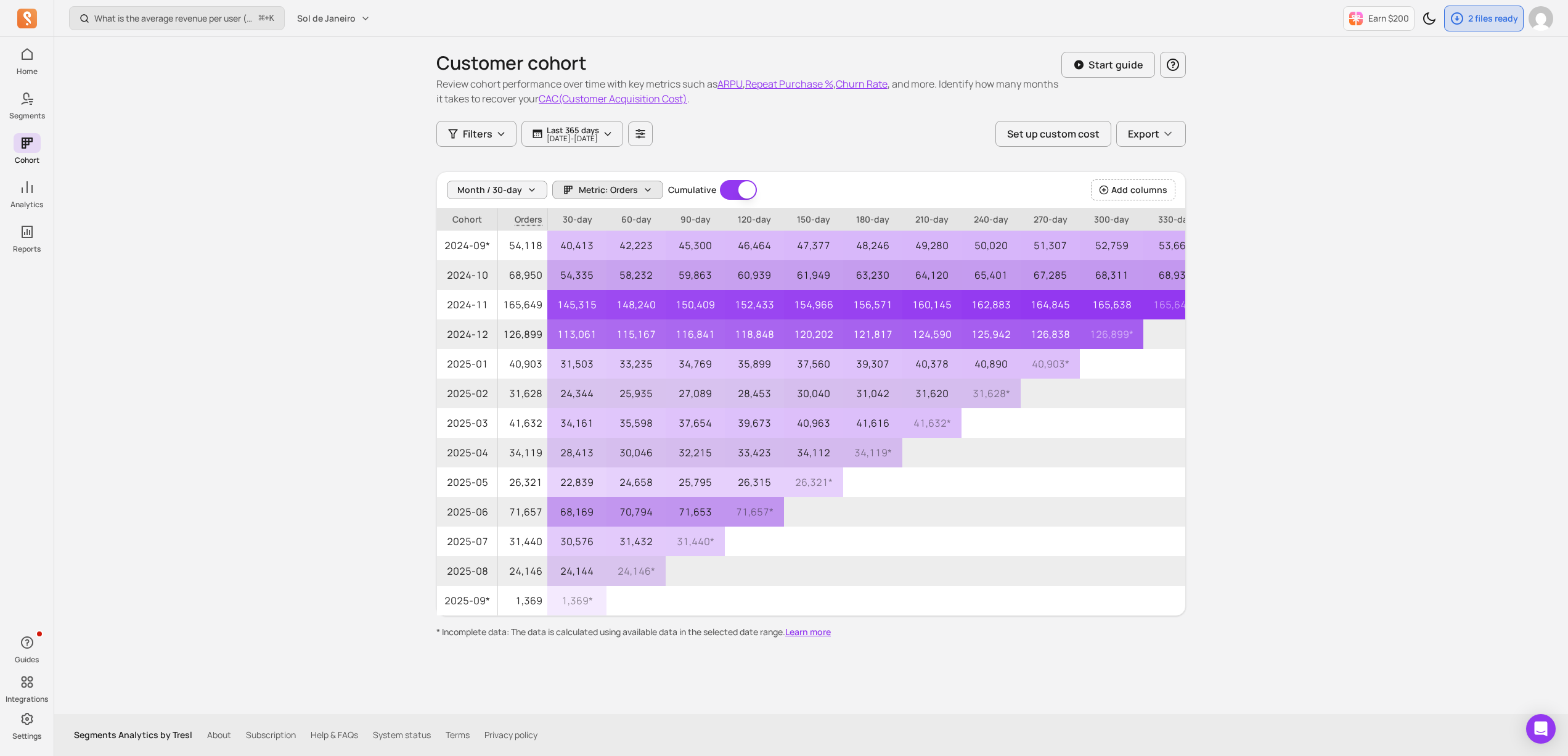
click at [652, 189] on button "Metric: Orders" at bounding box center [608, 190] width 111 height 18
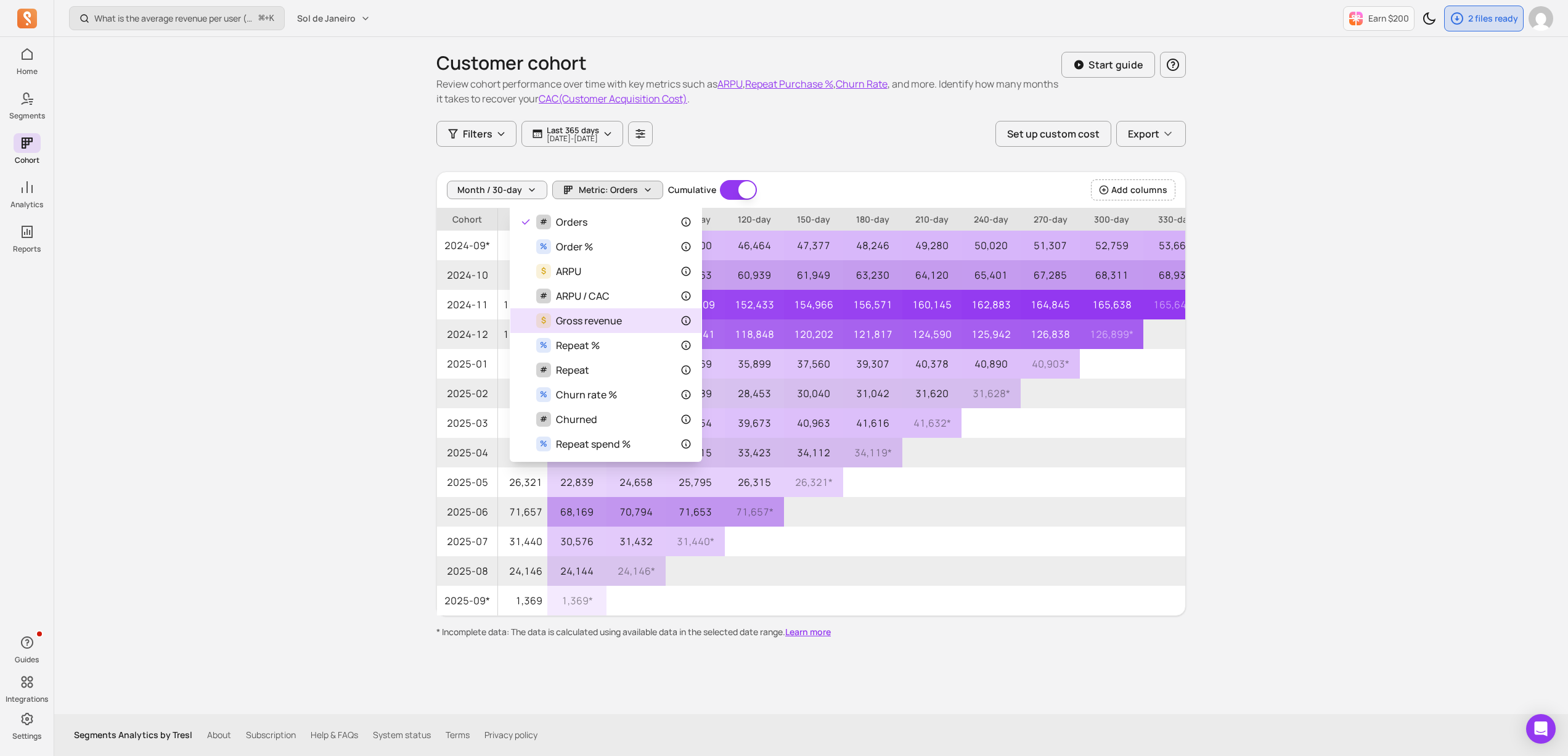
click at [628, 323] on div "$ Gross revenue" at bounding box center [606, 320] width 172 height 14
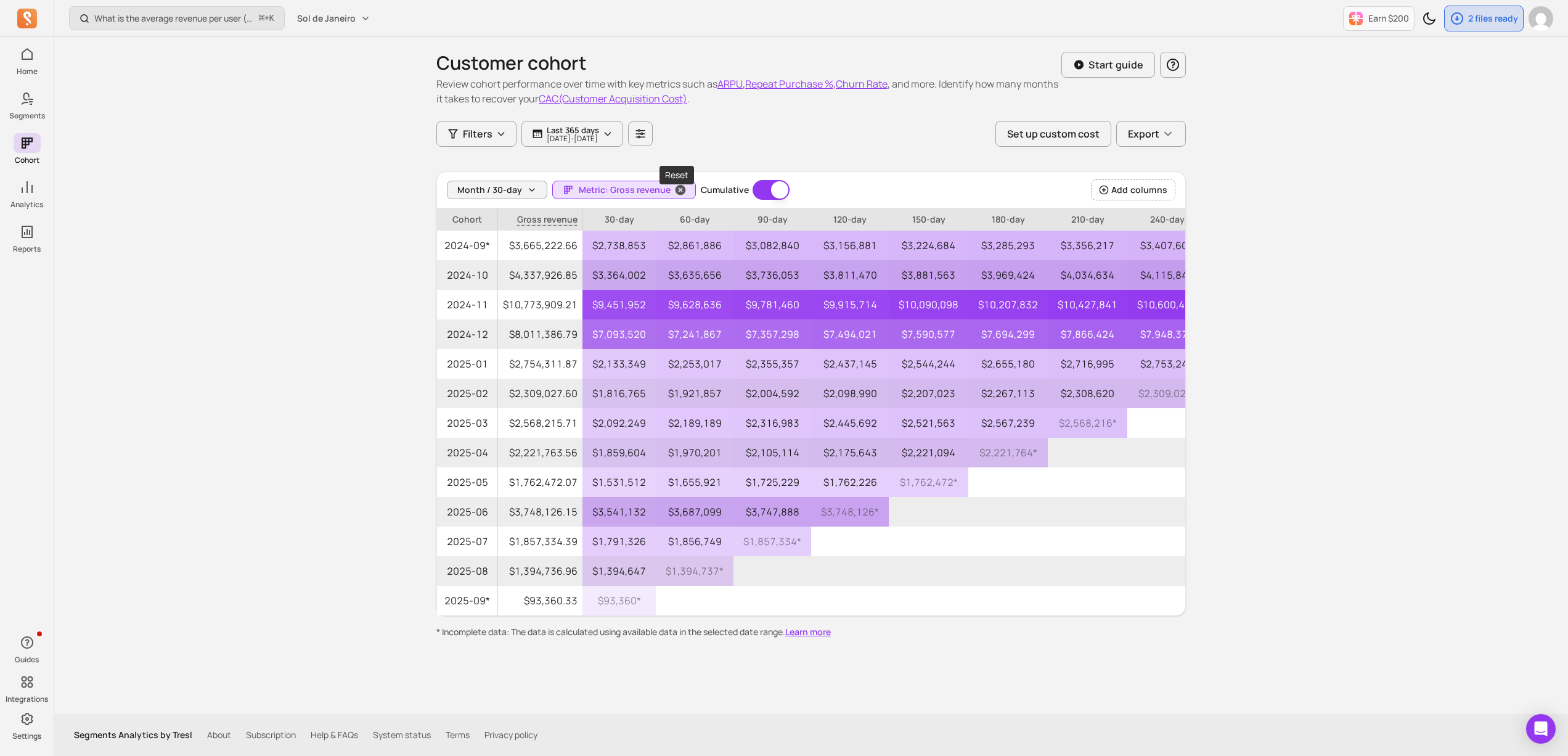
click at [675, 188] on icon "button" at bounding box center [681, 191] width 11 height 11
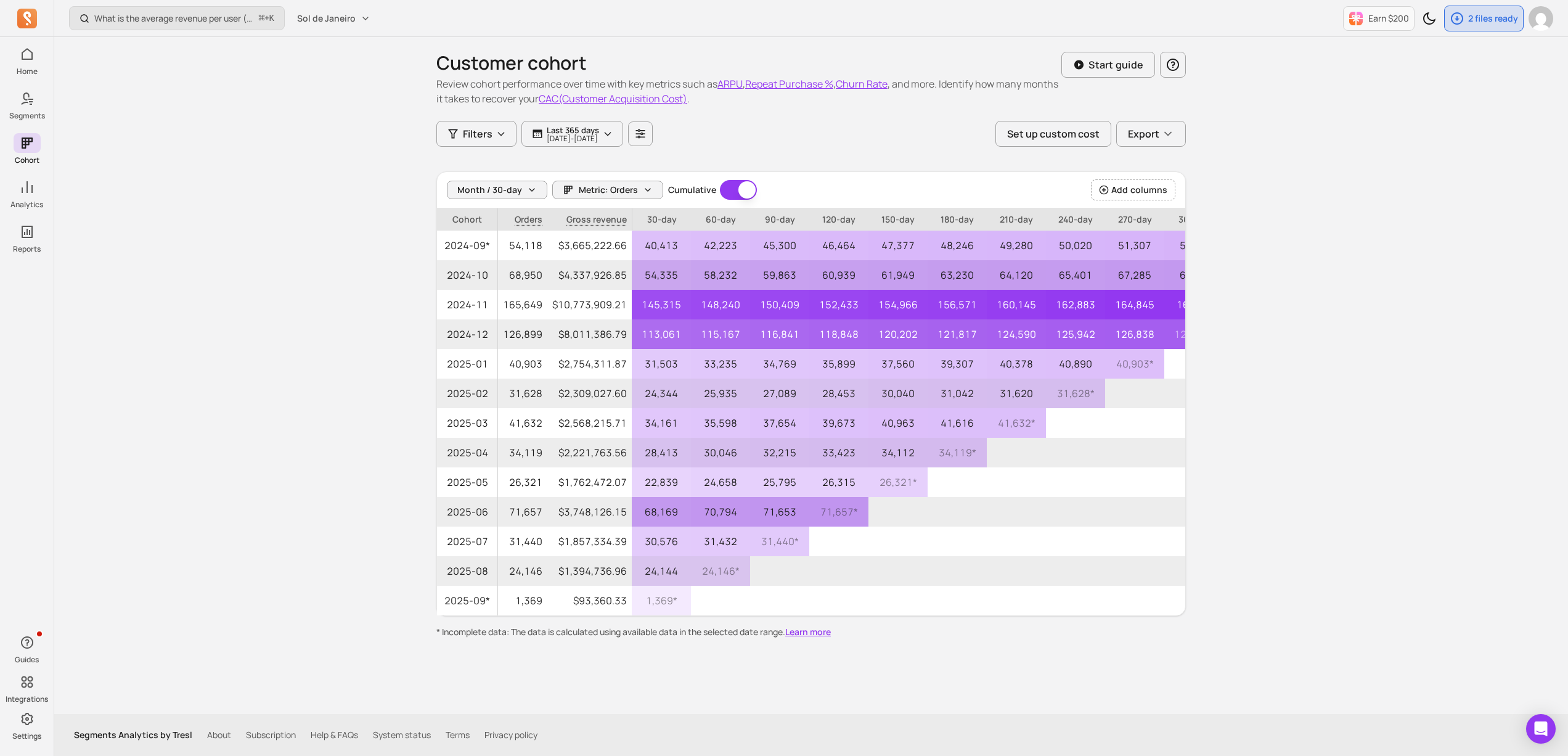
drag, startPoint x: 609, startPoint y: 183, endPoint x: 618, endPoint y: 201, distance: 20.1
click at [609, 183] on button "Metric: Orders" at bounding box center [608, 190] width 111 height 18
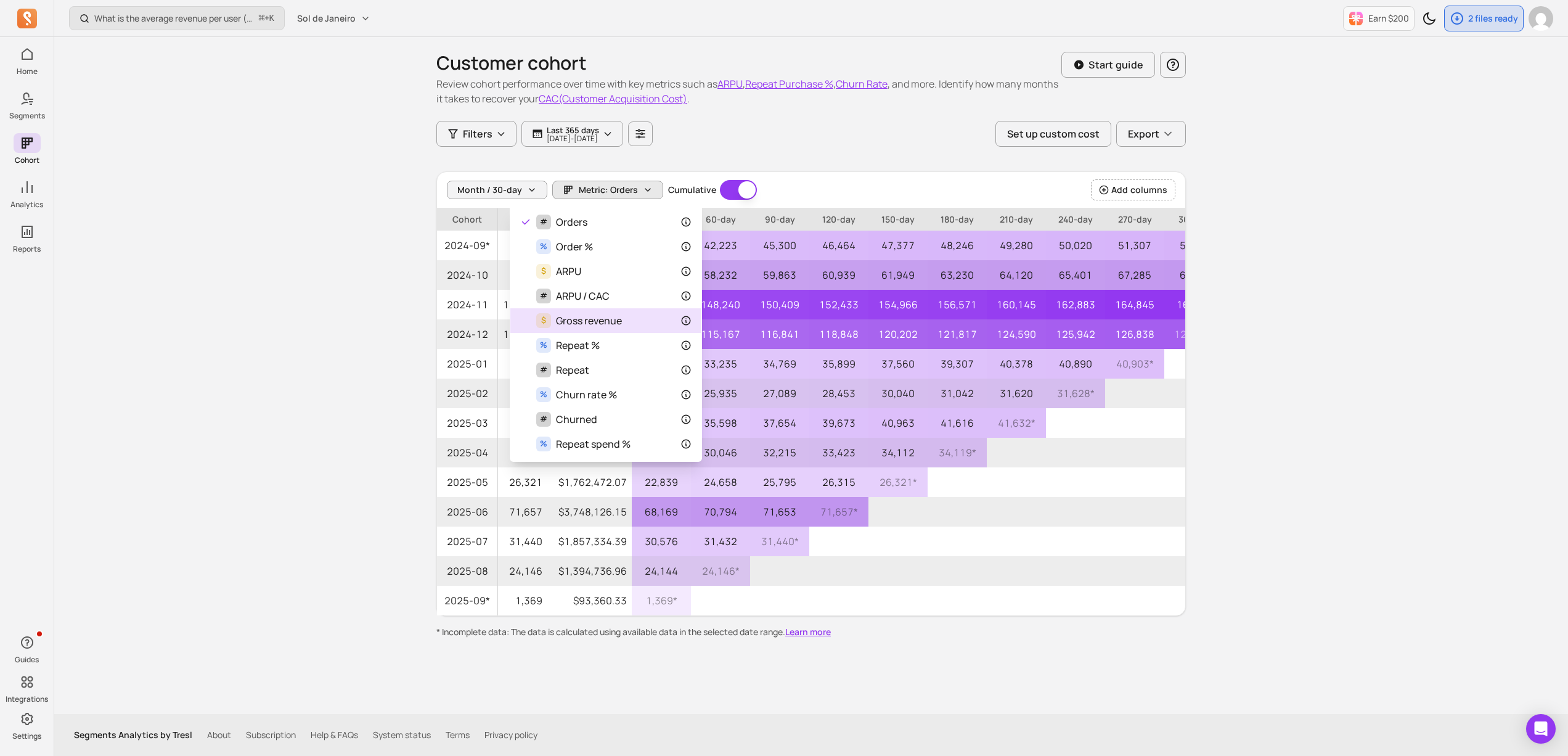
click at [615, 317] on span "Gross revenue" at bounding box center [589, 320] width 66 height 14
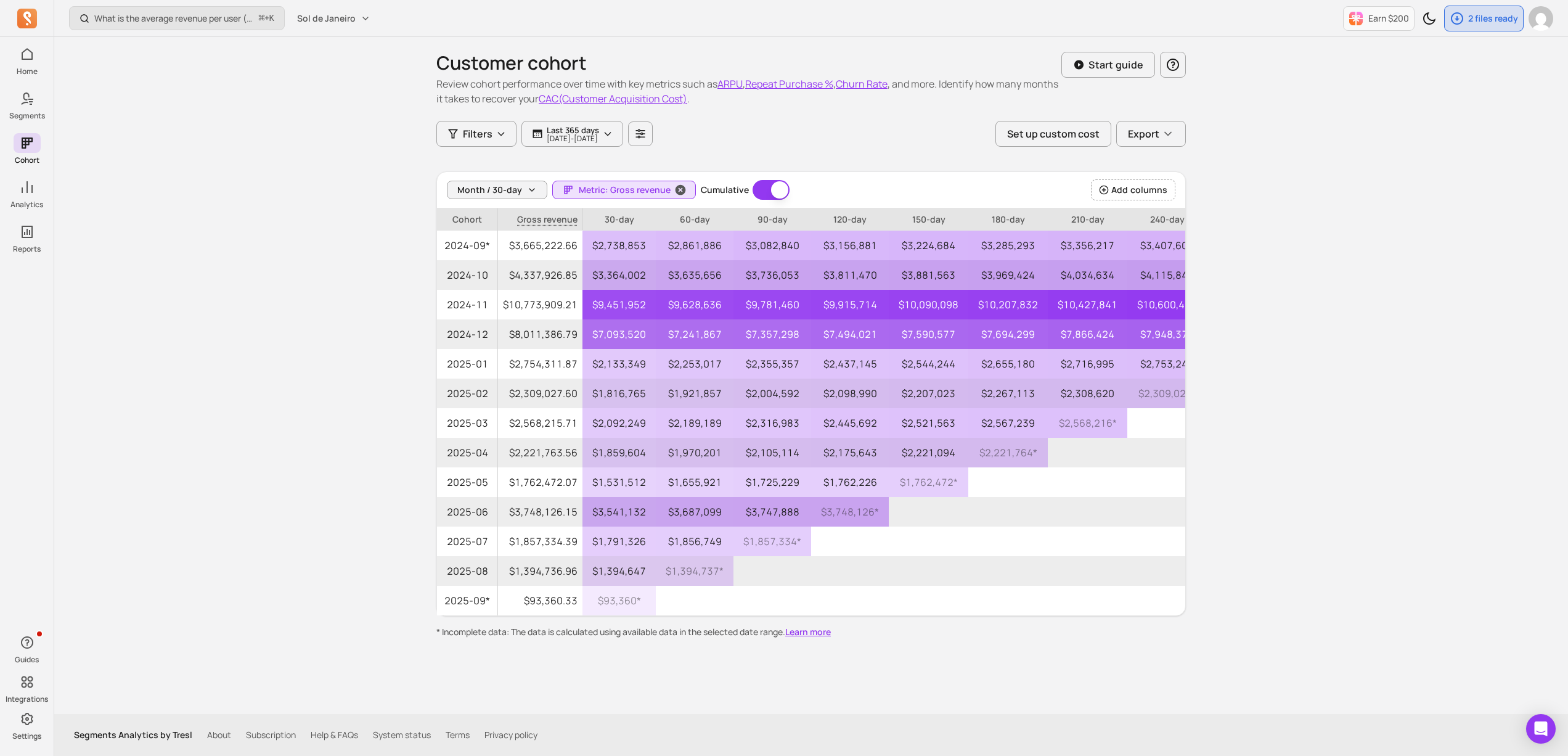
click at [647, 192] on span "Metric: Gross revenue" at bounding box center [625, 190] width 92 height 12
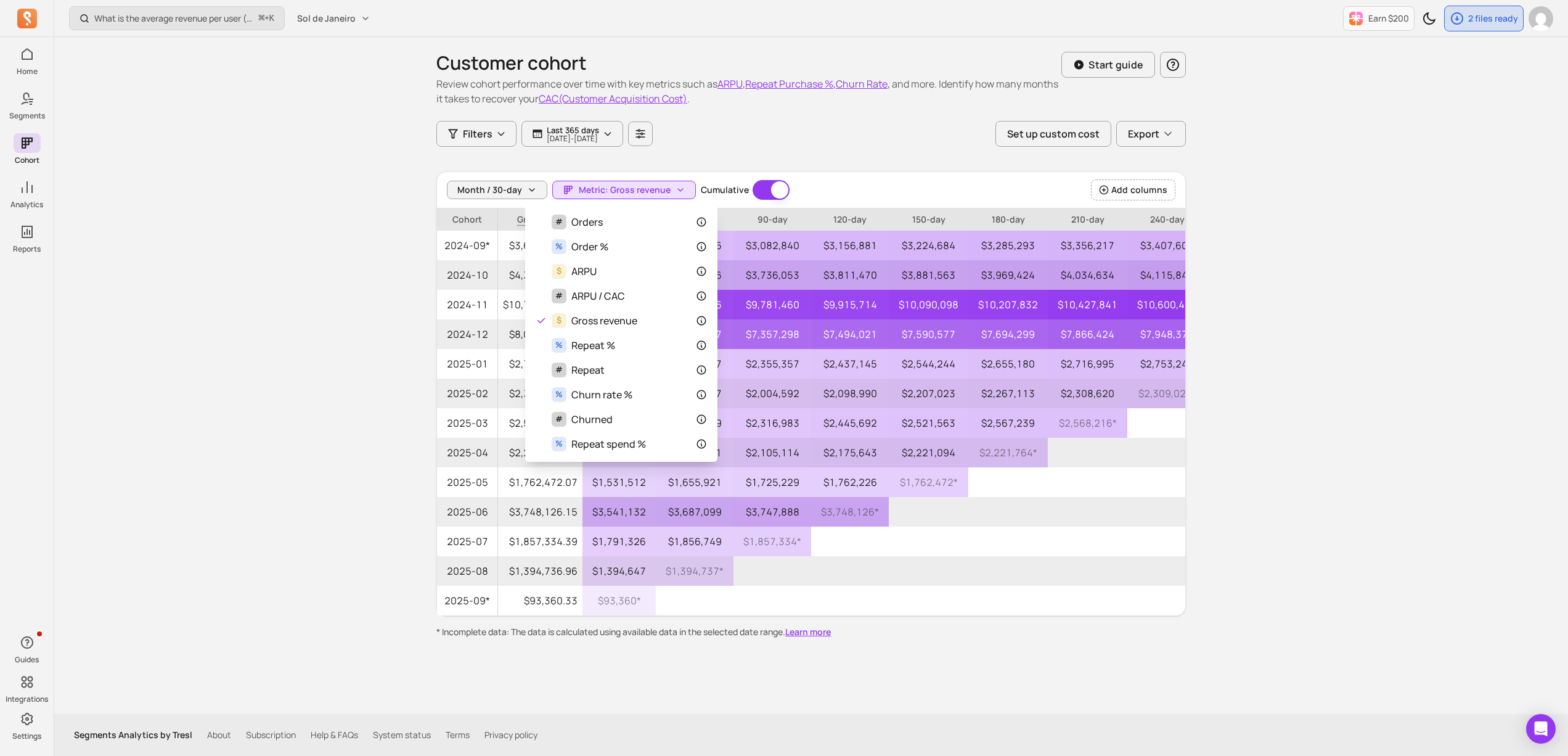
click at [1318, 336] on div "What is the average revenue per user (ARPU) by cohort? ⌘ + K Sol de Janeiro Ear…" at bounding box center [811, 378] width 1514 height 756
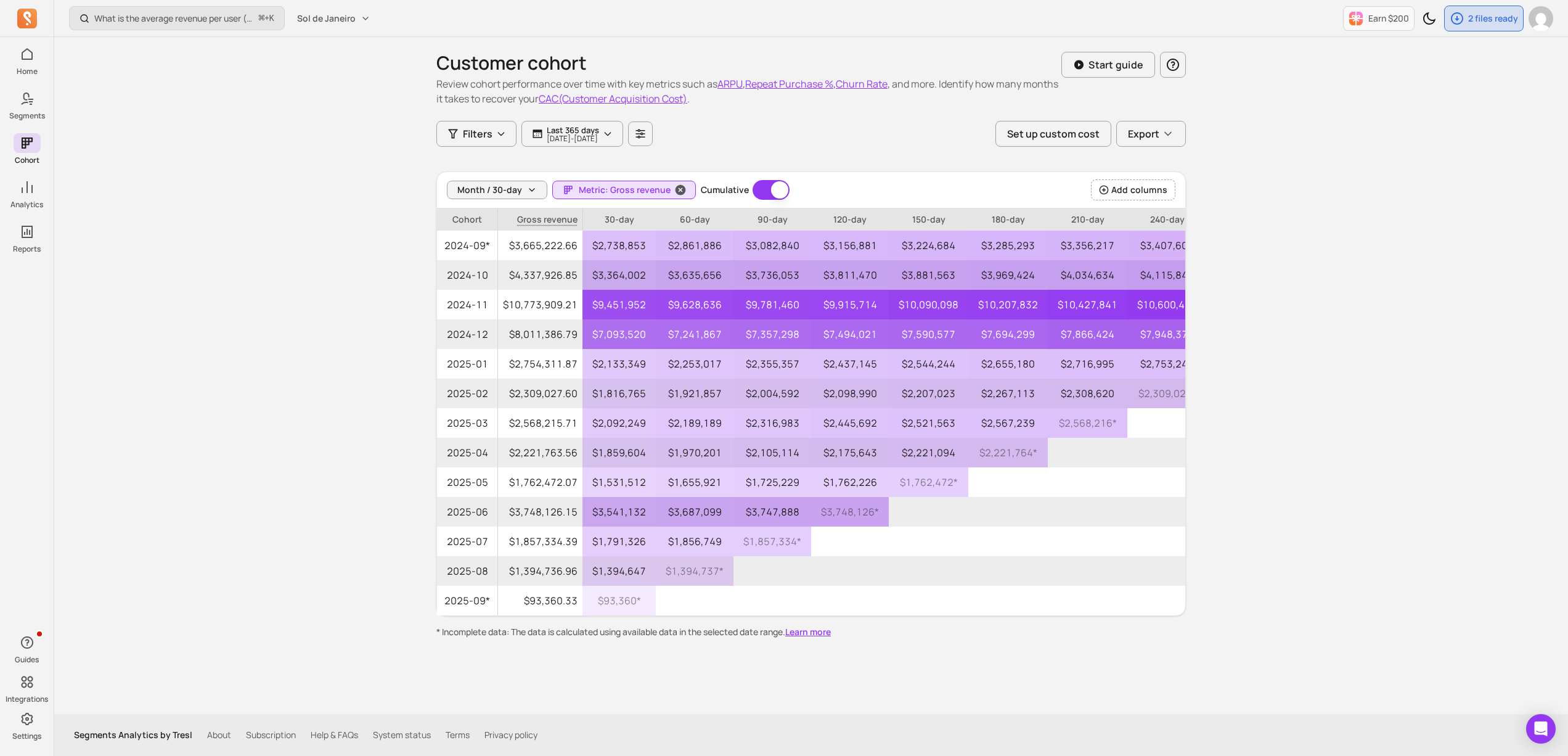
click at [643, 192] on span "Metric: Gross revenue" at bounding box center [625, 190] width 92 height 12
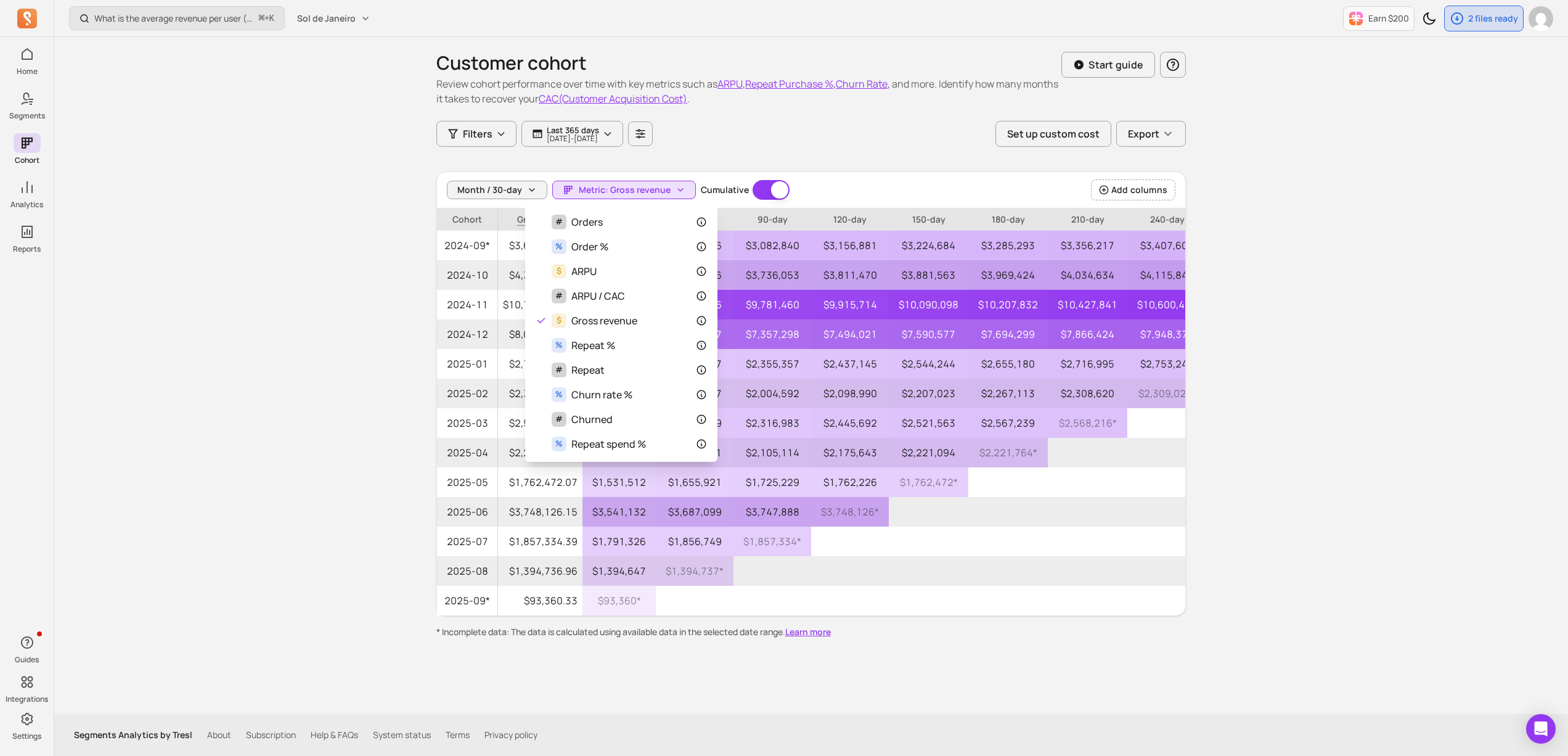
click at [766, 117] on div "Customer cohort Review cohort performance over time with key metrics such as AR…" at bounding box center [811, 338] width 750 height 601
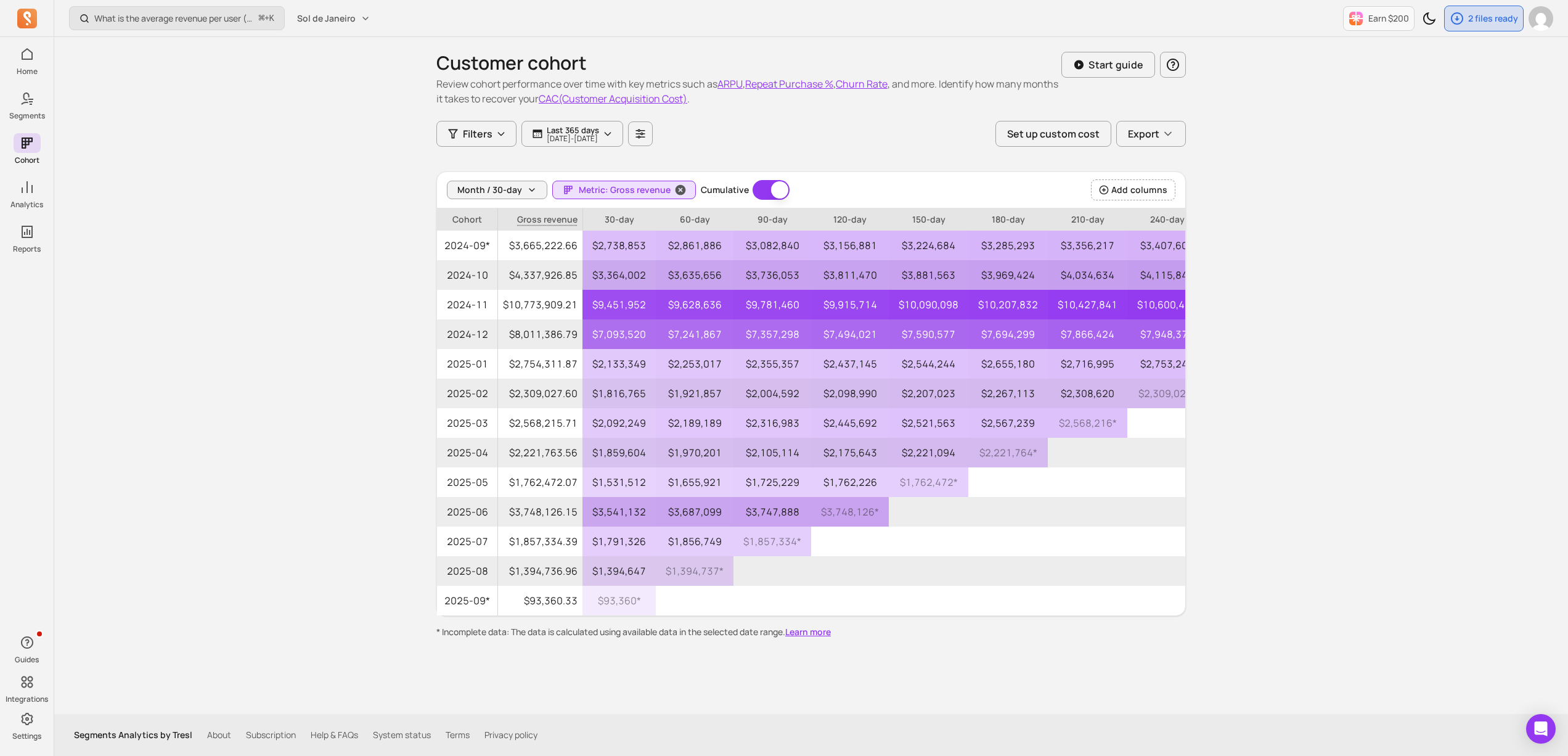
click at [635, 192] on span "Metric: Gross revenue" at bounding box center [625, 190] width 92 height 12
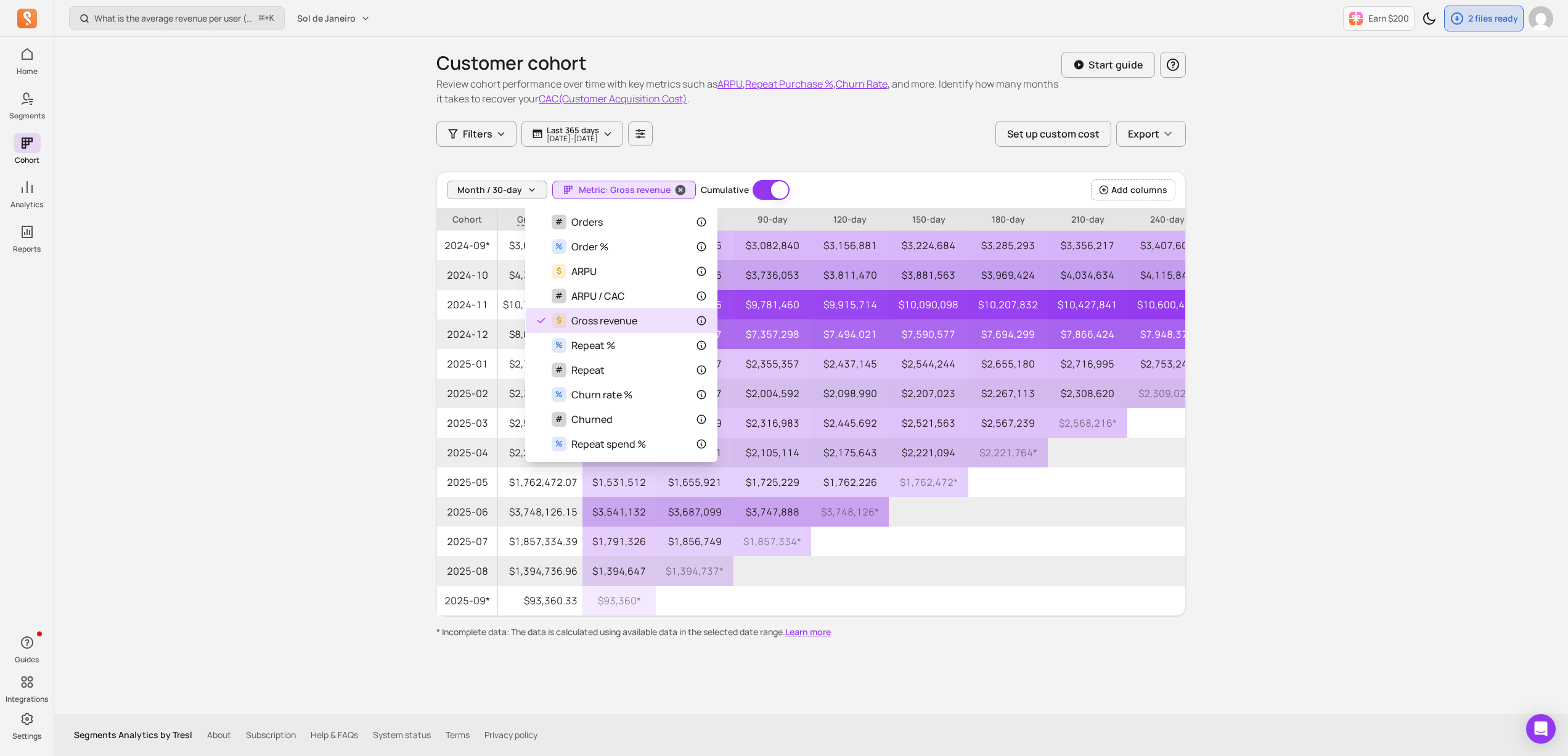
click at [635, 192] on span "Metric: Gross revenue" at bounding box center [625, 190] width 92 height 12
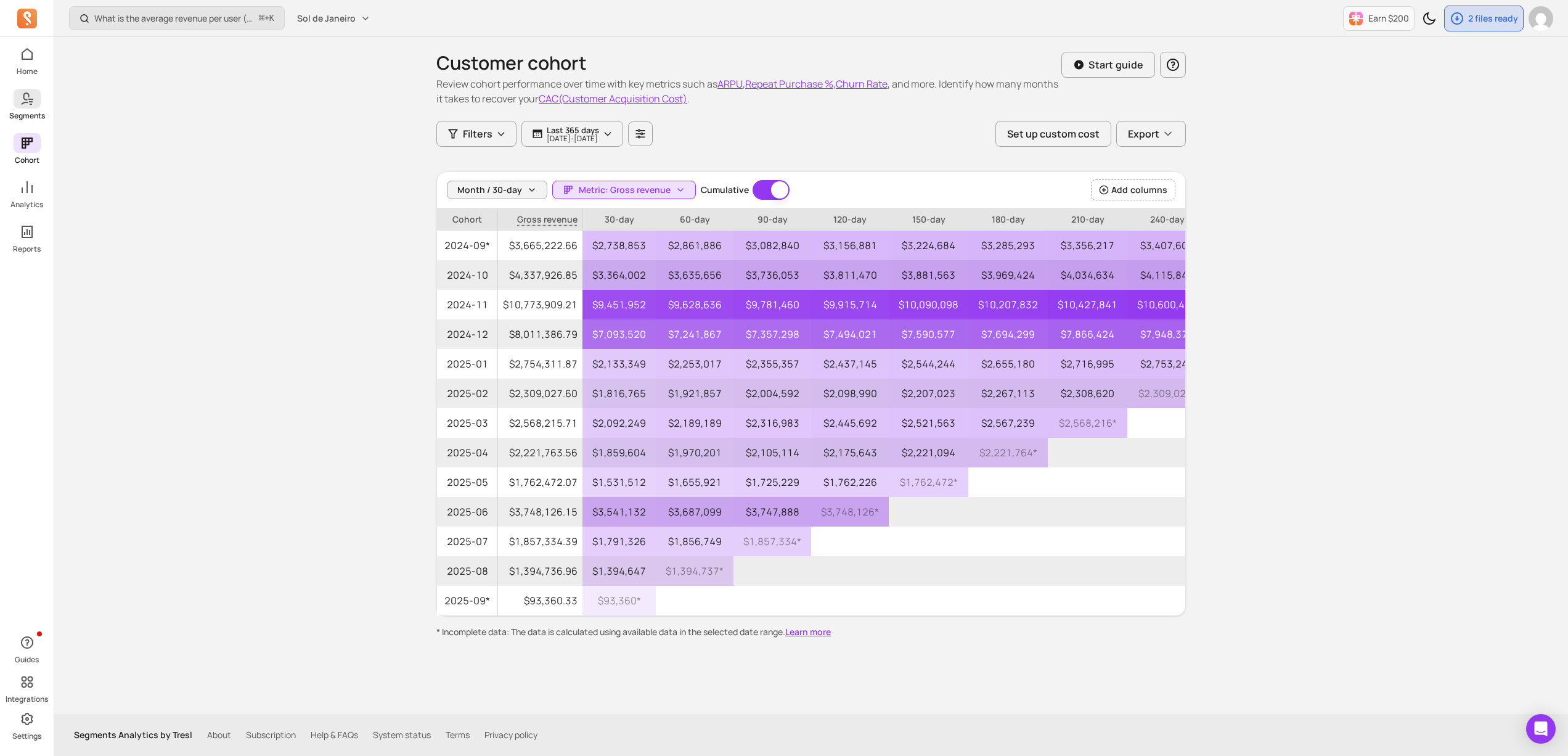
click at [20, 109] on link "Segments" at bounding box center [27, 105] width 54 height 32
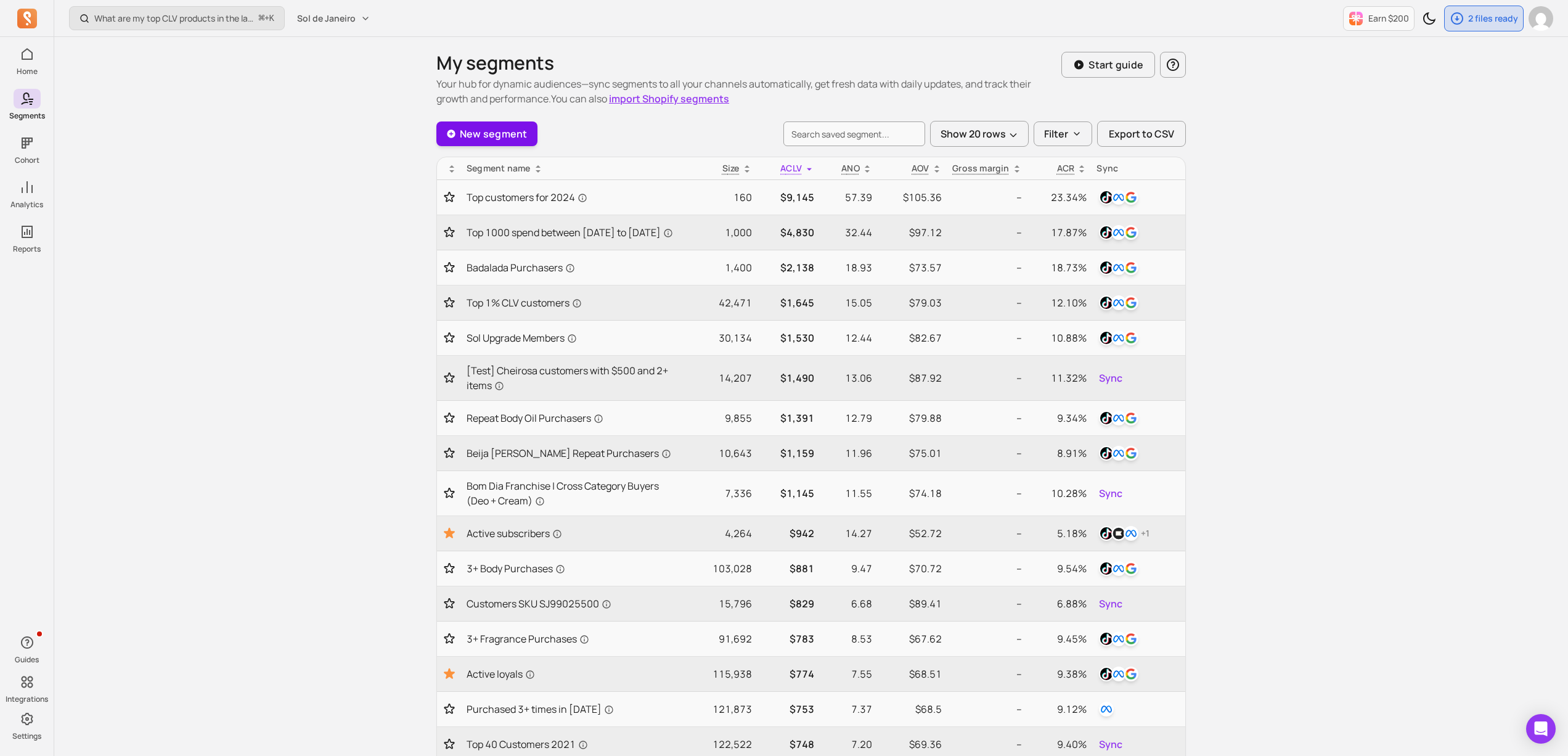
click at [477, 145] on link "New segment" at bounding box center [486, 134] width 101 height 24
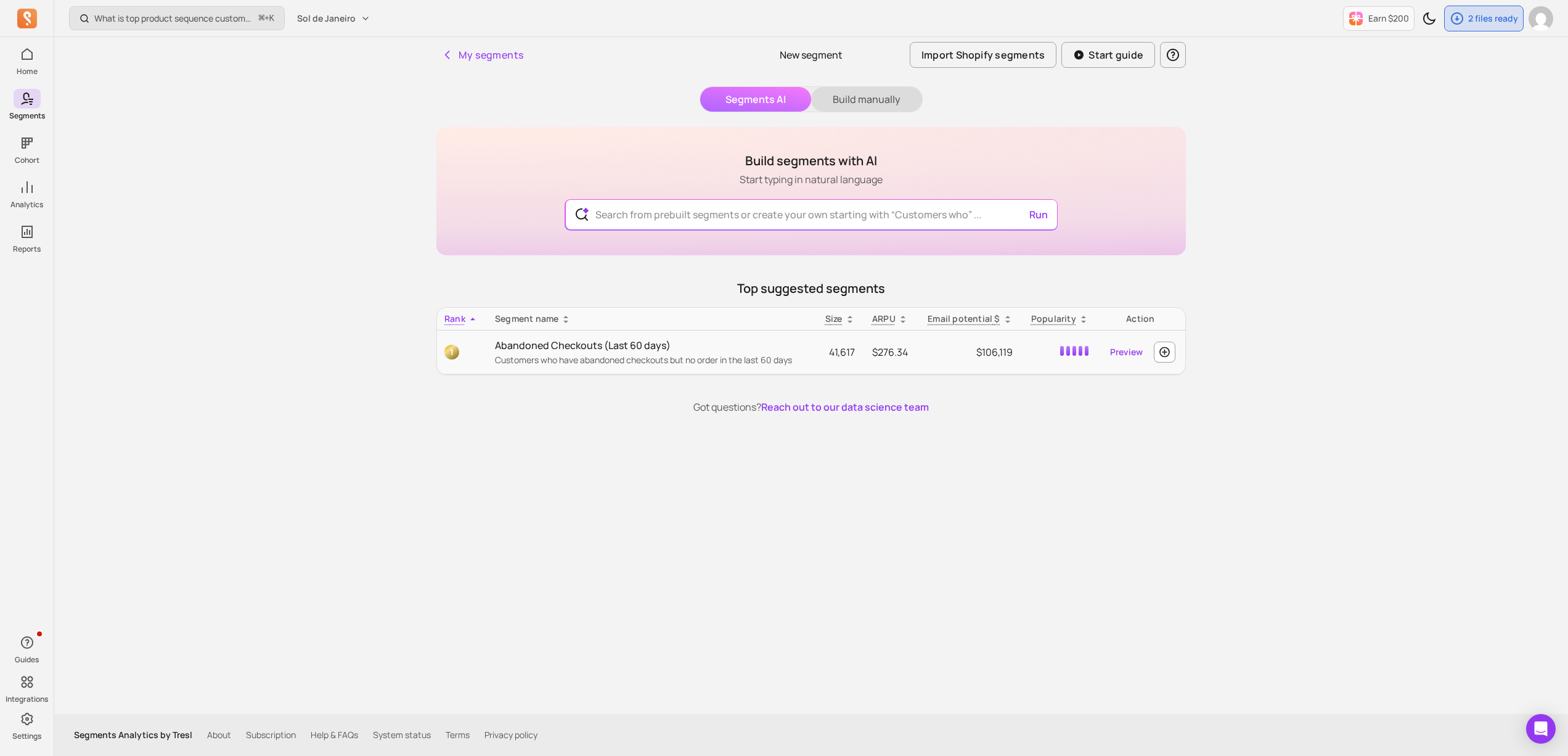
click at [873, 100] on button "Build manually" at bounding box center [867, 99] width 111 height 24
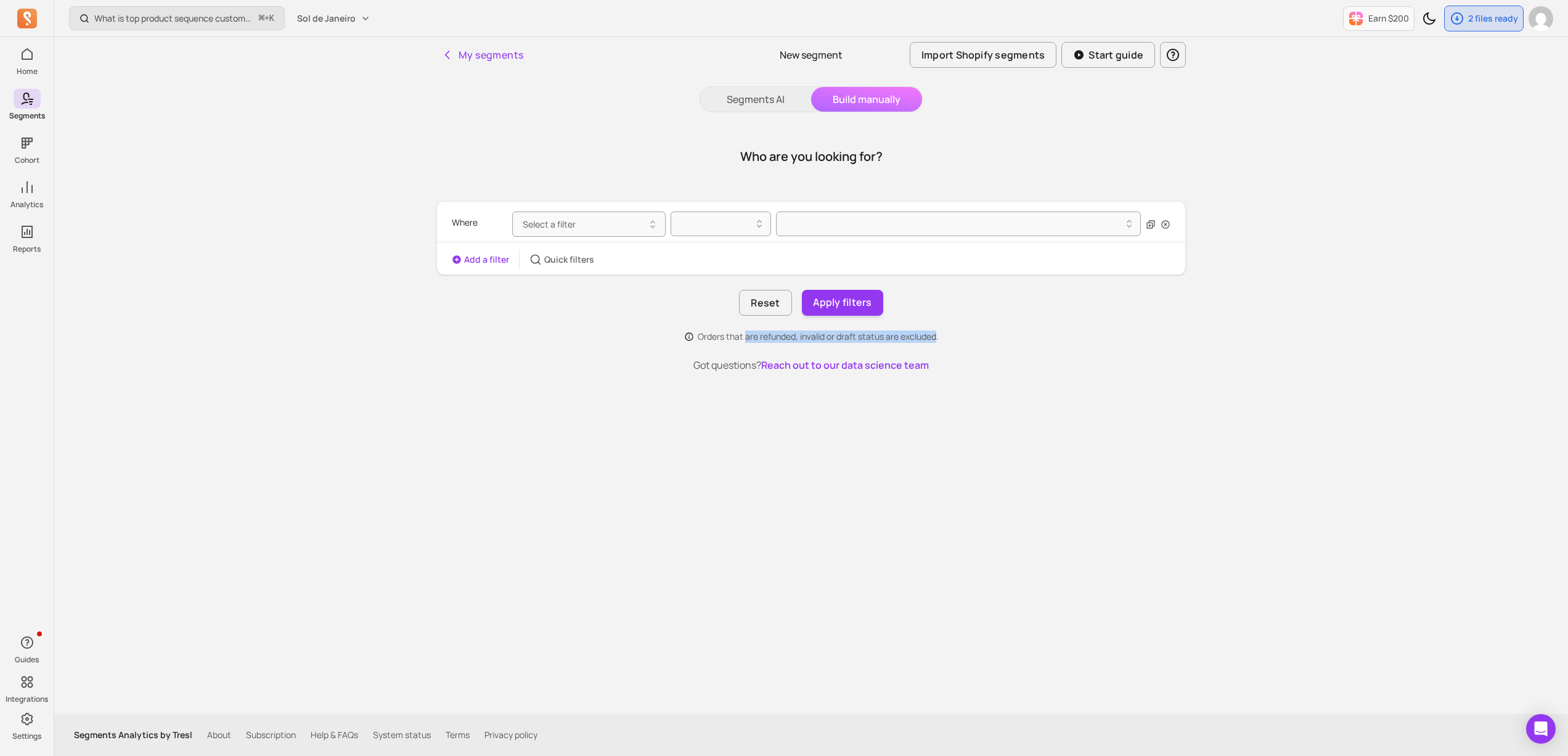
drag, startPoint x: 745, startPoint y: 340, endPoint x: 937, endPoint y: 342, distance: 192.0
click at [937, 342] on p "Orders that are refunded, invalid or draft status are excluded." at bounding box center [819, 336] width 241 height 12
drag, startPoint x: 947, startPoint y: 339, endPoint x: 764, endPoint y: 342, distance: 183.0
click at [764, 342] on div "Orders that are refunded, invalid or draft status are excluded." at bounding box center [811, 336] width 750 height 12
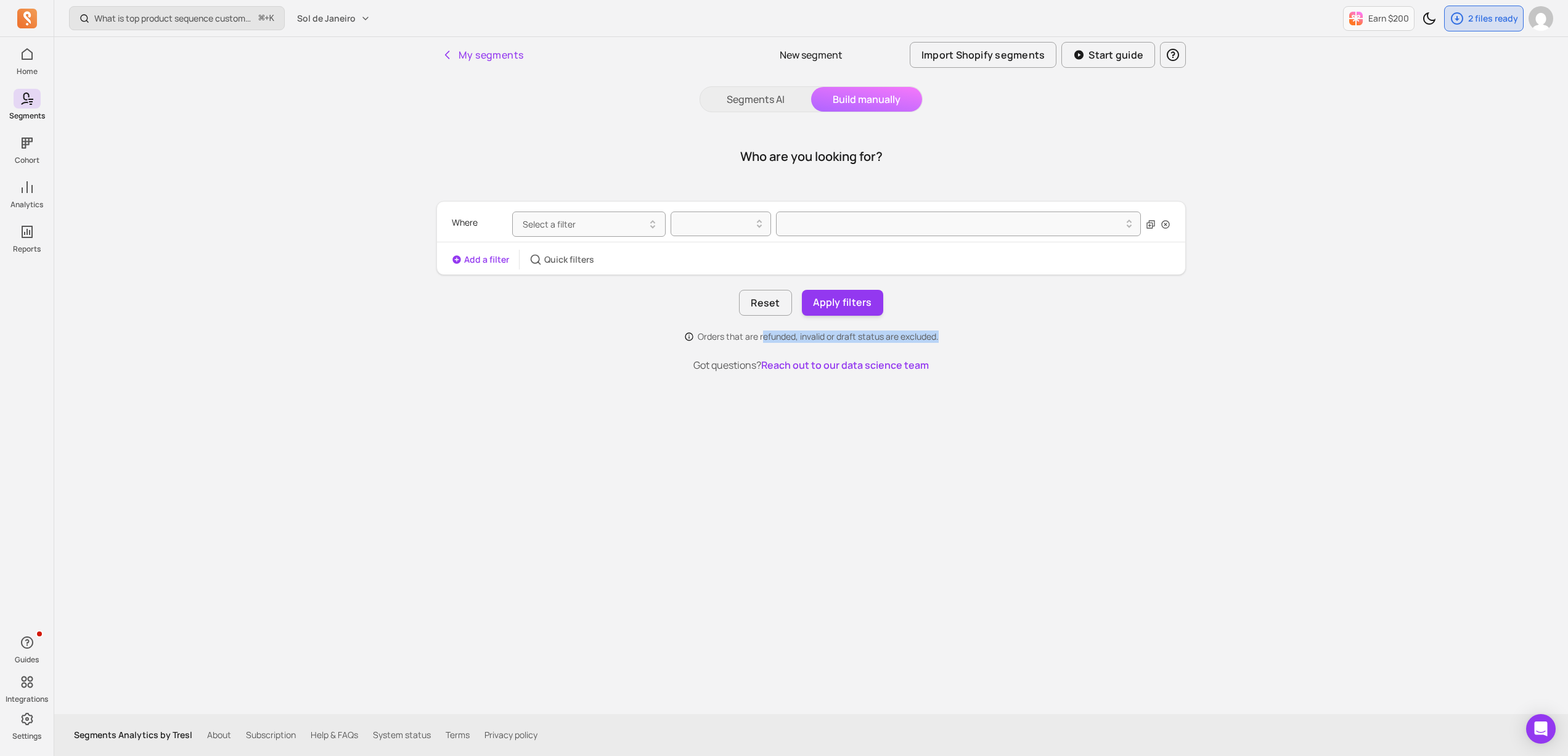
click at [764, 342] on p "Orders that are refunded, invalid or draft status are excluded." at bounding box center [819, 336] width 241 height 12
drag, startPoint x: 788, startPoint y: 339, endPoint x: 889, endPoint y: 344, distance: 101.1
click at [889, 344] on div "Who are you looking for? Where Select a filter Add a filter Quick filters Reset…" at bounding box center [811, 249] width 750 height 245
click at [793, 342] on p "Orders that are refunded, invalid or draft status are excluded." at bounding box center [819, 336] width 241 height 12
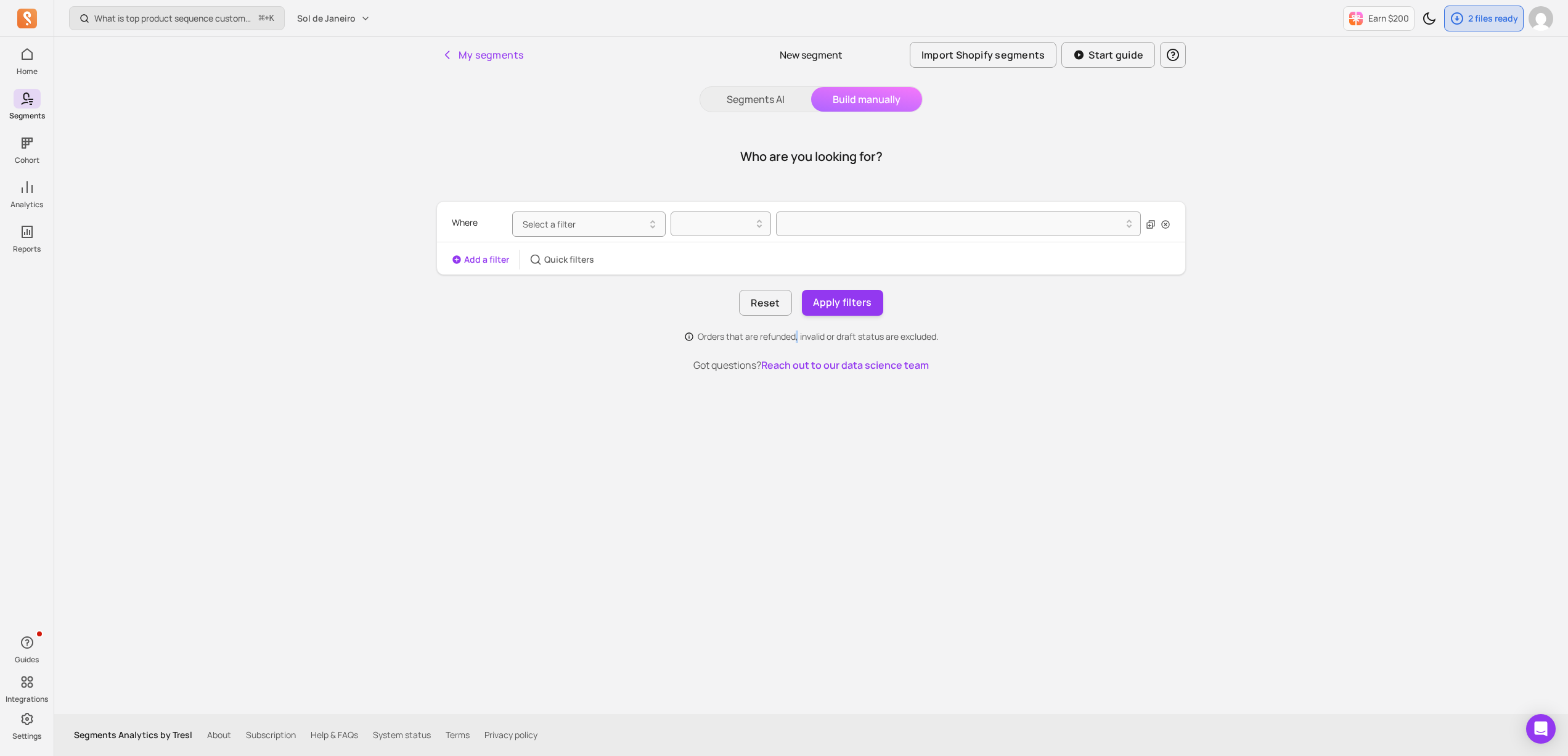
click at [793, 342] on p "Orders that are refunded, invalid or draft status are excluded." at bounding box center [819, 336] width 241 height 12
click at [782, 341] on p "Orders that are refunded, invalid or draft status are excluded." at bounding box center [819, 336] width 241 height 12
click at [795, 341] on p "Orders that are refunded, invalid or draft status are excluded." at bounding box center [819, 336] width 241 height 12
click at [783, 341] on p "Orders that are refunded, invalid or draft status are excluded." at bounding box center [819, 336] width 241 height 12
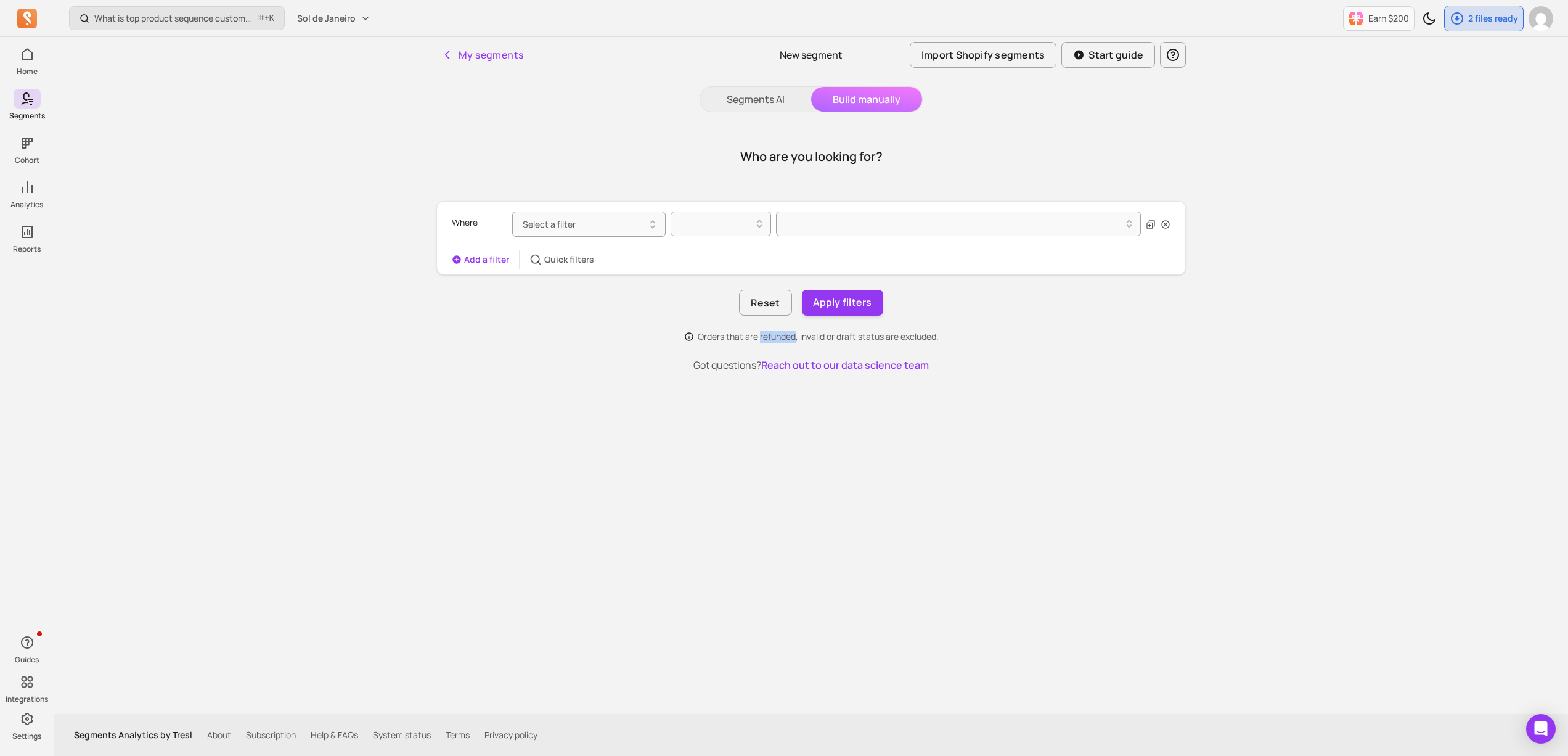
click at [783, 341] on p "Orders that are refunded, invalid or draft status are excluded." at bounding box center [819, 336] width 241 height 12
click at [826, 341] on p "Orders that are refunded, invalid or draft status are excluded." at bounding box center [819, 336] width 241 height 12
click at [814, 342] on p "Orders that are refunded, invalid or draft status are excluded." at bounding box center [819, 336] width 241 height 12
drag, startPoint x: 814, startPoint y: 342, endPoint x: 788, endPoint y: 340, distance: 26.1
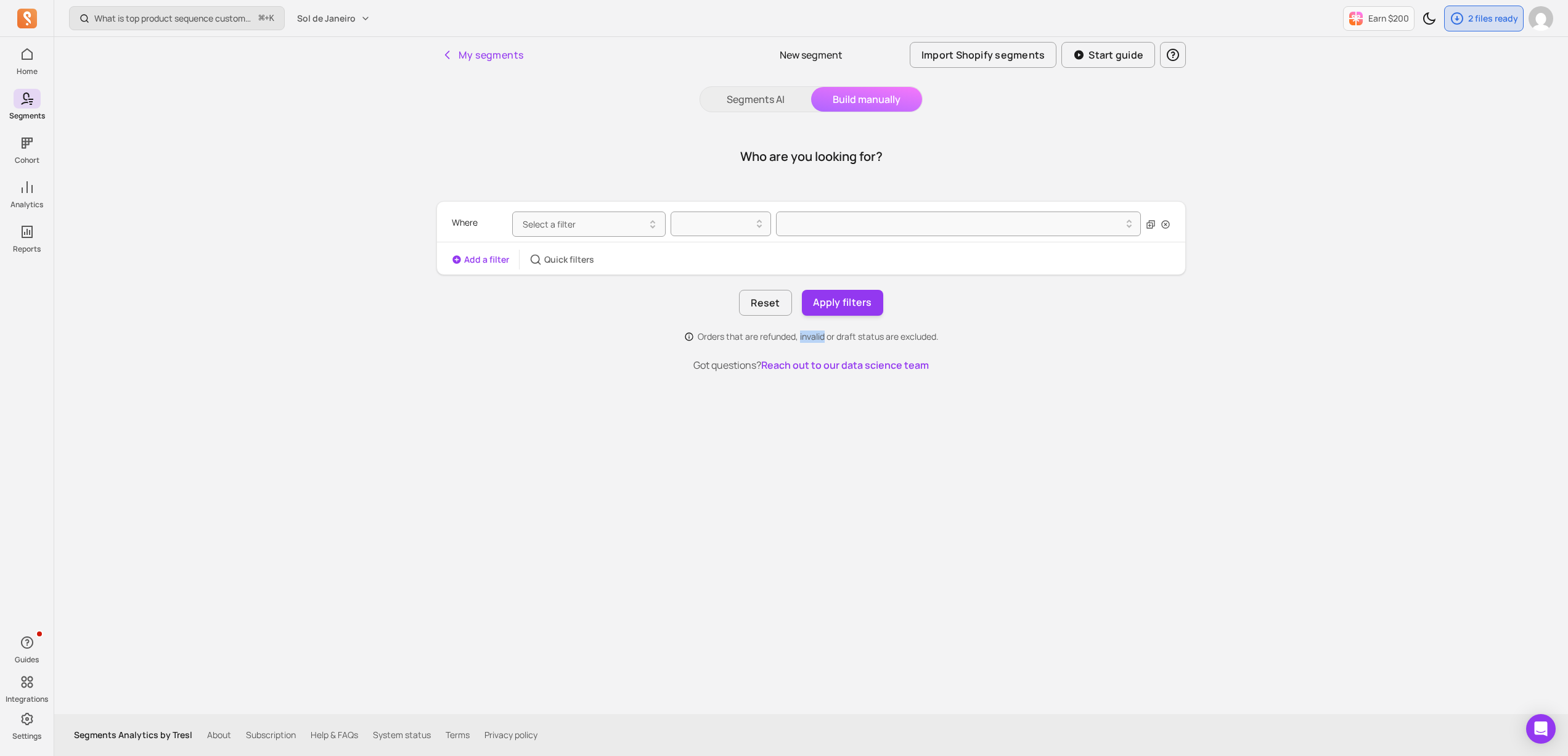
click at [814, 342] on p "Orders that are refunded, invalid or draft status are excluded." at bounding box center [819, 336] width 241 height 12
click at [778, 339] on p "Orders that are refunded, invalid or draft status are excluded." at bounding box center [819, 336] width 241 height 12
click at [811, 339] on p "Orders that are refunded, invalid or draft status are excluded." at bounding box center [819, 336] width 241 height 12
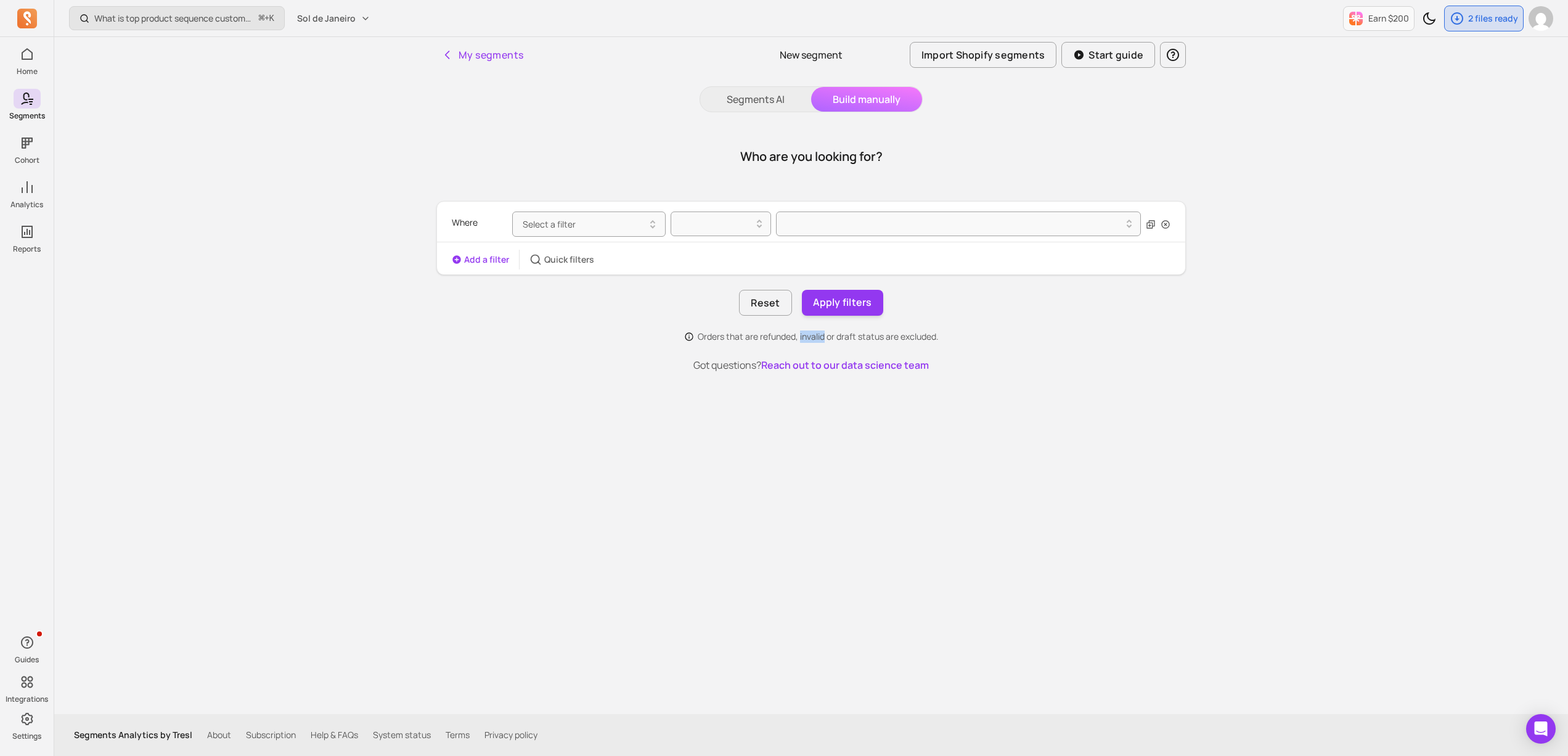
click at [786, 339] on p "Orders that are refunded, invalid or draft status are excluded." at bounding box center [819, 336] width 241 height 12
click at [800, 339] on p "Orders that are refunded, invalid or draft status are excluded." at bounding box center [819, 336] width 241 height 12
click at [776, 340] on p "Orders that are refunded, invalid or draft status are excluded." at bounding box center [819, 336] width 241 height 12
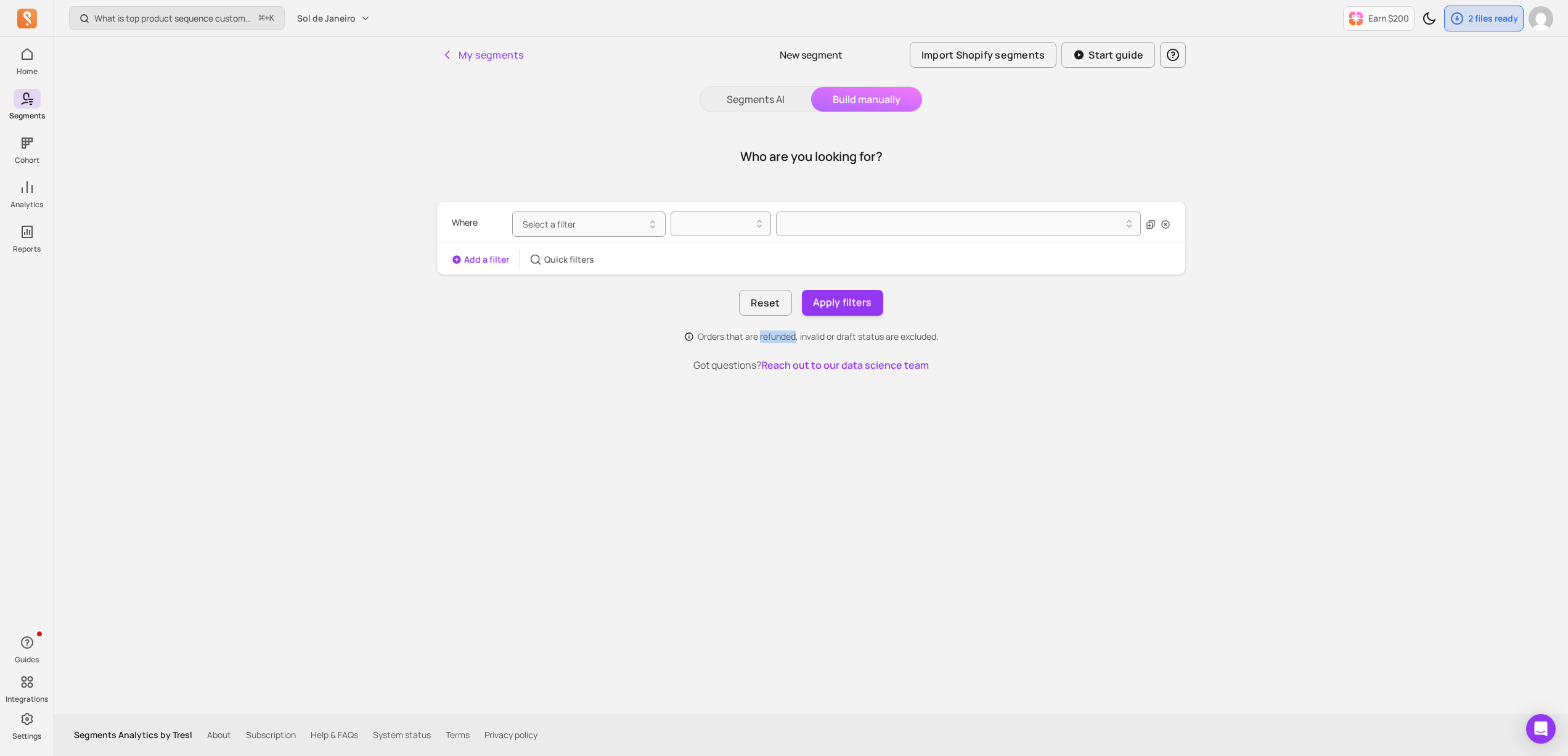
click at [776, 340] on p "Orders that are refunded, invalid or draft status are excluded." at bounding box center [819, 336] width 241 height 12
click at [798, 340] on p "Orders that are refunded, invalid or draft status are excluded." at bounding box center [819, 336] width 241 height 12
click at [788, 340] on p "Orders that are refunded, invalid or draft status are excluded." at bounding box center [819, 336] width 241 height 12
click at [827, 339] on p "Orders that are refunded, invalid or draft status are excluded." at bounding box center [819, 336] width 241 height 12
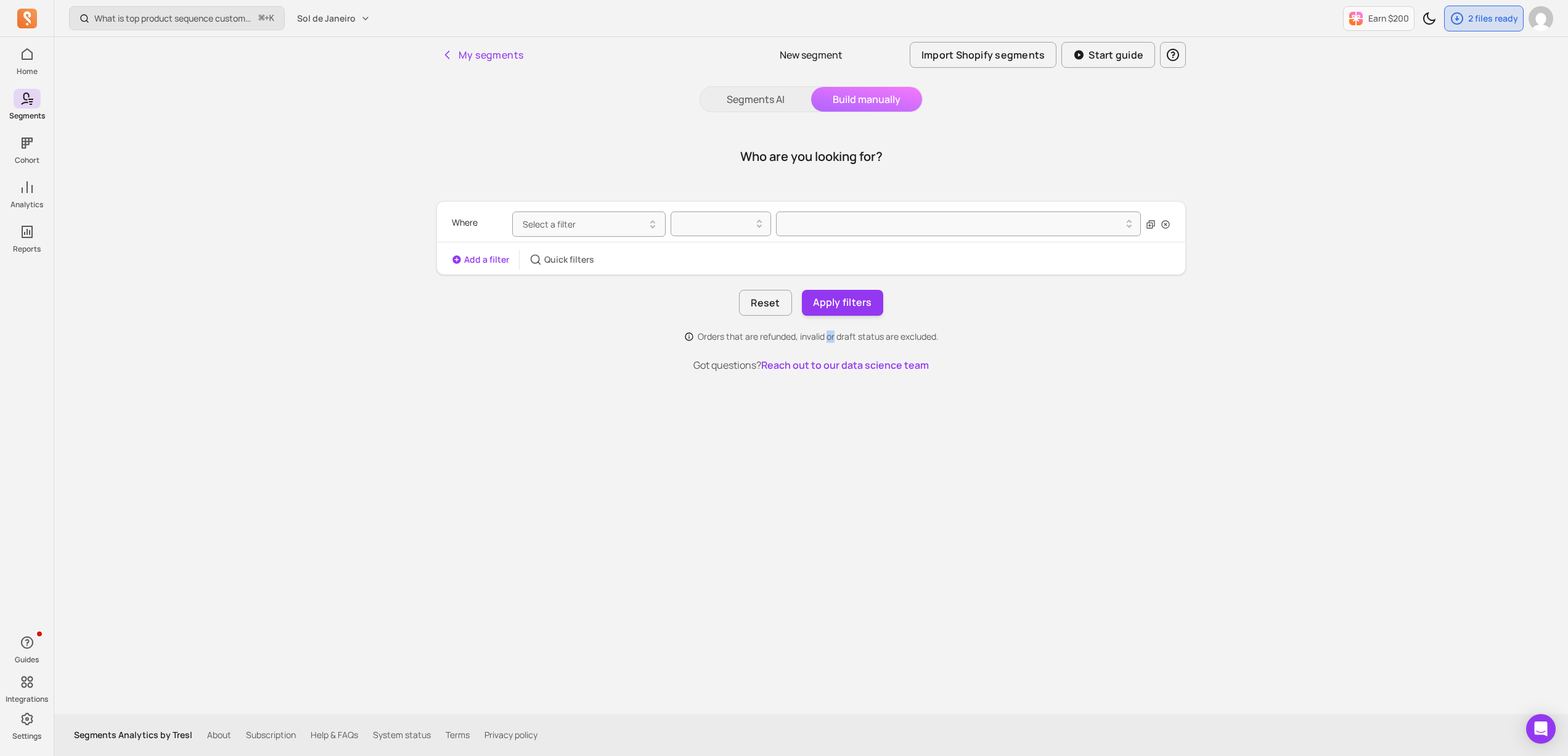
click at [827, 339] on p "Orders that are refunded, invalid or draft status are excluded." at bounding box center [819, 336] width 241 height 12
click at [873, 338] on p "Orders that are refunded, invalid or draft status are excluded." at bounding box center [819, 336] width 241 height 12
click at [845, 339] on p "Orders that are refunded, invalid or draft status are excluded." at bounding box center [819, 336] width 241 height 12
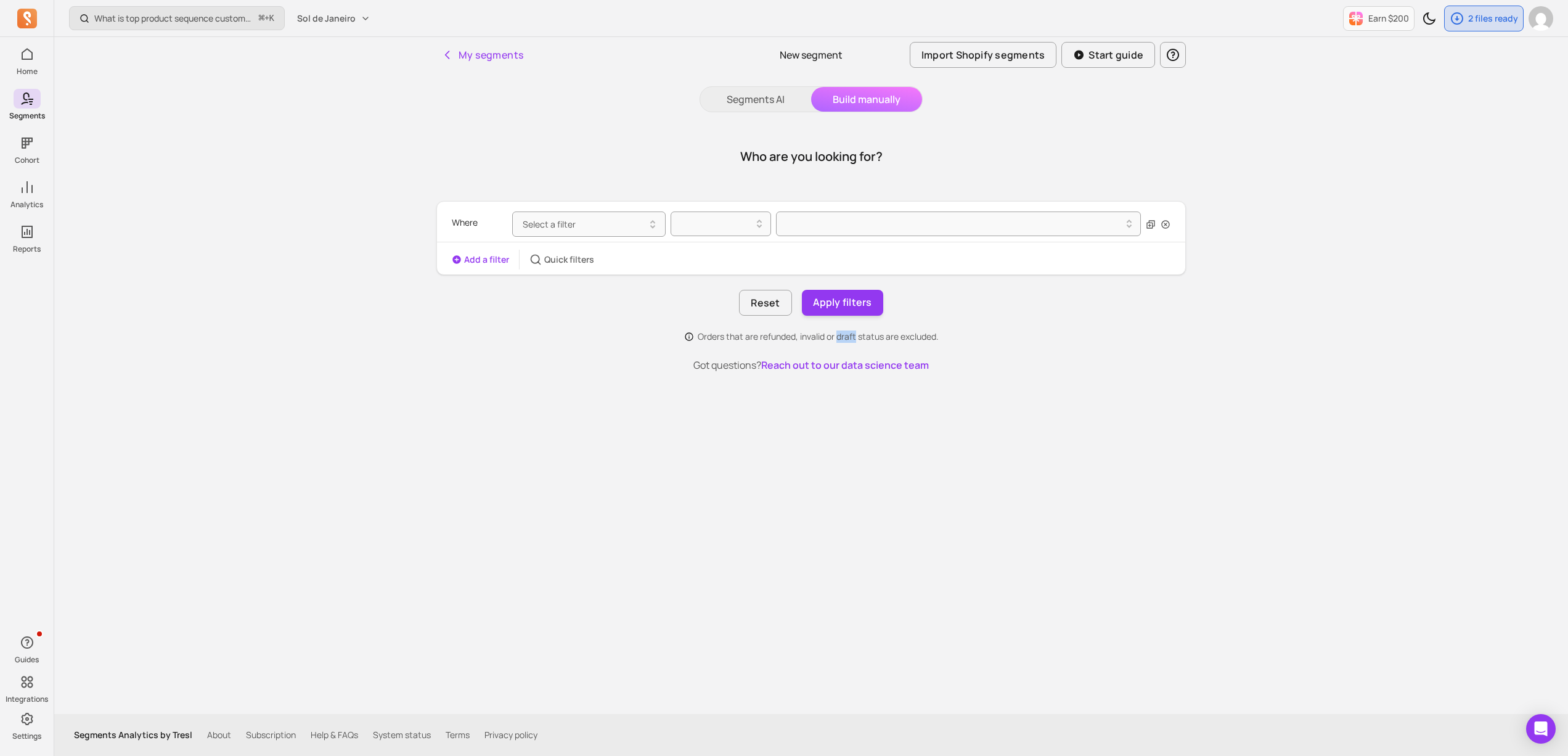
click at [869, 339] on p "Orders that are refunded, invalid or draft status are excluded." at bounding box center [819, 336] width 241 height 12
click at [937, 340] on p "Orders that are refunded, invalid or draft status are excluded." at bounding box center [819, 336] width 241 height 12
click at [786, 339] on p "Orders that are refunded, invalid or draft status are excluded." at bounding box center [819, 336] width 241 height 12
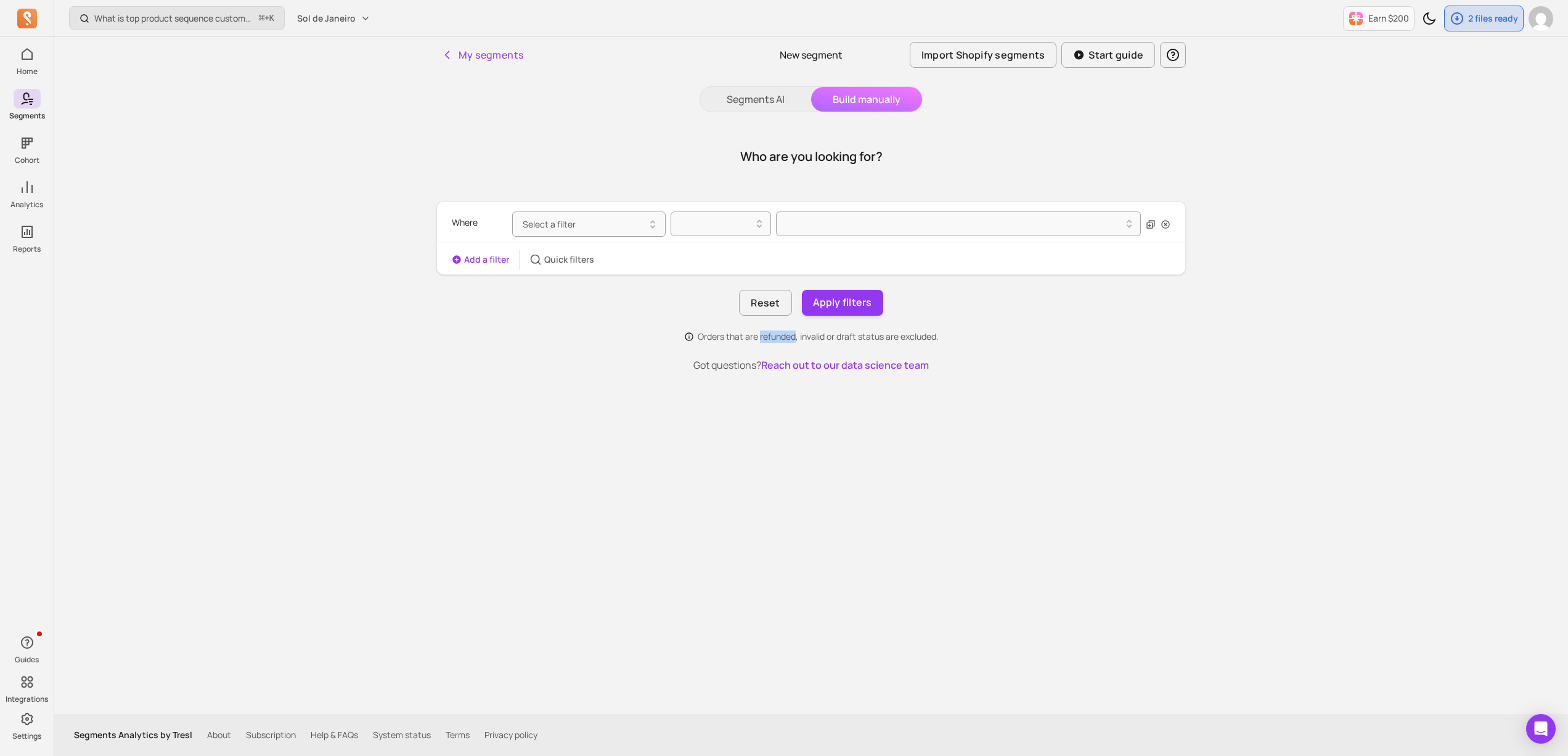
click at [786, 339] on p "Orders that are refunded, invalid or draft status are excluded." at bounding box center [819, 336] width 241 height 12
click at [810, 338] on p "Orders that are refunded, invalid or draft status are excluded." at bounding box center [819, 336] width 241 height 12
click at [839, 338] on p "Orders that are refunded, invalid or draft status are excluded." at bounding box center [819, 336] width 241 height 12
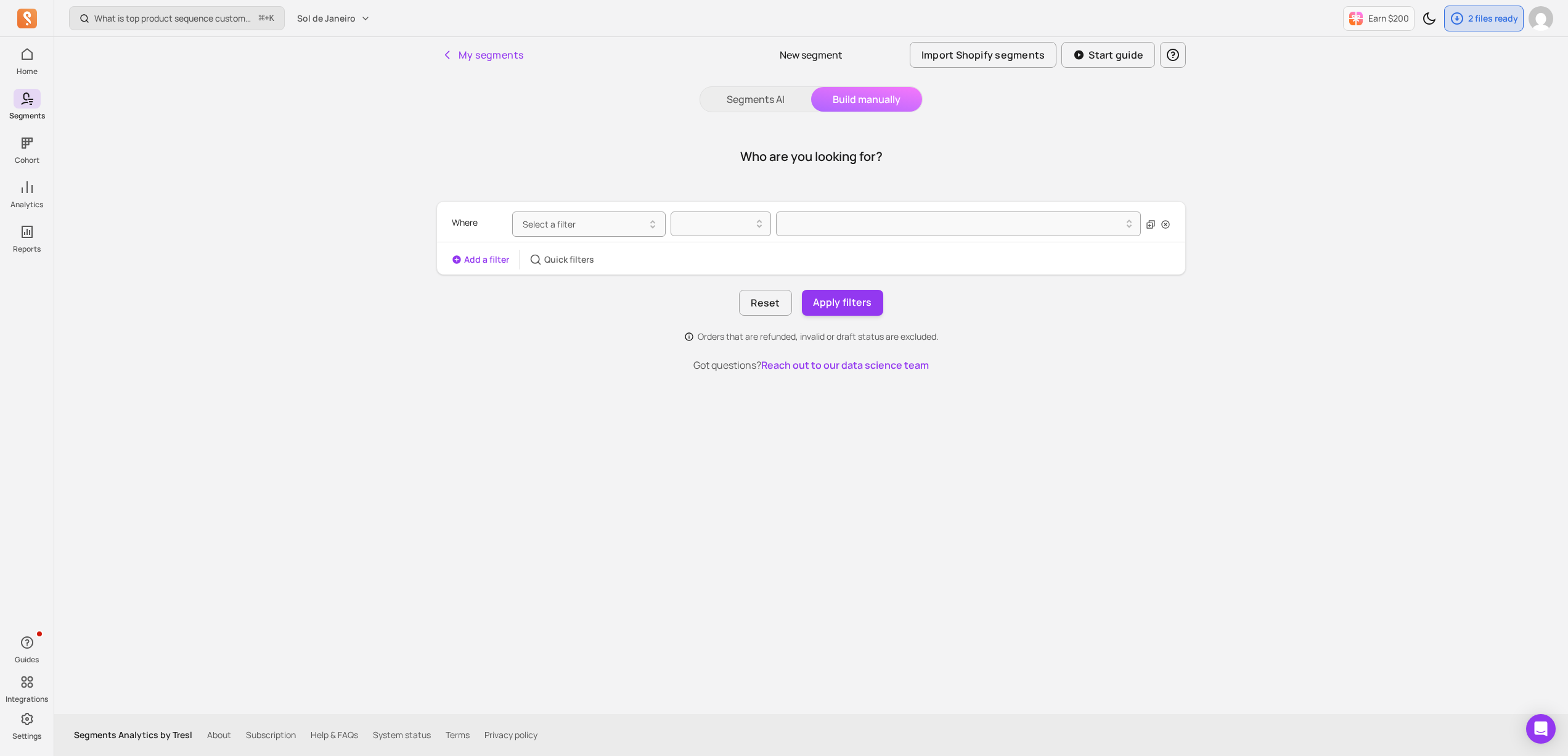
click at [869, 340] on p "Orders that are refunded, invalid or draft status are excluded." at bounding box center [819, 336] width 241 height 12
click at [902, 340] on p "Orders that are refunded, invalid or draft status are excluded." at bounding box center [819, 336] width 241 height 12
click at [946, 340] on div "Orders that are refunded, invalid or draft status are excluded." at bounding box center [811, 336] width 750 height 12
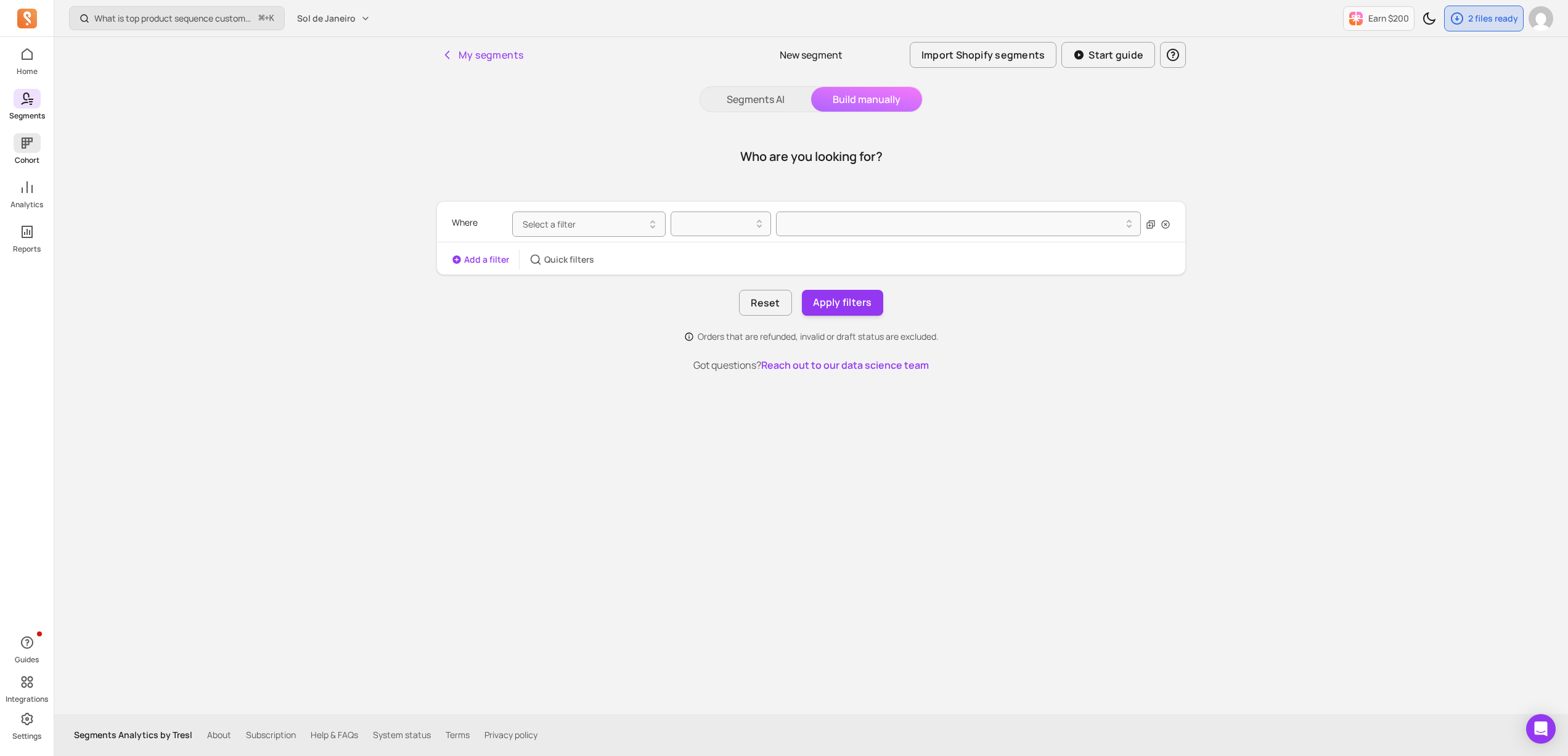
click at [39, 151] on span at bounding box center [27, 143] width 27 height 20
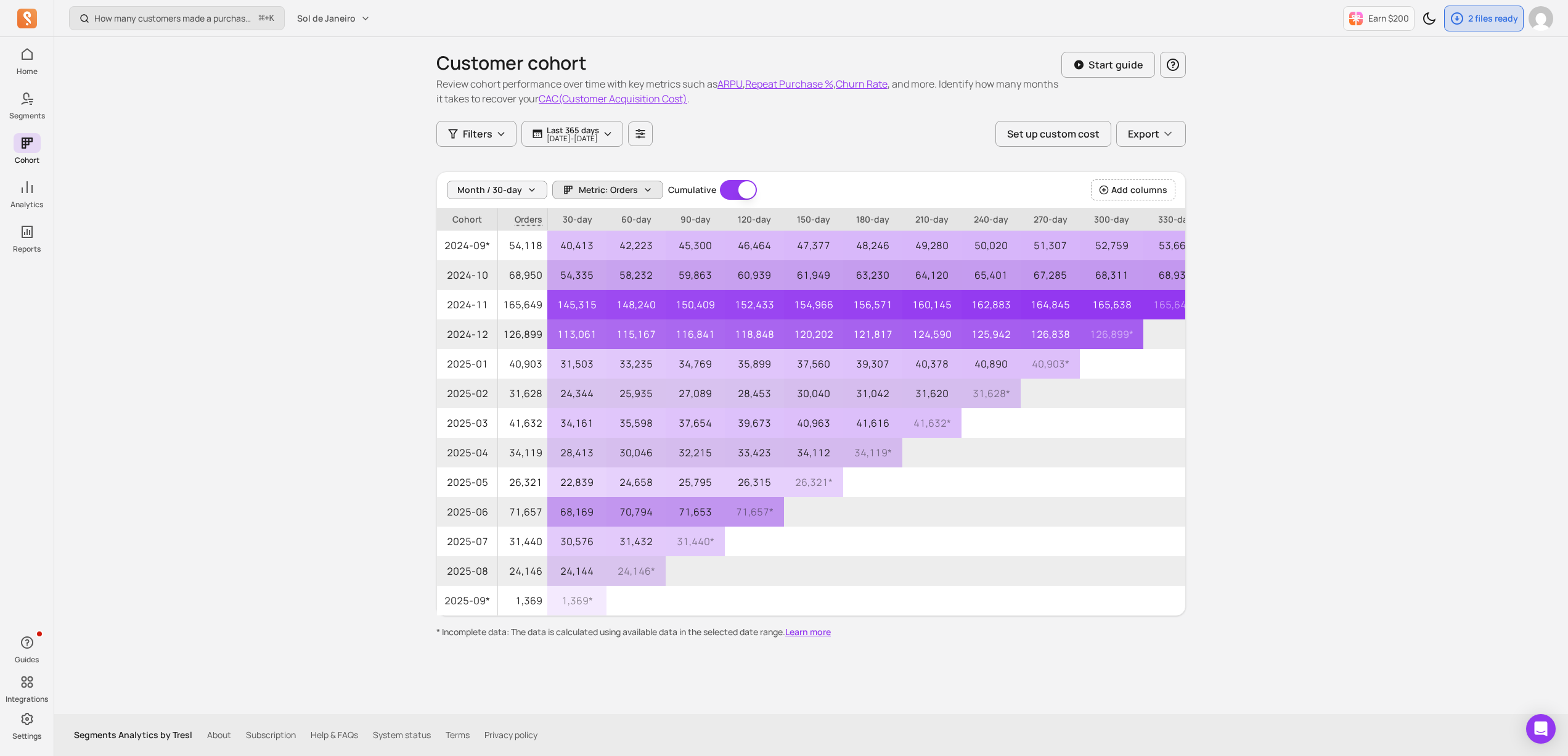
click at [632, 190] on span "Metric: Orders" at bounding box center [609, 190] width 59 height 12
